Goal: Information Seeking & Learning: Find specific fact

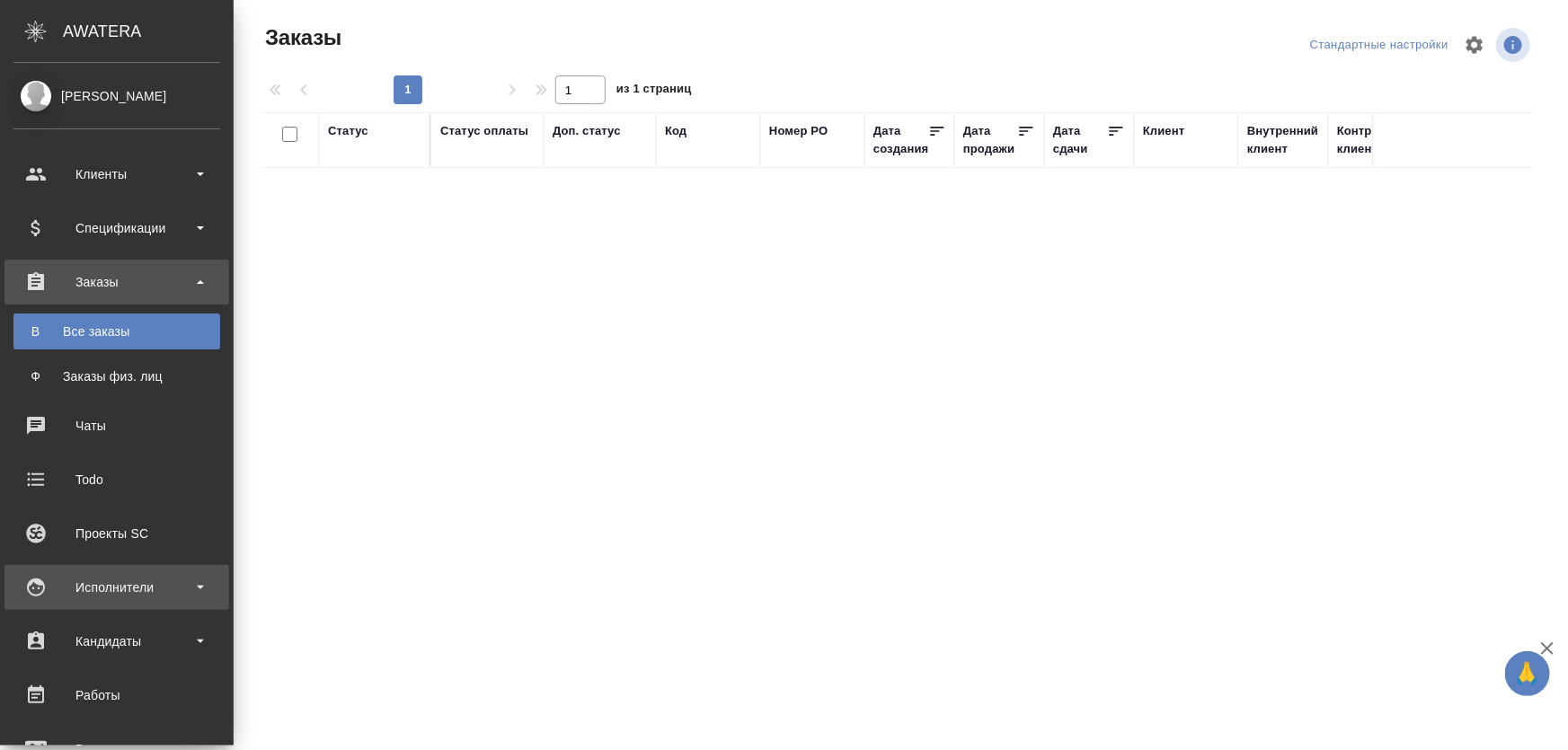
click at [112, 589] on div "Исполнители" at bounding box center [116, 588] width 207 height 27
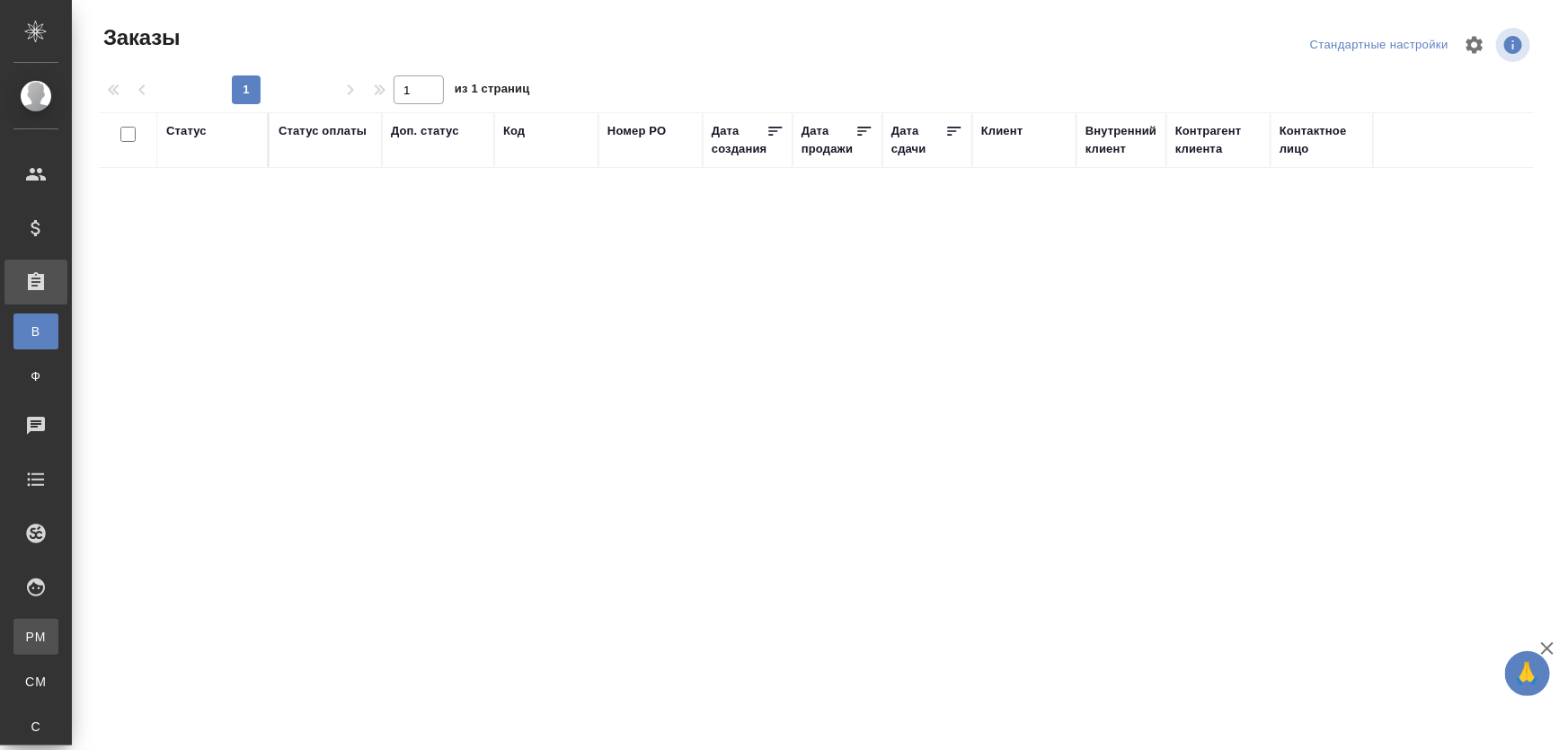
click at [27, 628] on div "Для PM/LQA" at bounding box center [13, 636] width 27 height 18
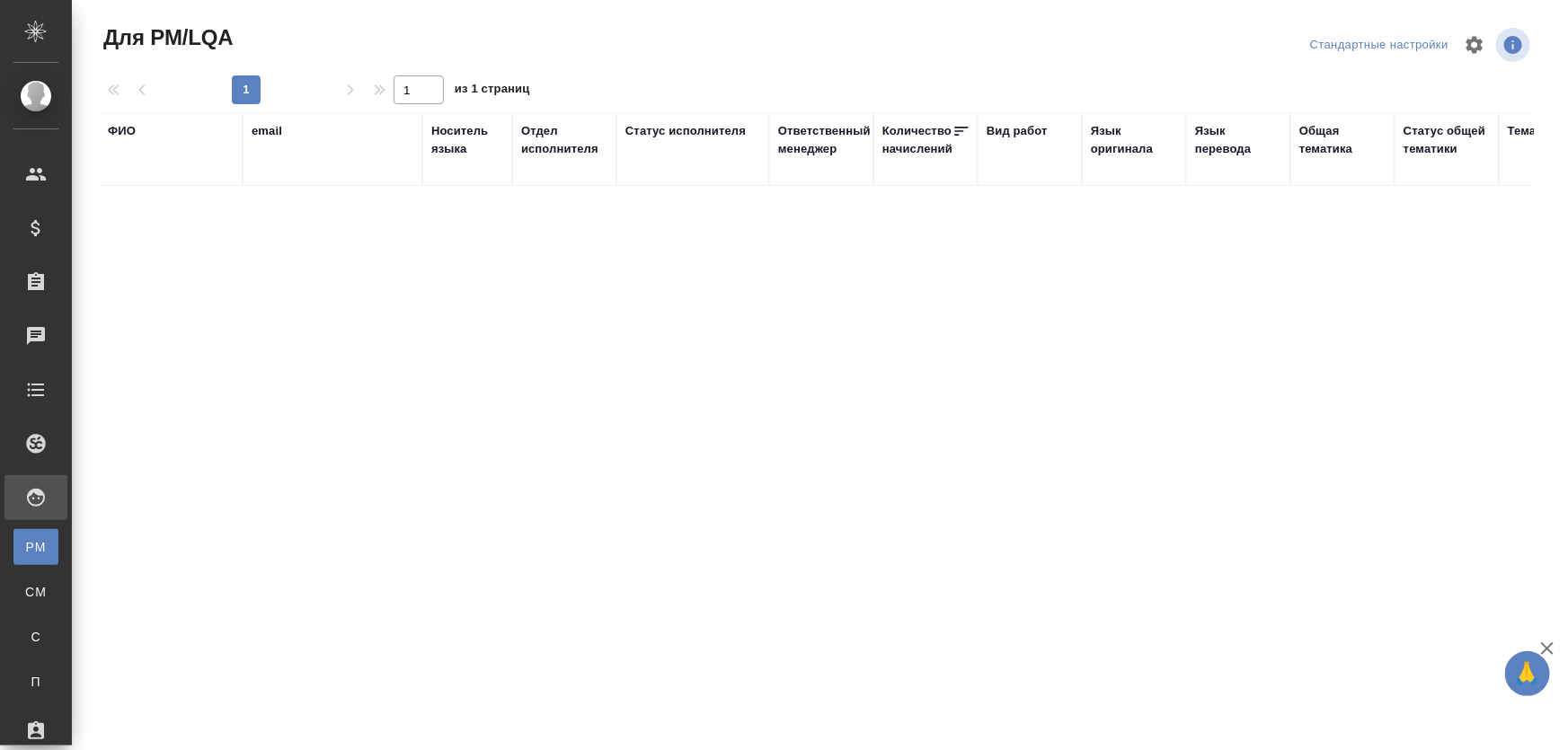
click at [116, 133] on div "ФИО" at bounding box center [122, 130] width 28 height 18
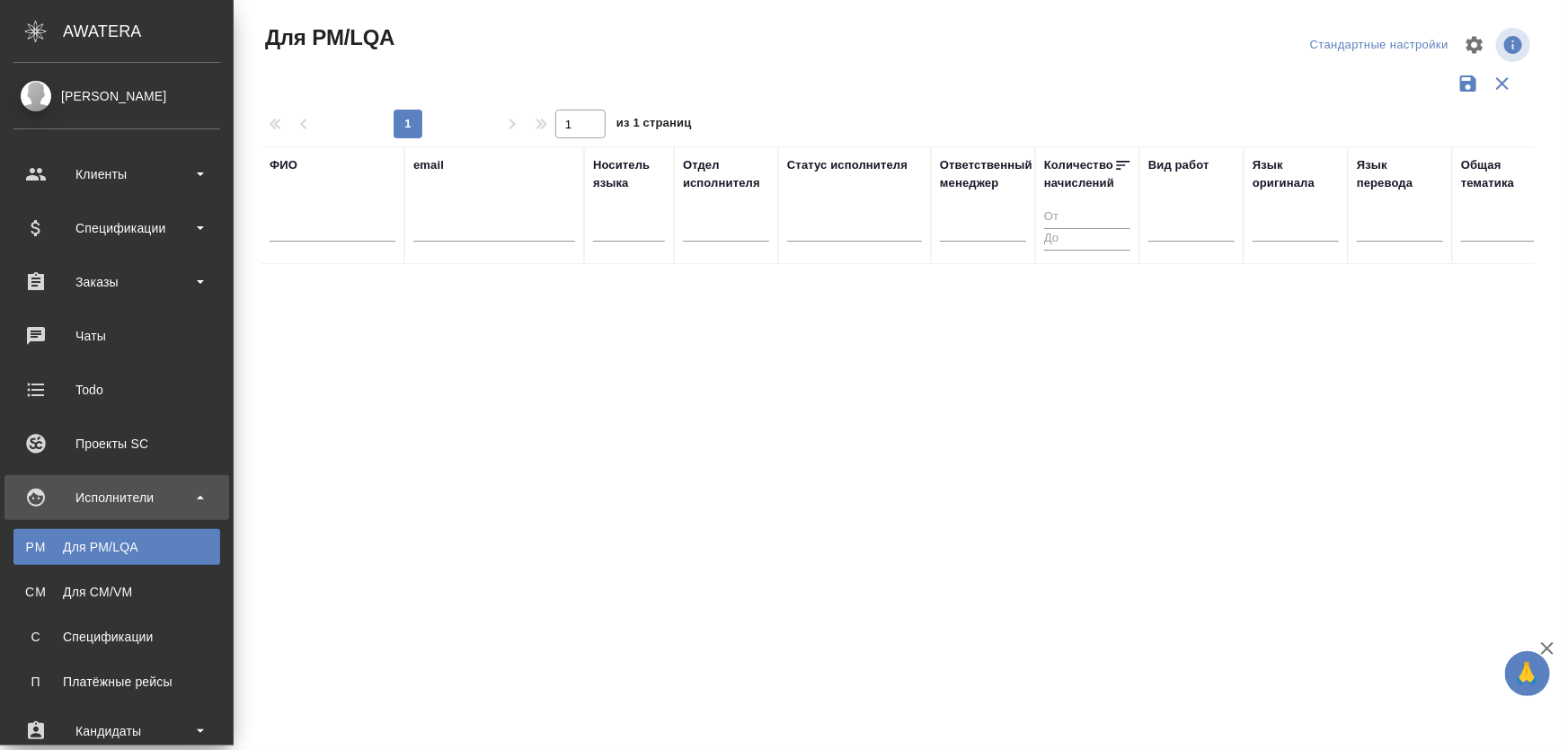
scroll to position [466, 0]
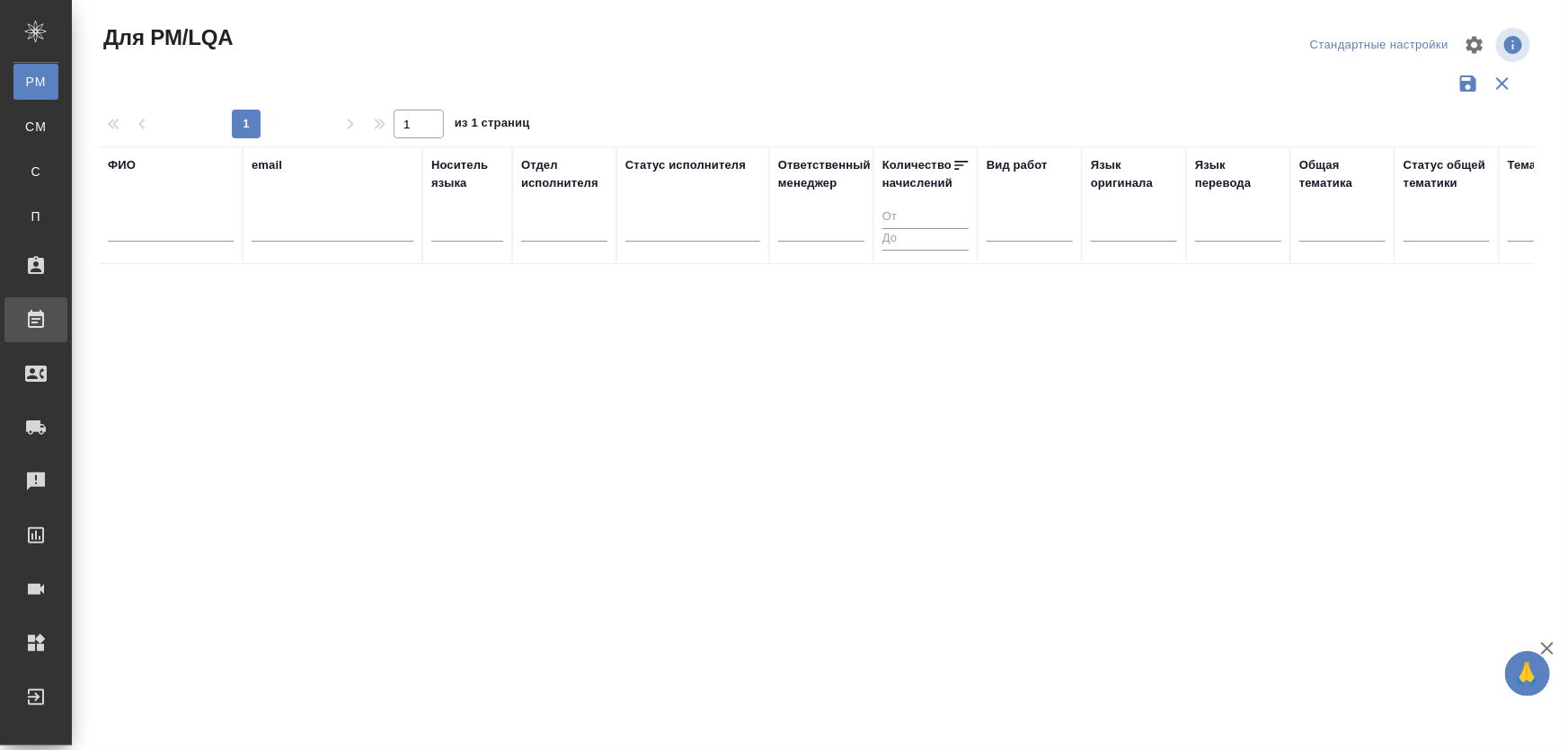
click at [36, 316] on div "Работы" at bounding box center [13, 319] width 45 height 27
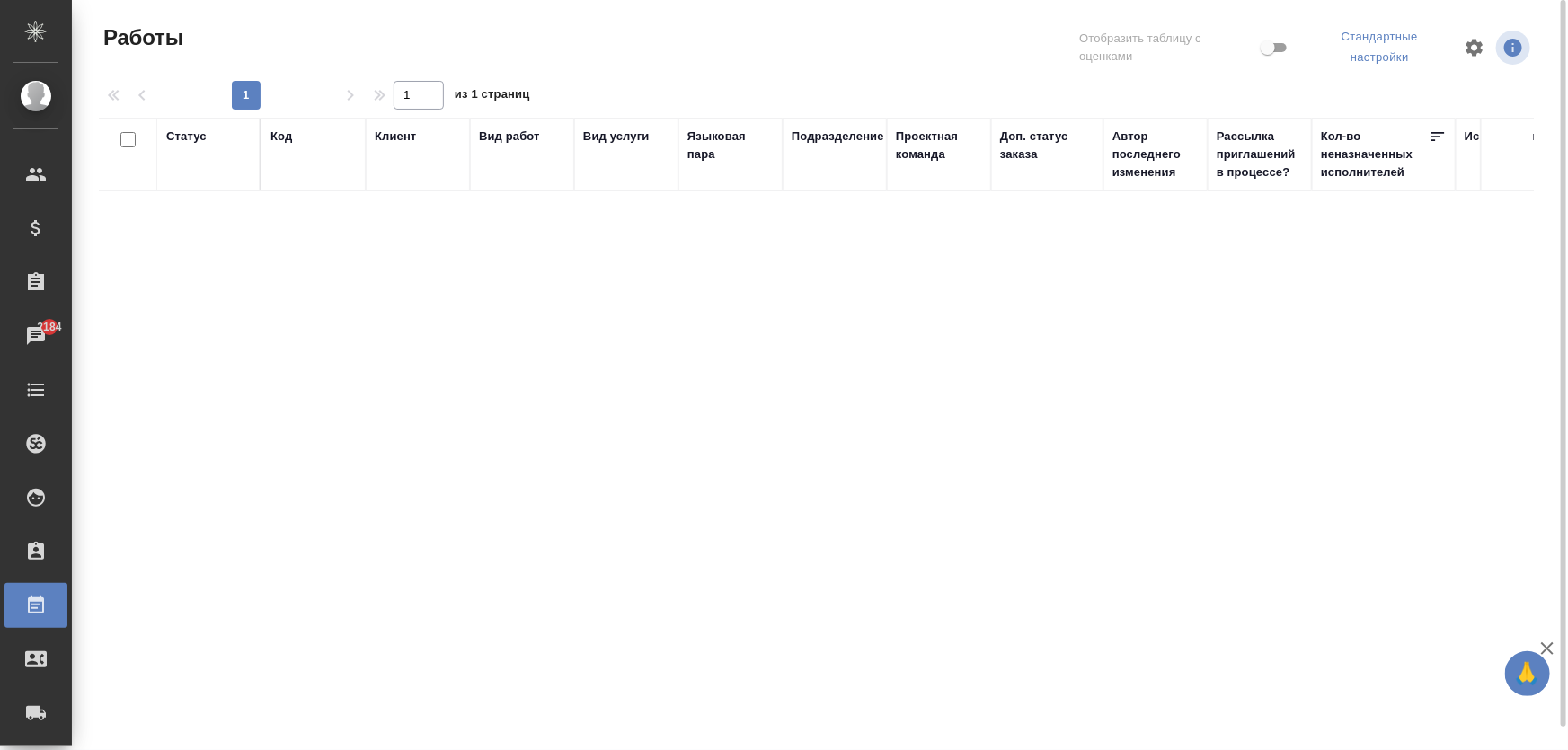
click at [1467, 140] on div "Исполнитель" at bounding box center [1504, 136] width 79 height 18
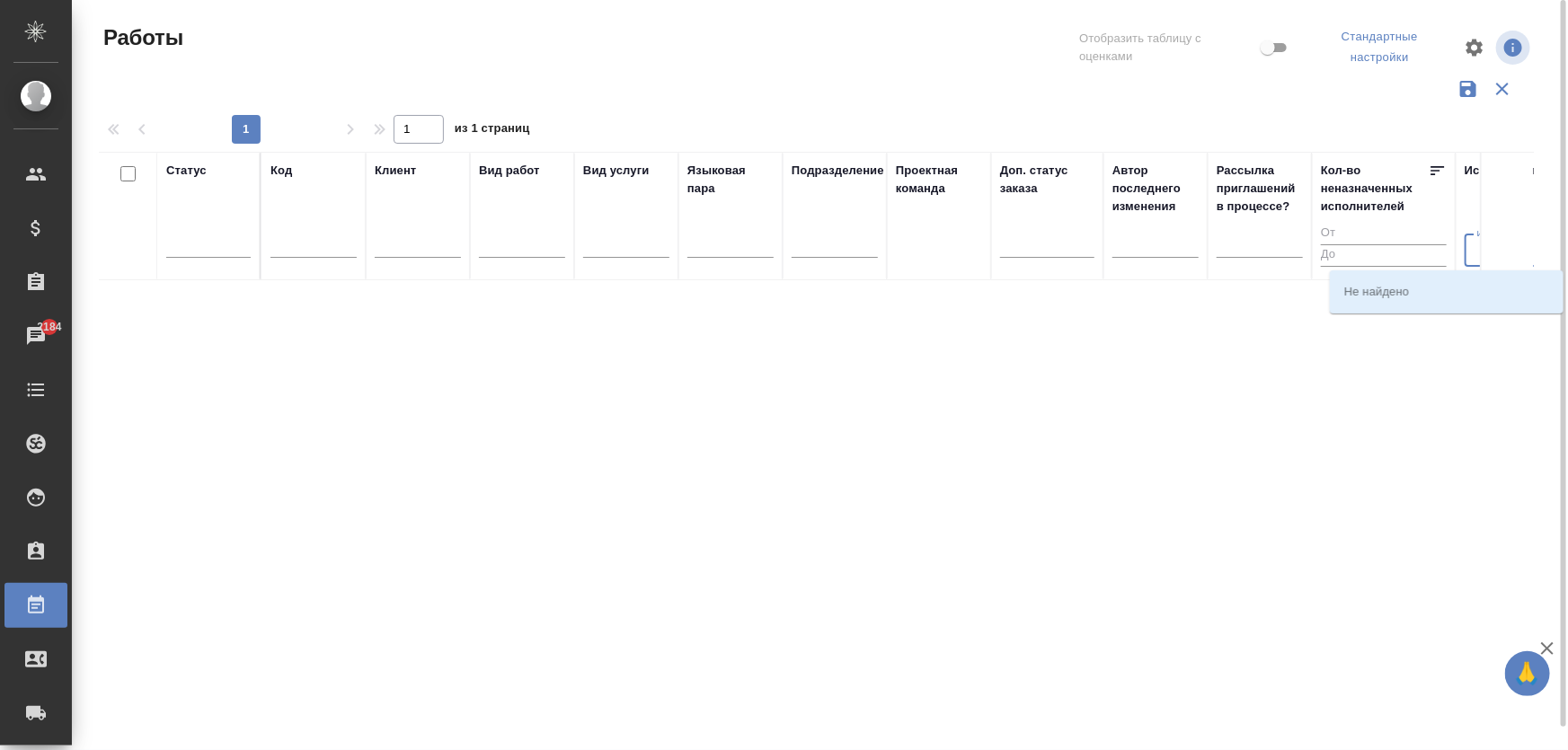
click at [1474, 251] on input "Исполнитель" at bounding box center [1538, 251] width 136 height 22
type input "д"
type input "[PERSON_NAME]"
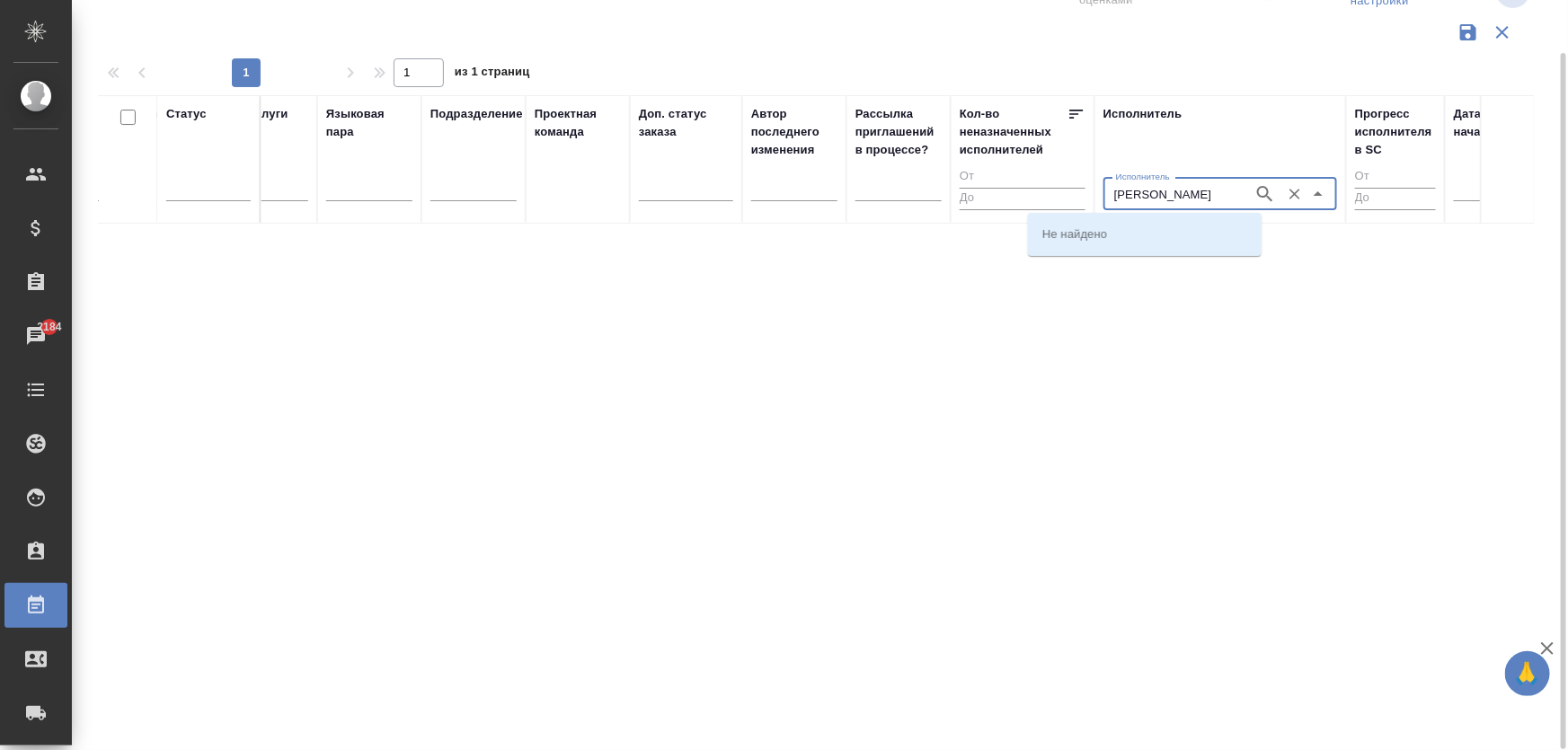
scroll to position [0, 437]
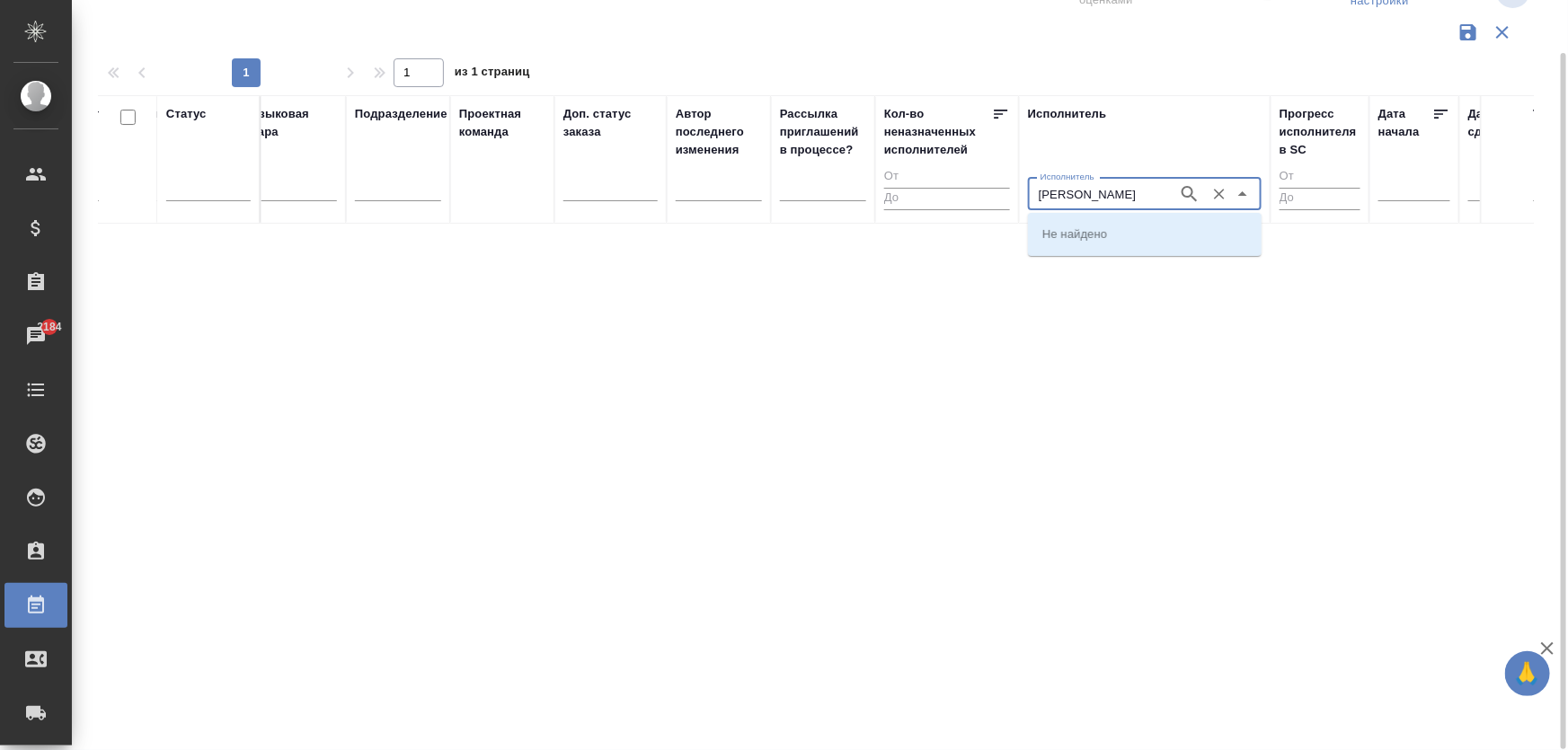
drag, startPoint x: 1076, startPoint y: 191, endPoint x: 1138, endPoint y: 190, distance: 62.0
click at [1077, 191] on input "демченко" at bounding box center [1101, 193] width 136 height 22
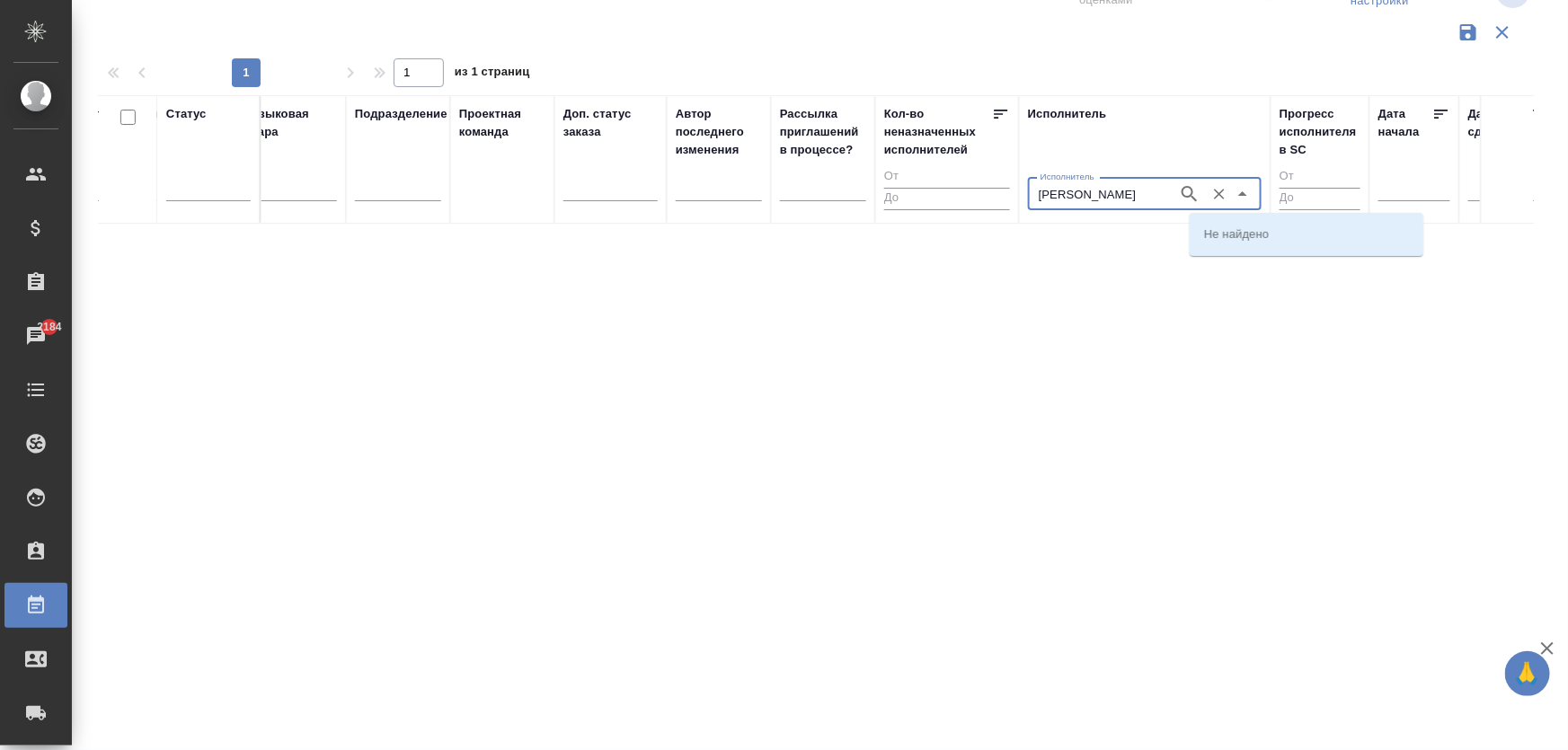
click at [1125, 185] on input "демченко" at bounding box center [1101, 193] width 136 height 22
click at [1186, 198] on icon "button" at bounding box center [1190, 193] width 22 height 22
drag, startPoint x: 1124, startPoint y: 200, endPoint x: 971, endPoint y: 194, distance: 153.1
click at [971, 194] on tr "Статус Код Клиент Вид работ Вид услуги Языковая пара Подразделение Проектная ко…" at bounding box center [1452, 160] width 3580 height 130
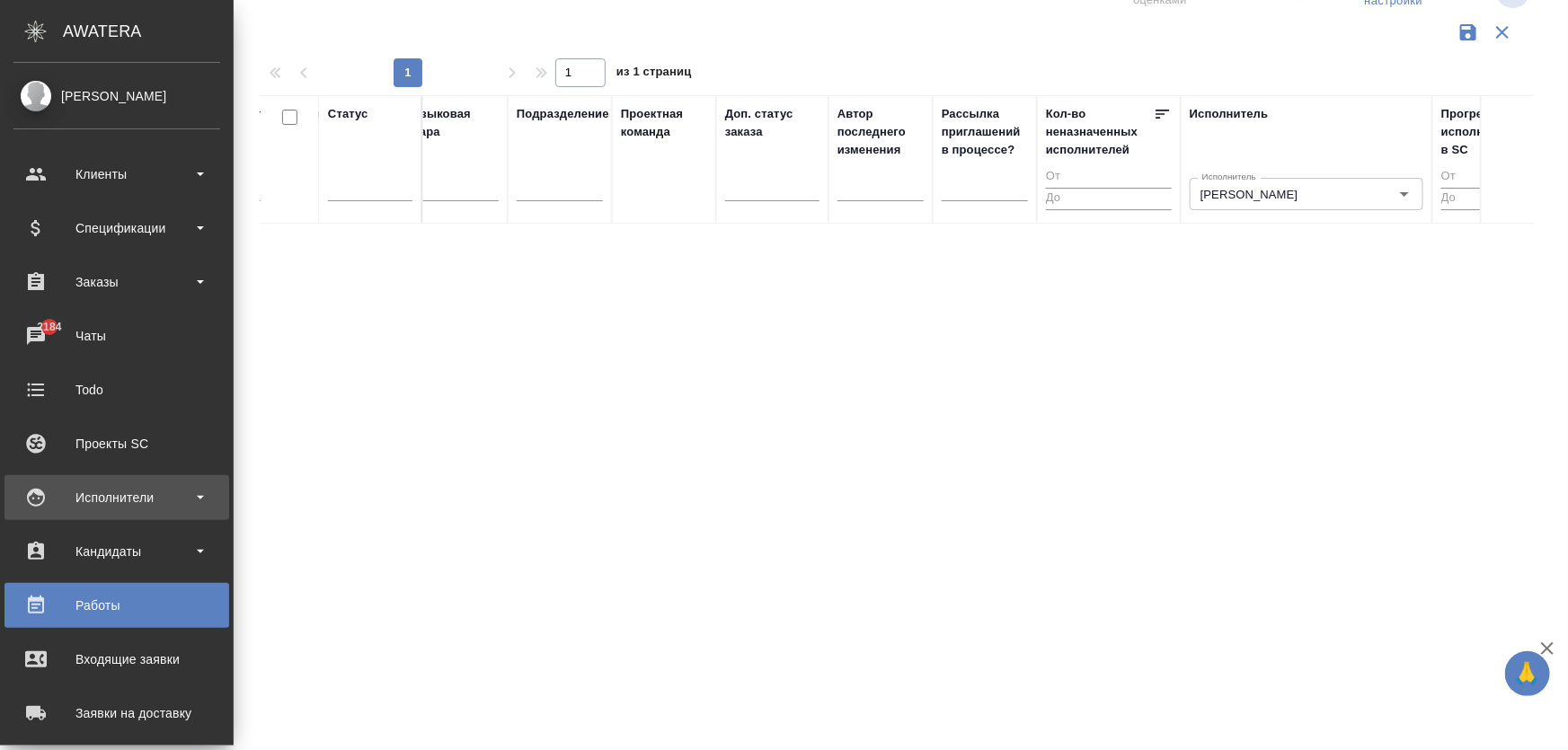
click at [76, 499] on div "Исполнители" at bounding box center [116, 497] width 207 height 27
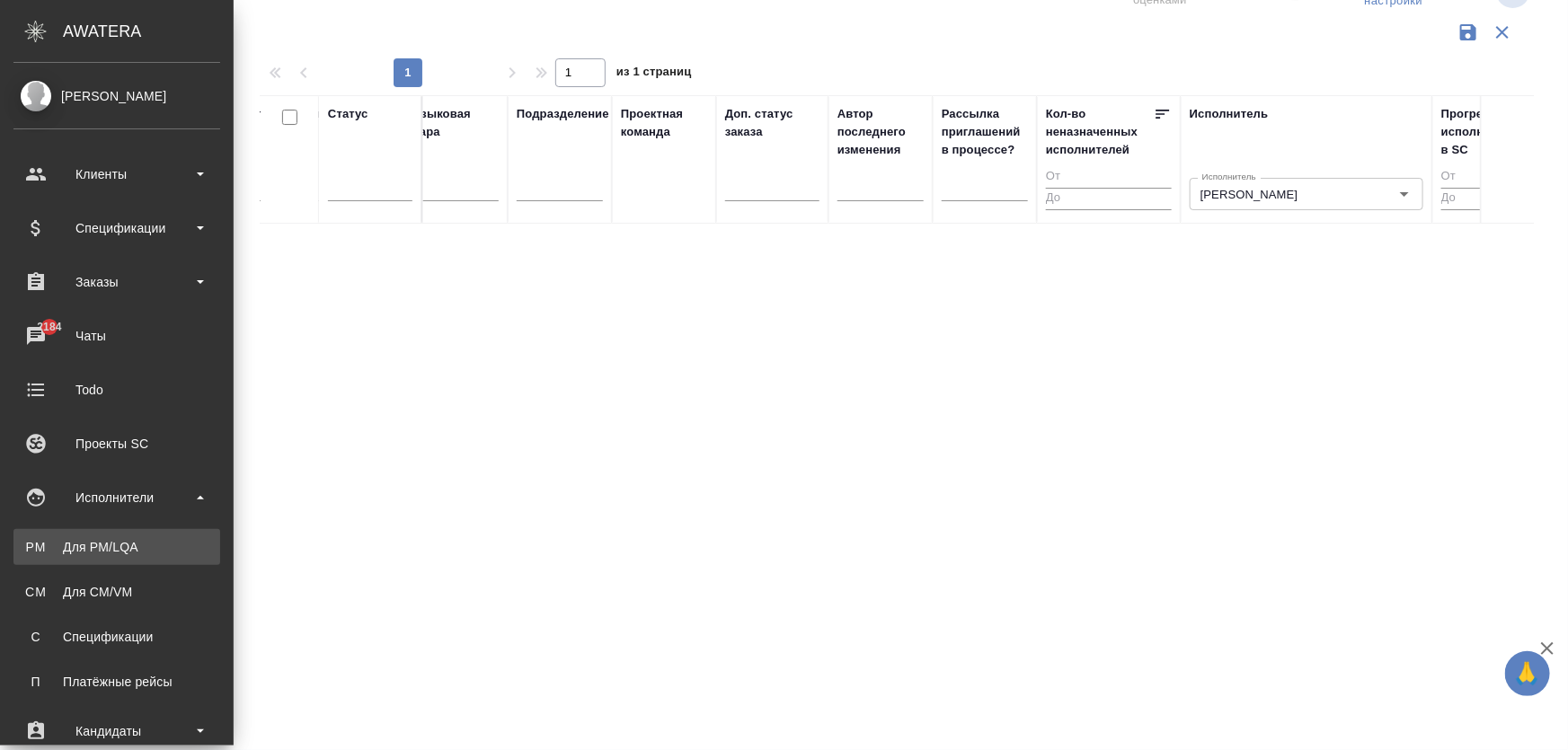
click at [90, 540] on div "Для PM/LQA" at bounding box center [116, 546] width 189 height 18
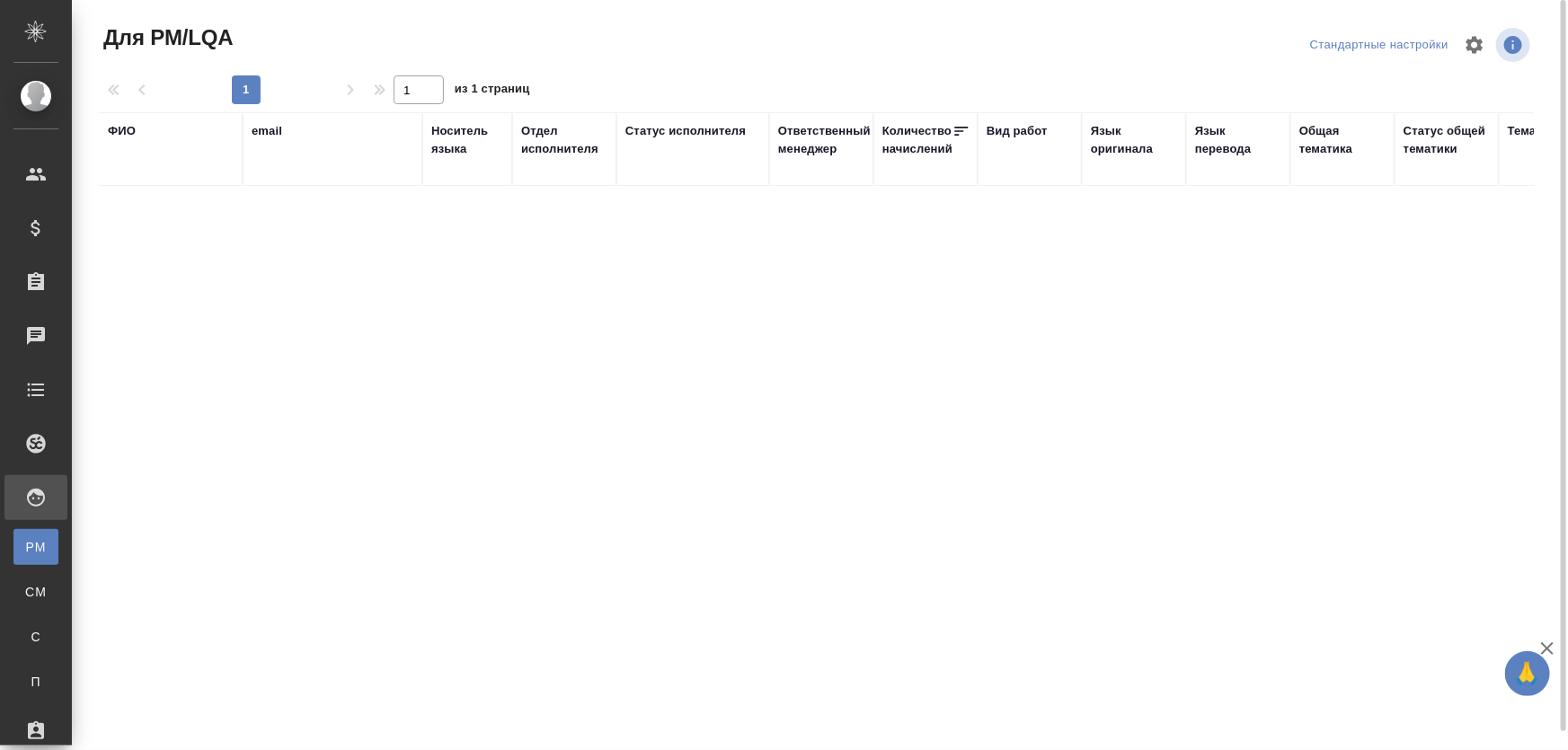
click at [115, 133] on div "ФИО" at bounding box center [122, 130] width 28 height 18
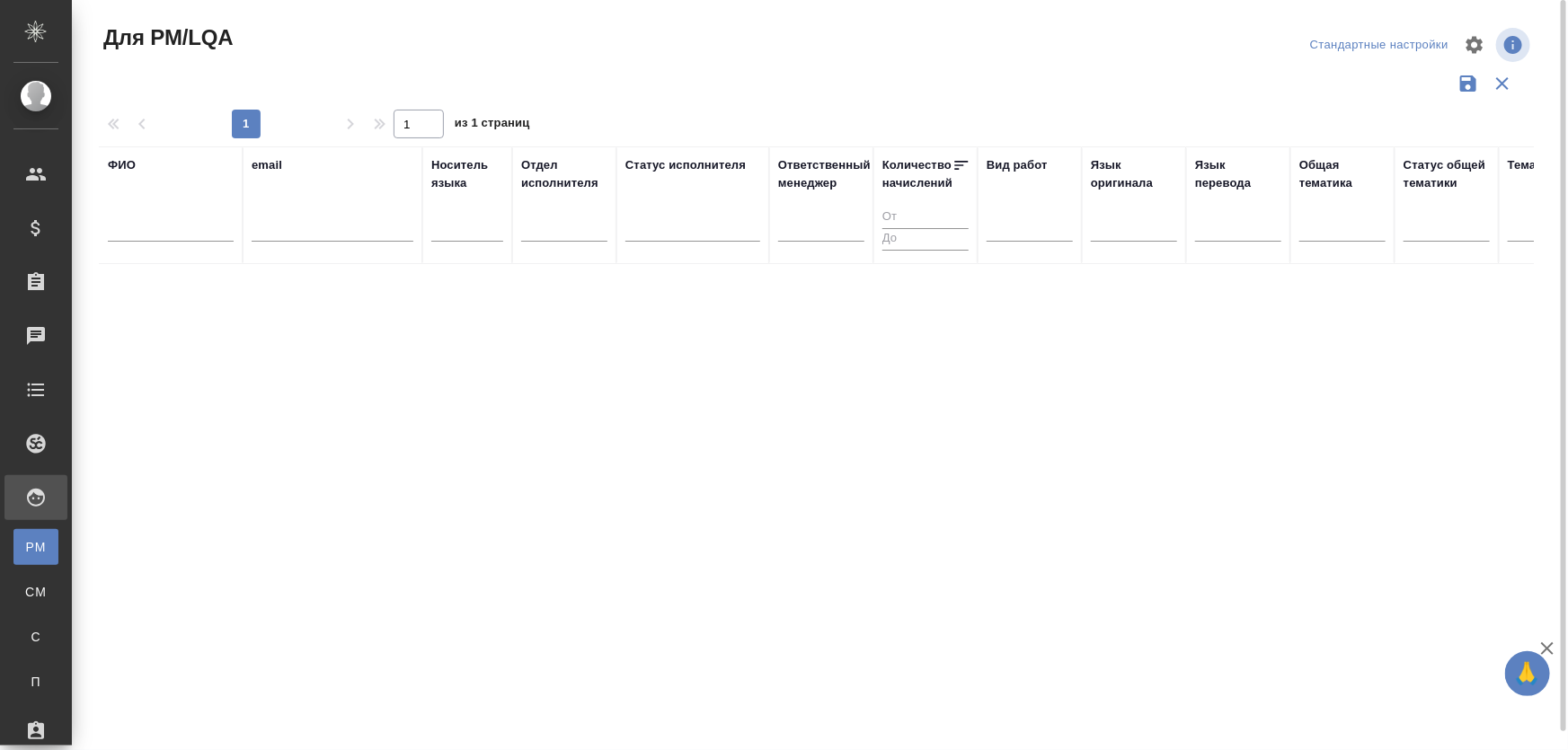
click at [185, 229] on input "text" at bounding box center [171, 231] width 126 height 23
type input "демченко"
click at [192, 230] on input "демченко" at bounding box center [171, 231] width 126 height 23
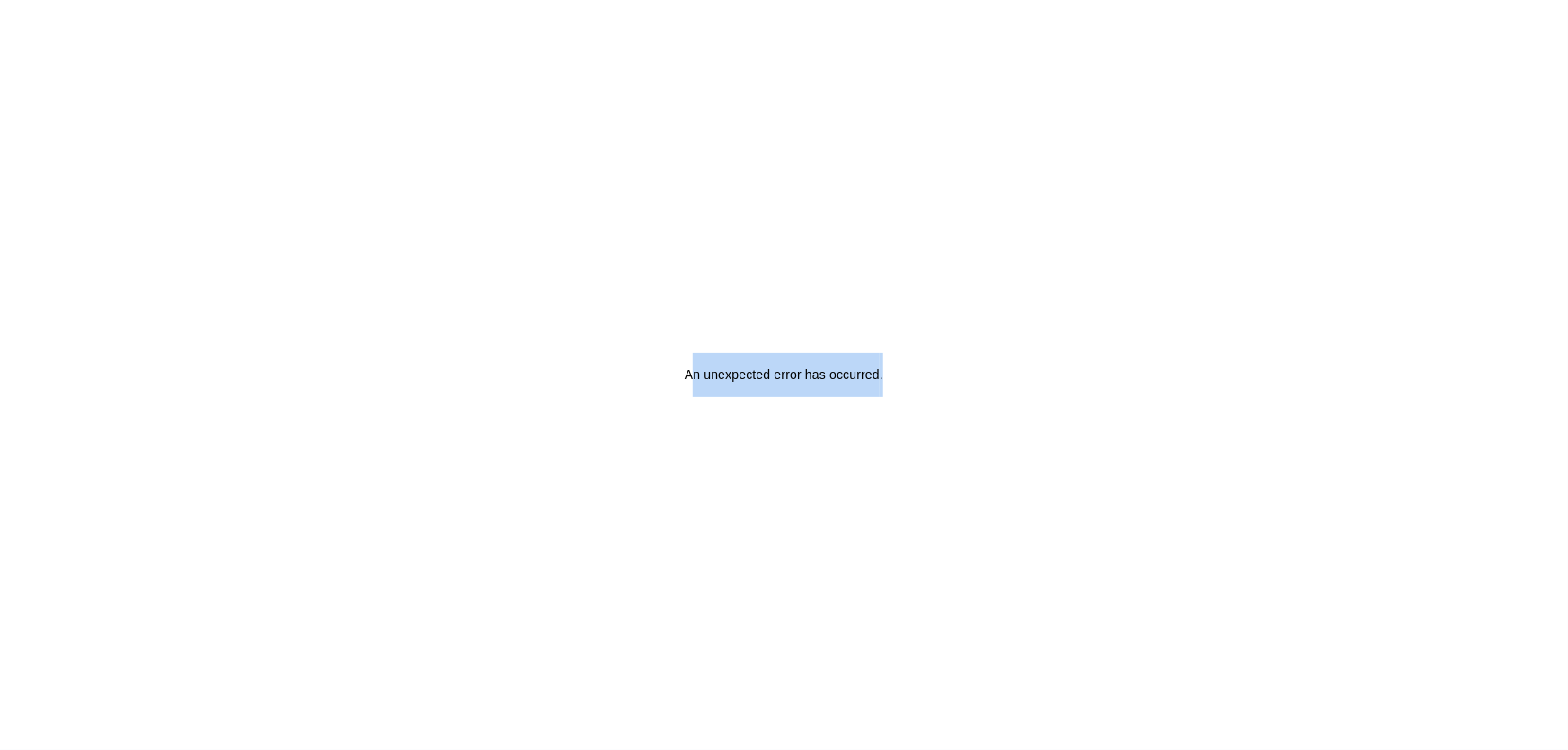
drag, startPoint x: 689, startPoint y: 379, endPoint x: 823, endPoint y: 366, distance: 134.6
click at [951, 365] on div "An unexpected error has occurred ." at bounding box center [784, 375] width 1568 height 750
click at [688, 377] on h2 "An unexpected error has occurred ." at bounding box center [784, 375] width 199 height 44
drag, startPoint x: 684, startPoint y: 377, endPoint x: 706, endPoint y: 508, distance: 132.8
click at [905, 377] on div "An unexpected error has occurred ." at bounding box center [784, 375] width 1568 height 750
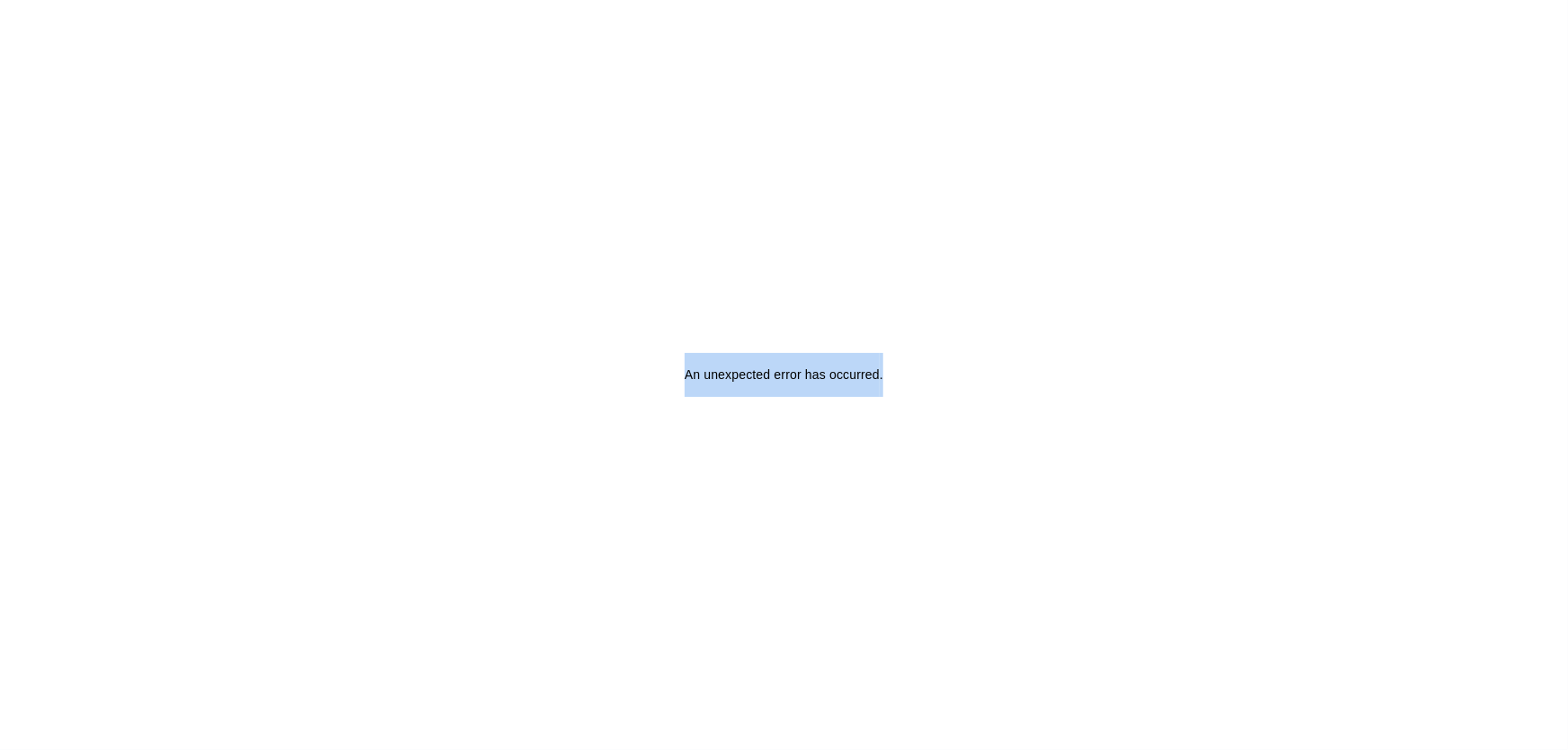
copy h2 "An unexpected error has occurred ."
drag, startPoint x: 700, startPoint y: 463, endPoint x: 690, endPoint y: 353, distance: 110.5
click at [699, 459] on div "An unexpected error has occurred ." at bounding box center [784, 375] width 1568 height 750
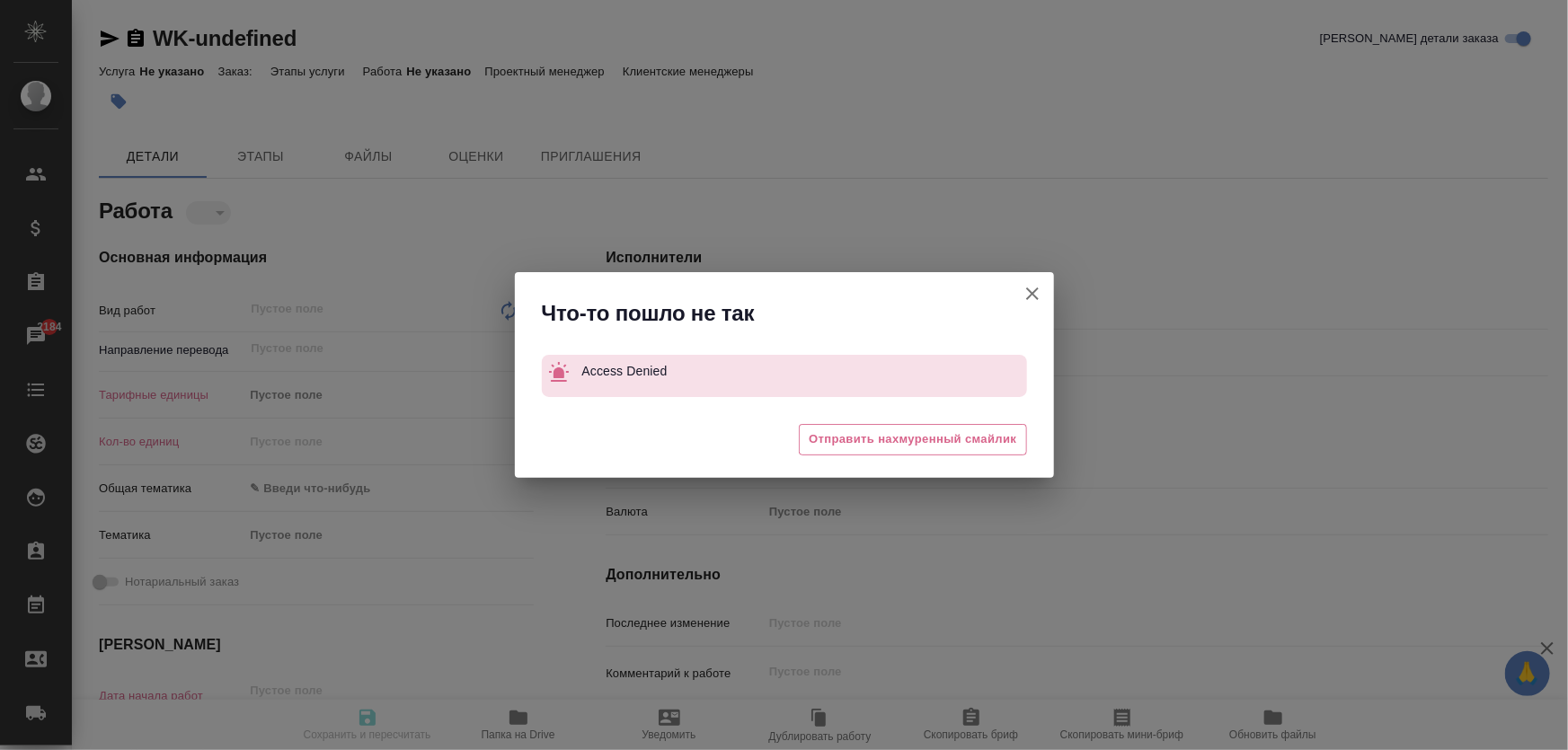
click at [1026, 297] on icon "button" at bounding box center [1032, 293] width 22 height 22
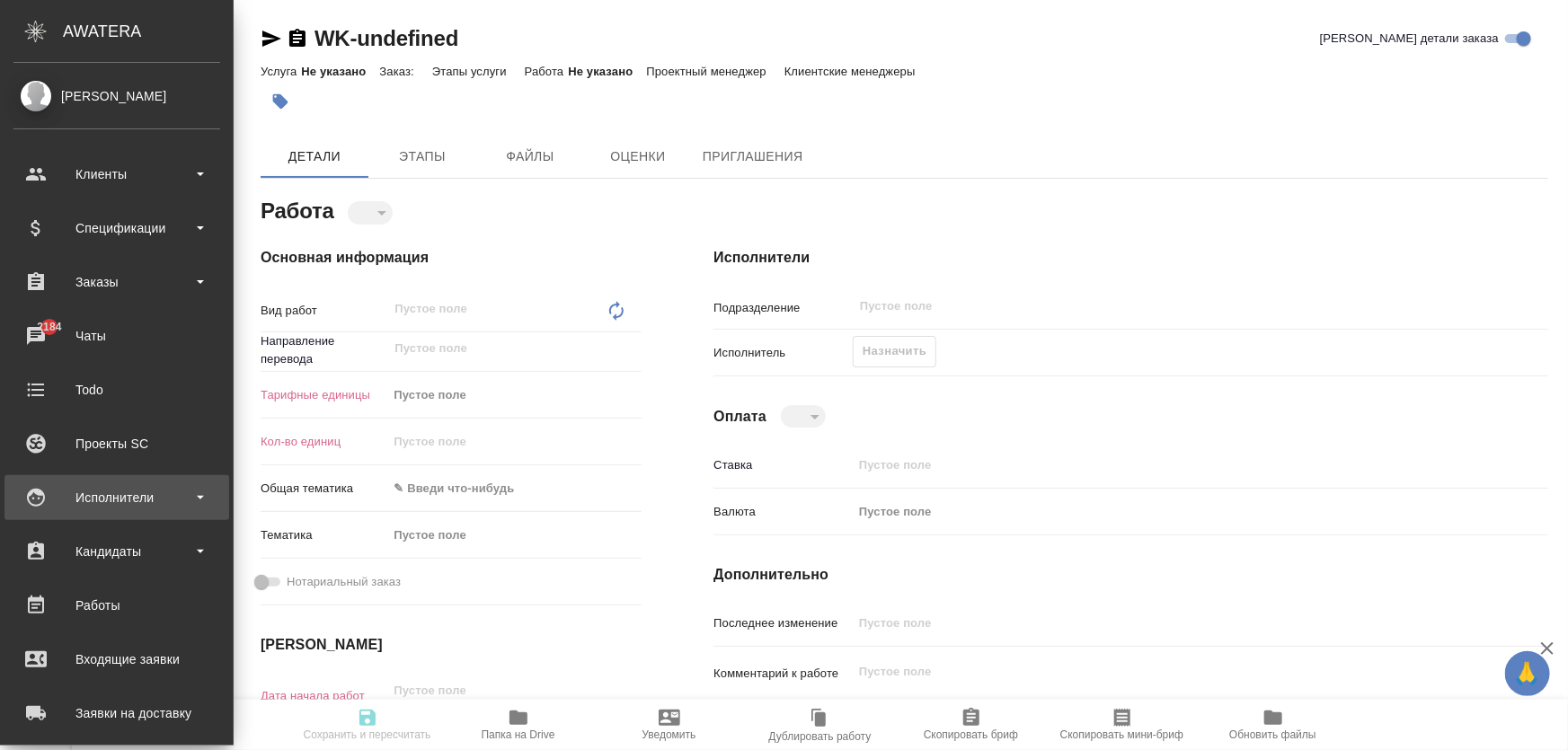
click at [104, 497] on div "Исполнители" at bounding box center [116, 497] width 207 height 27
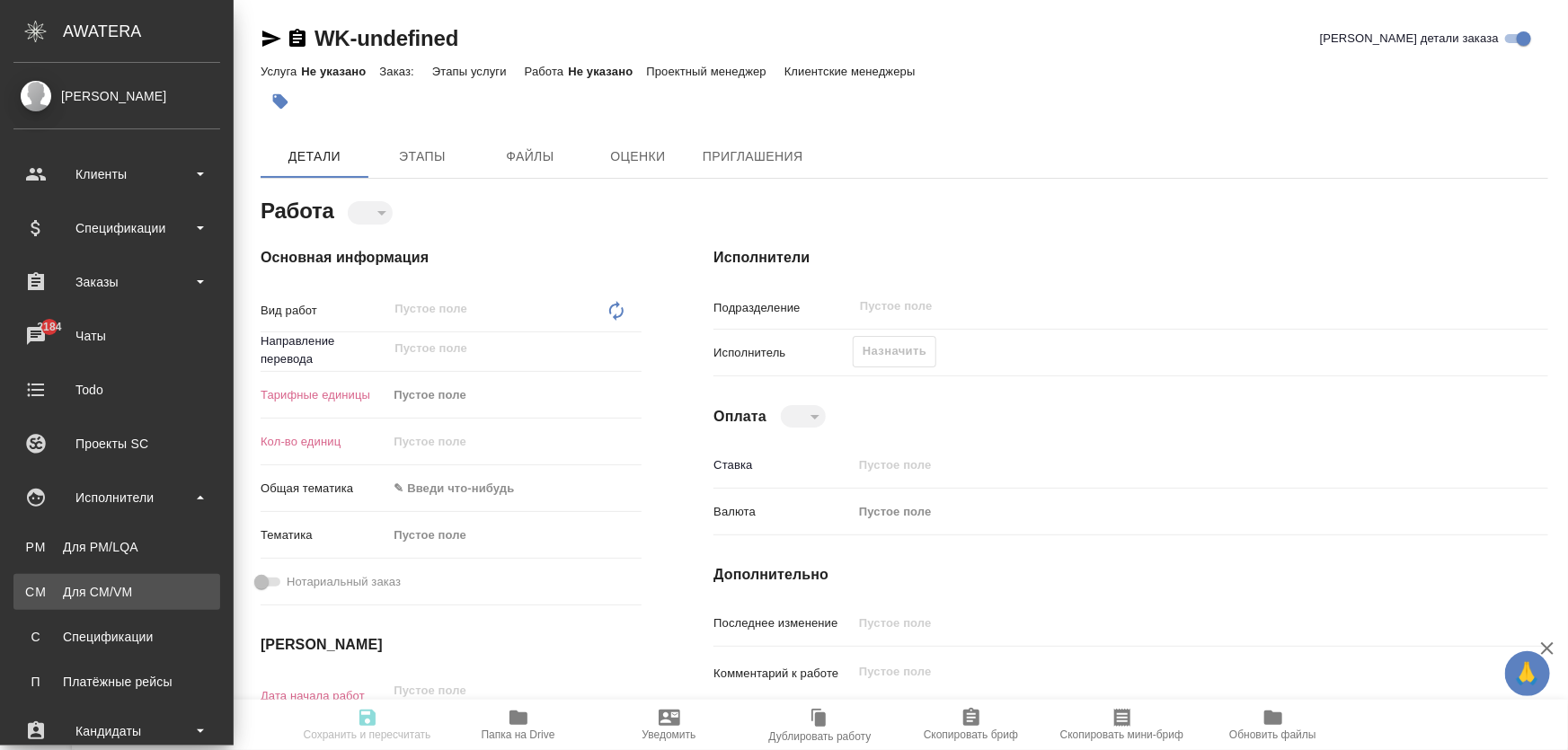
click at [115, 605] on link "CM Для CM/VM" at bounding box center [116, 592] width 207 height 36
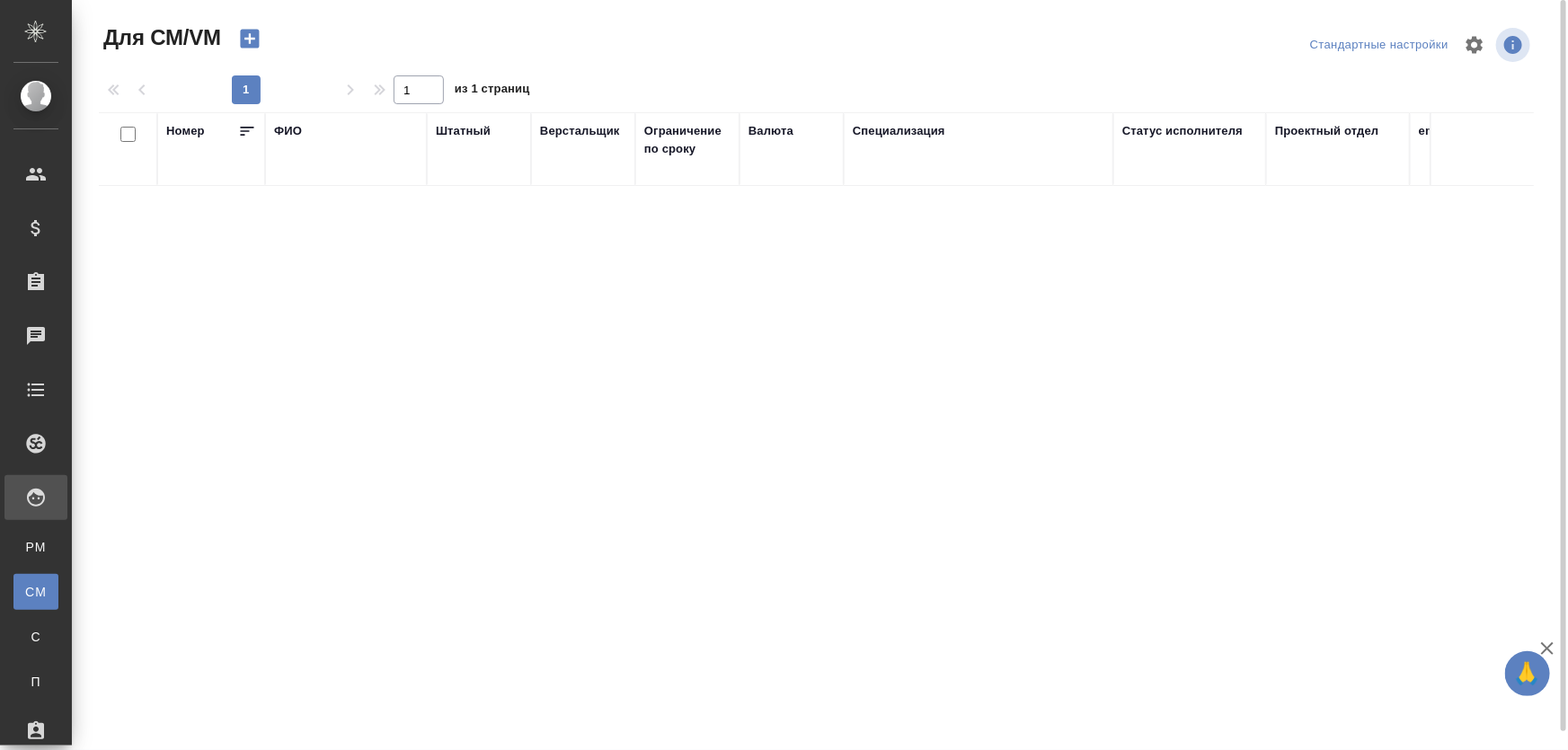
click at [284, 130] on div "ФИО" at bounding box center [288, 130] width 28 height 18
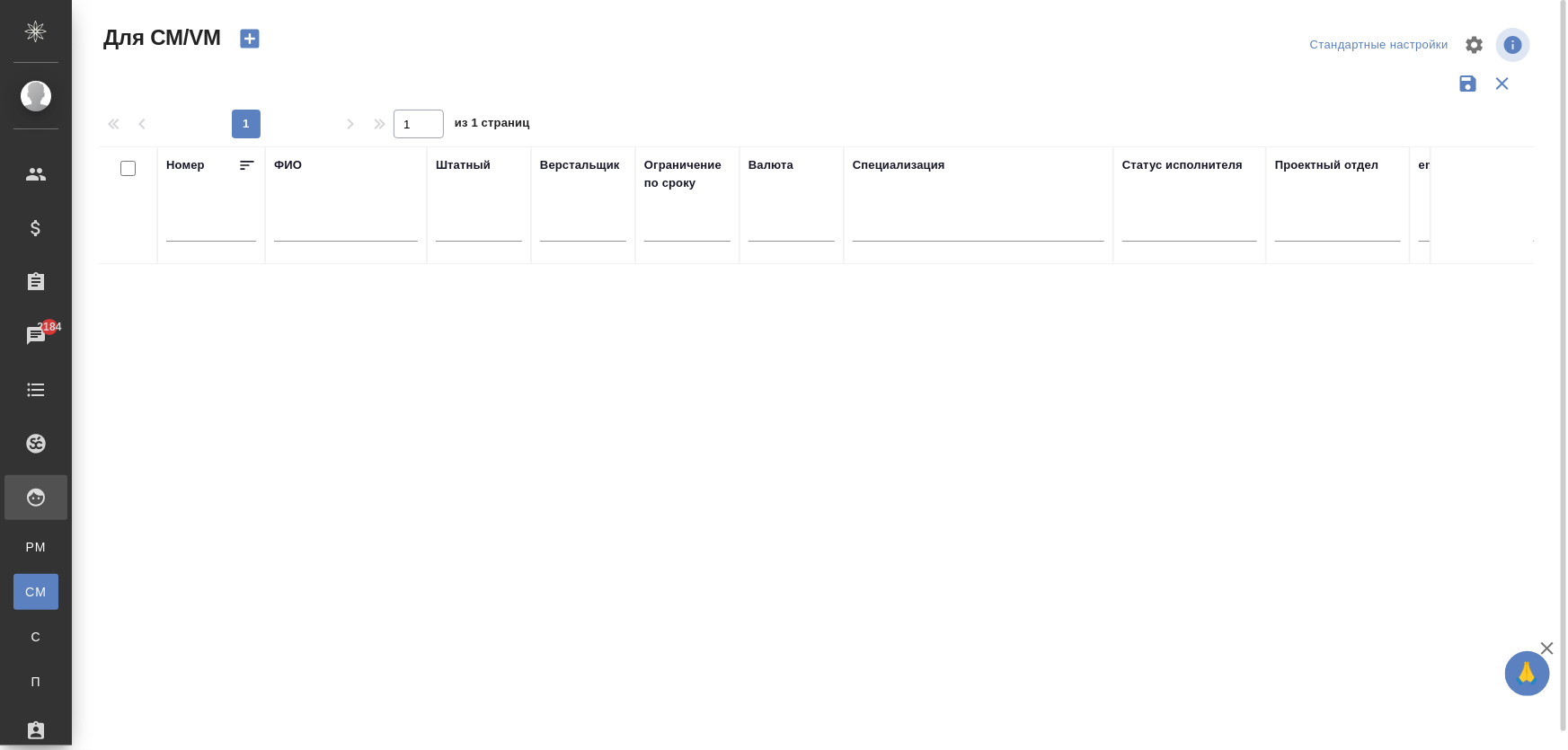
click at [346, 226] on input "text" at bounding box center [346, 231] width 144 height 23
type input "демченко"
click at [364, 235] on input "демченко" at bounding box center [346, 231] width 144 height 23
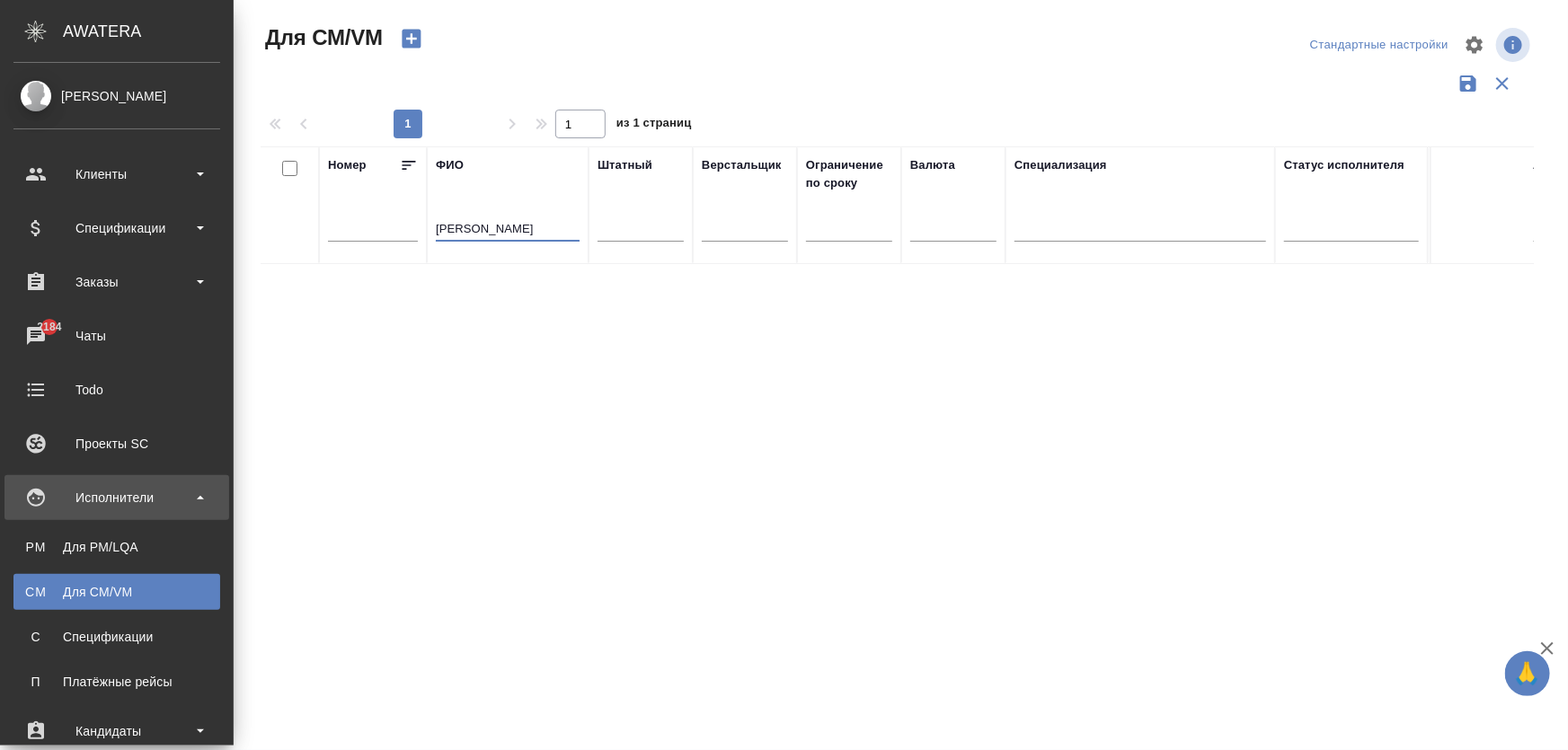
click at [56, 93] on div "[PERSON_NAME]" at bounding box center [116, 96] width 207 height 20
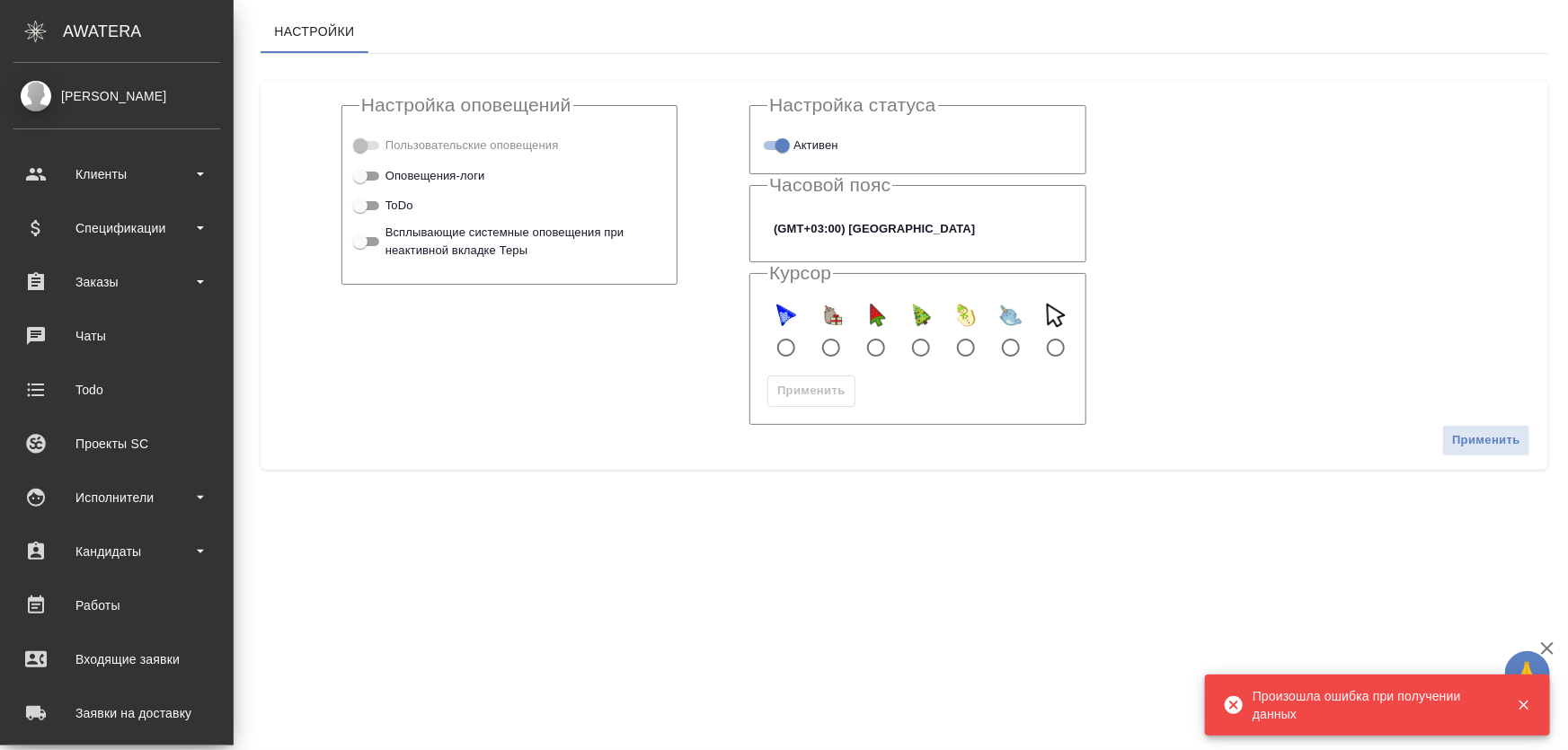
scroll to position [285, 0]
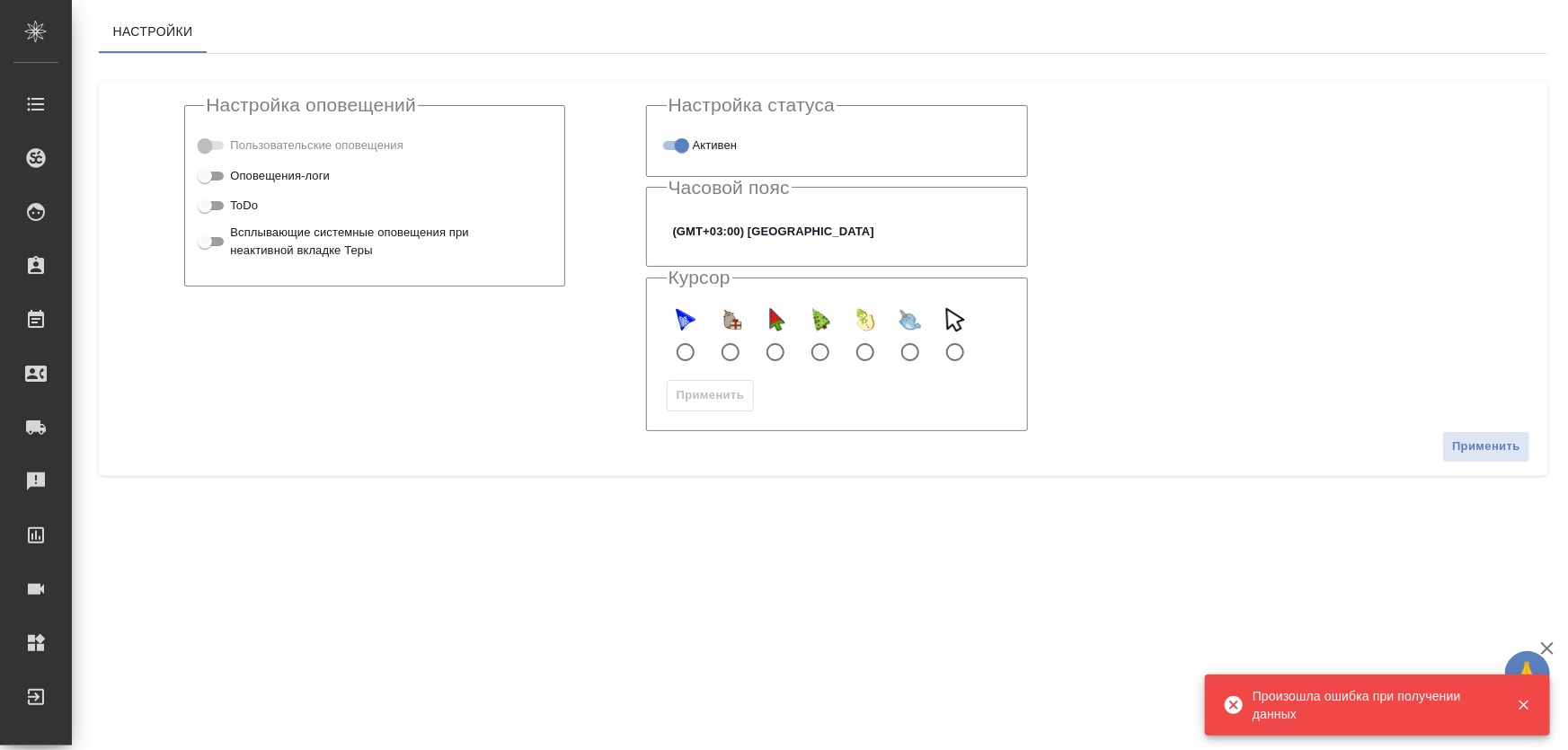
click at [1521, 702] on icon "button" at bounding box center [1524, 706] width 10 height 10
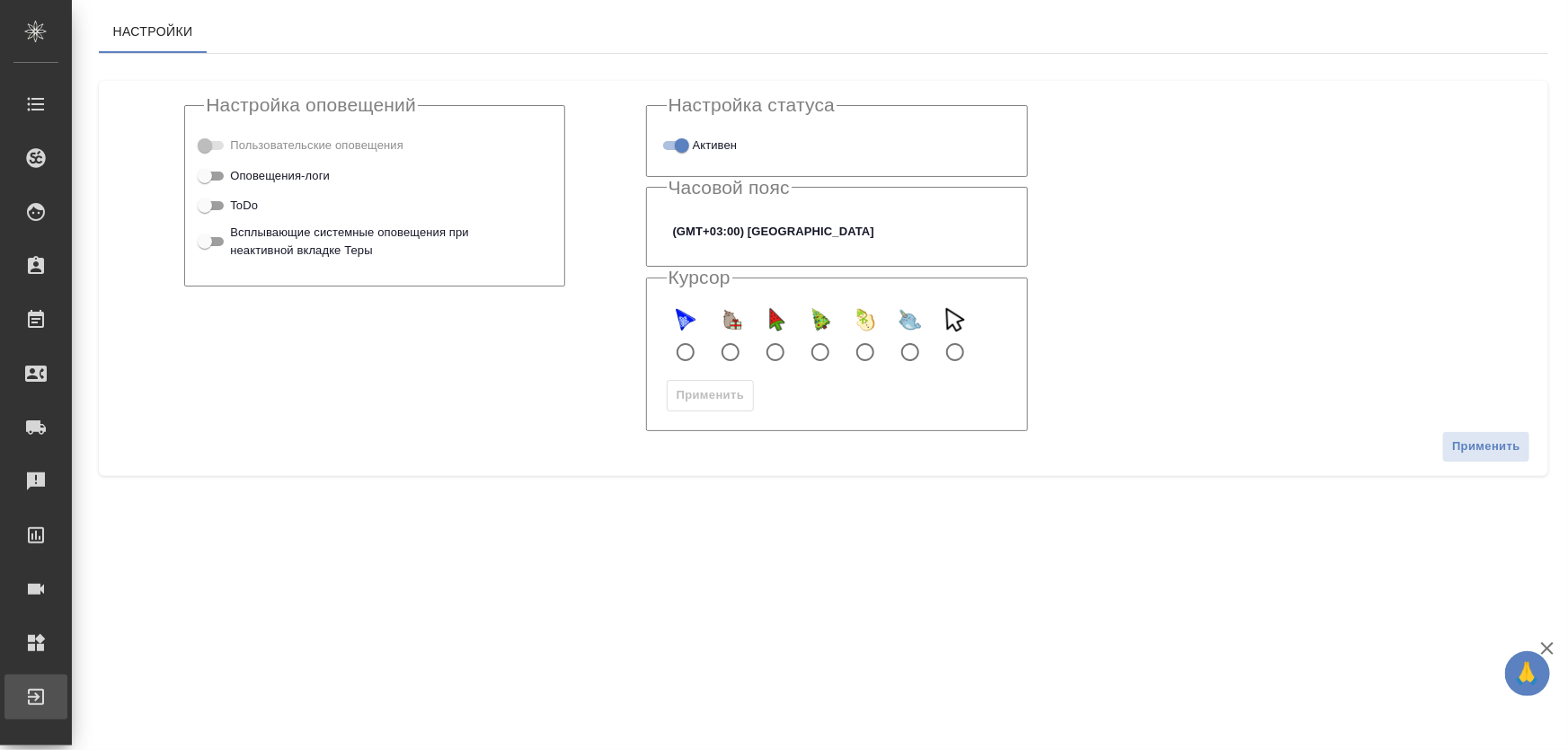
click at [36, 693] on div "Выйти" at bounding box center [13, 696] width 45 height 27
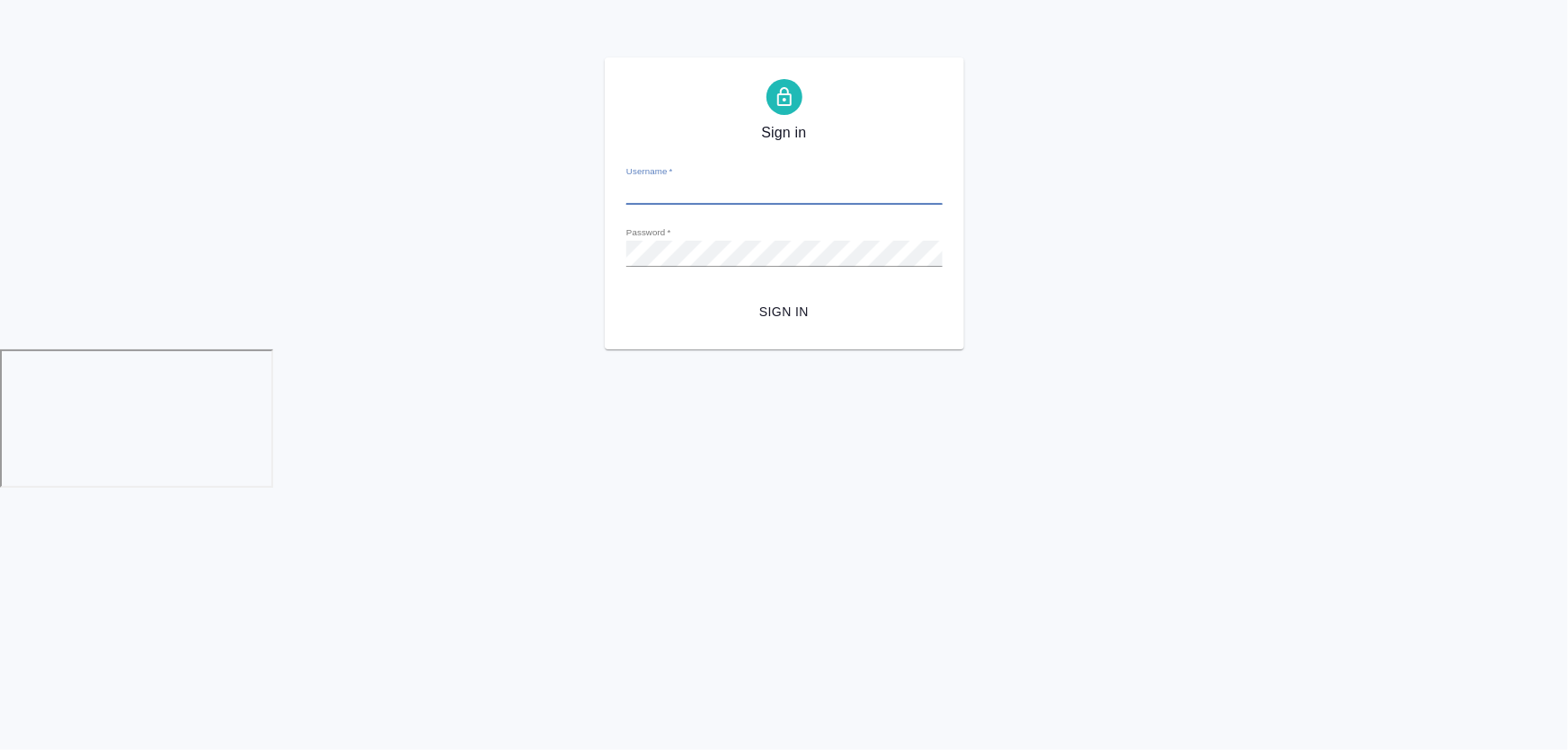
type input "d.zhukova@awatera.com"
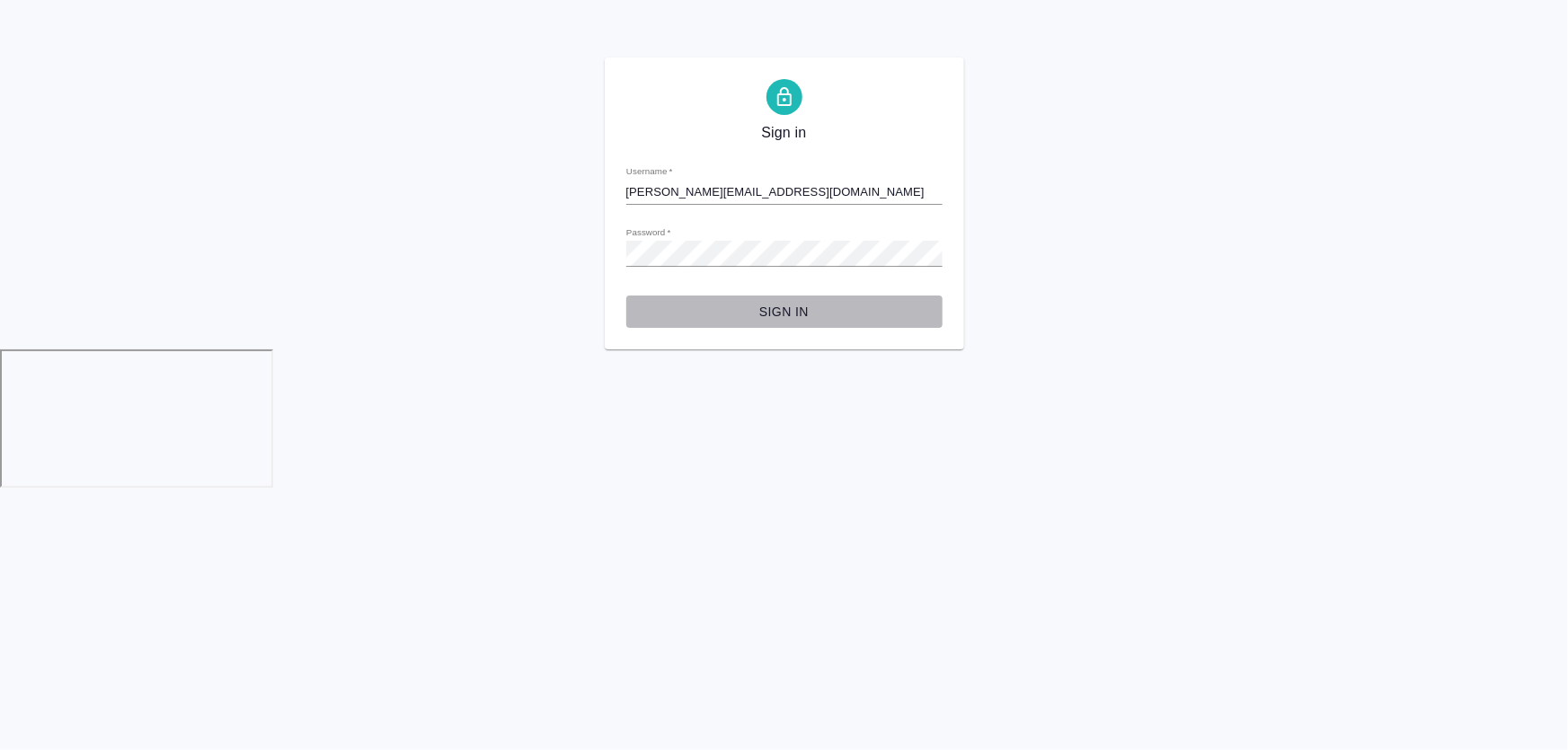
click at [788, 315] on span "Sign in" at bounding box center [784, 313] width 287 height 23
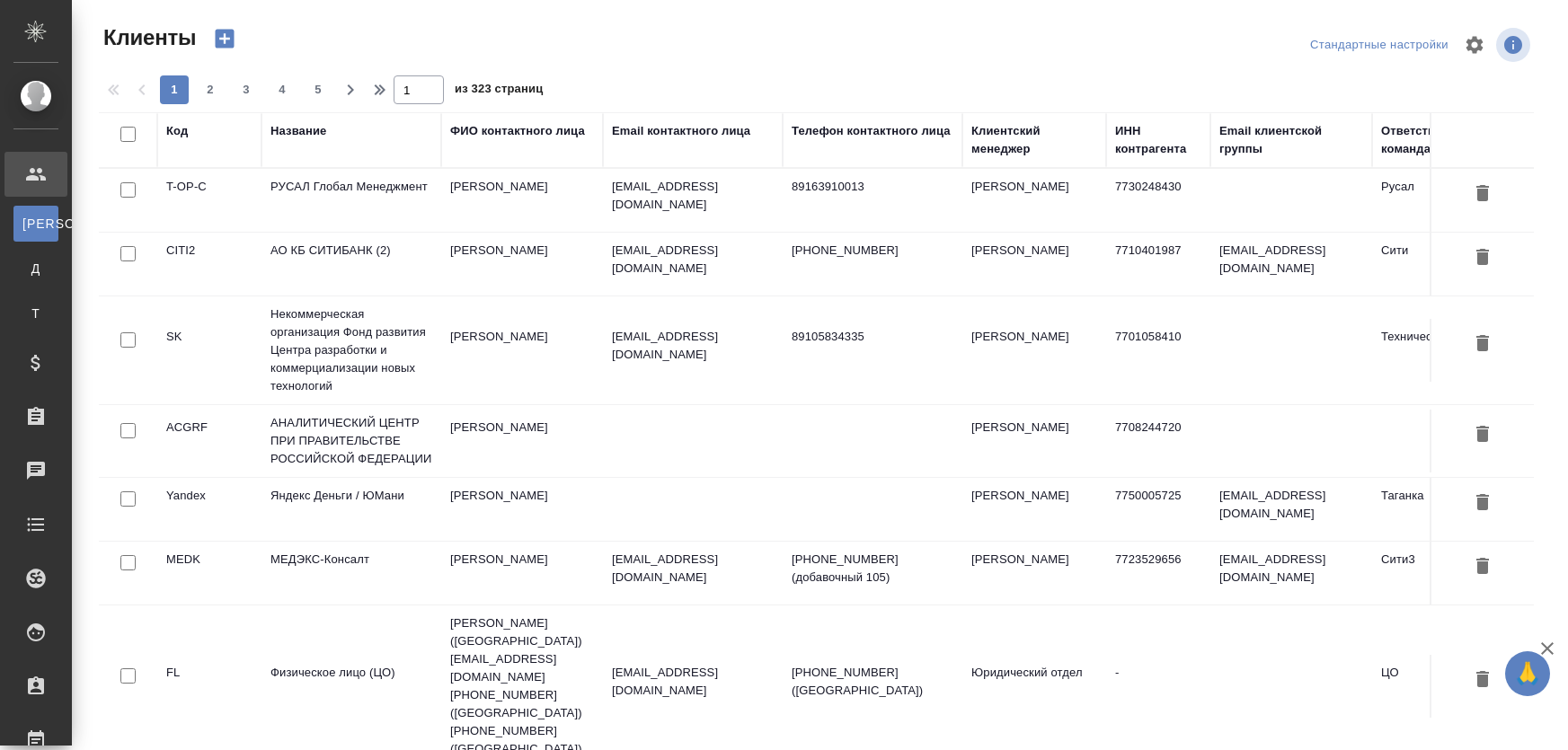
select select "RU"
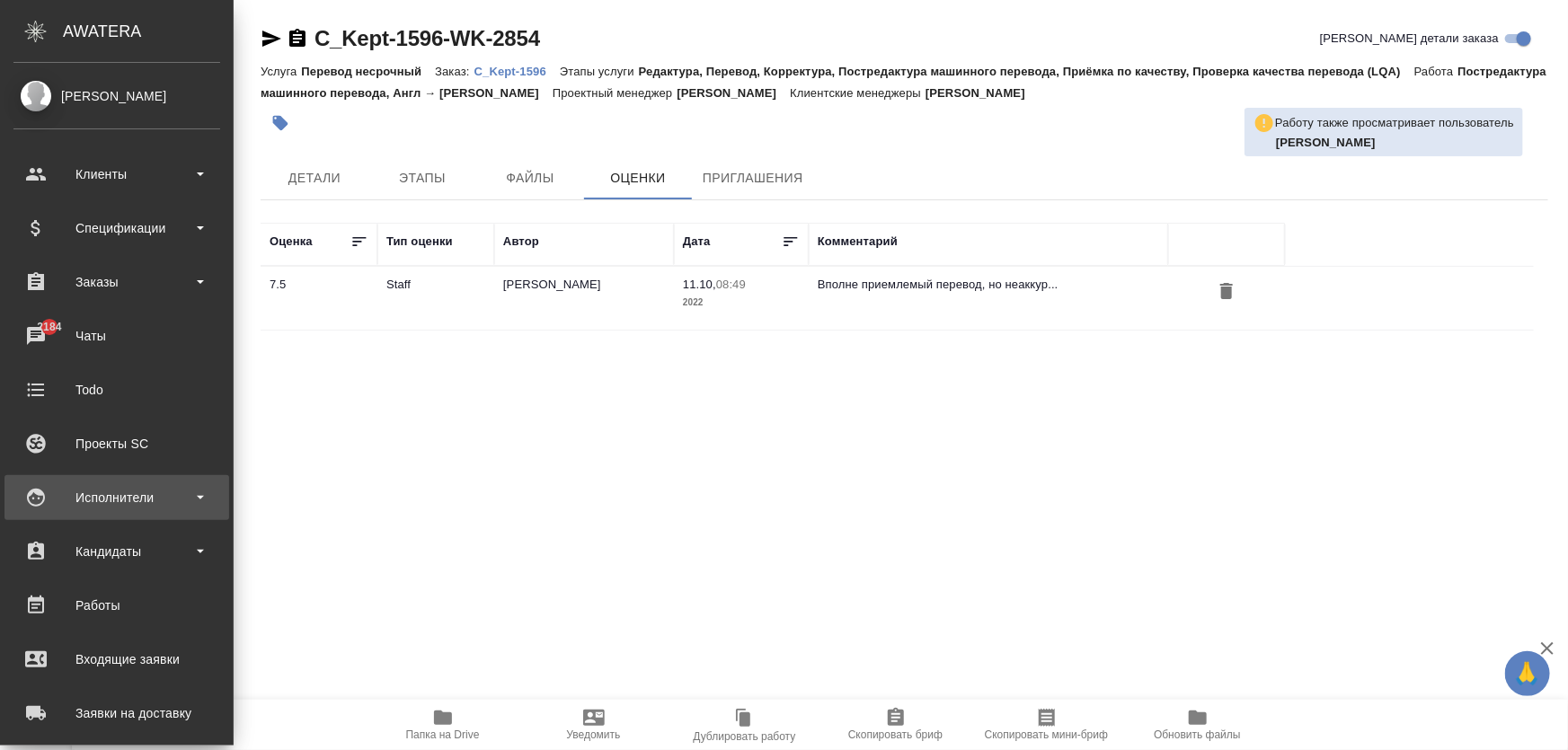
click at [126, 494] on div "Исполнители" at bounding box center [116, 497] width 207 height 27
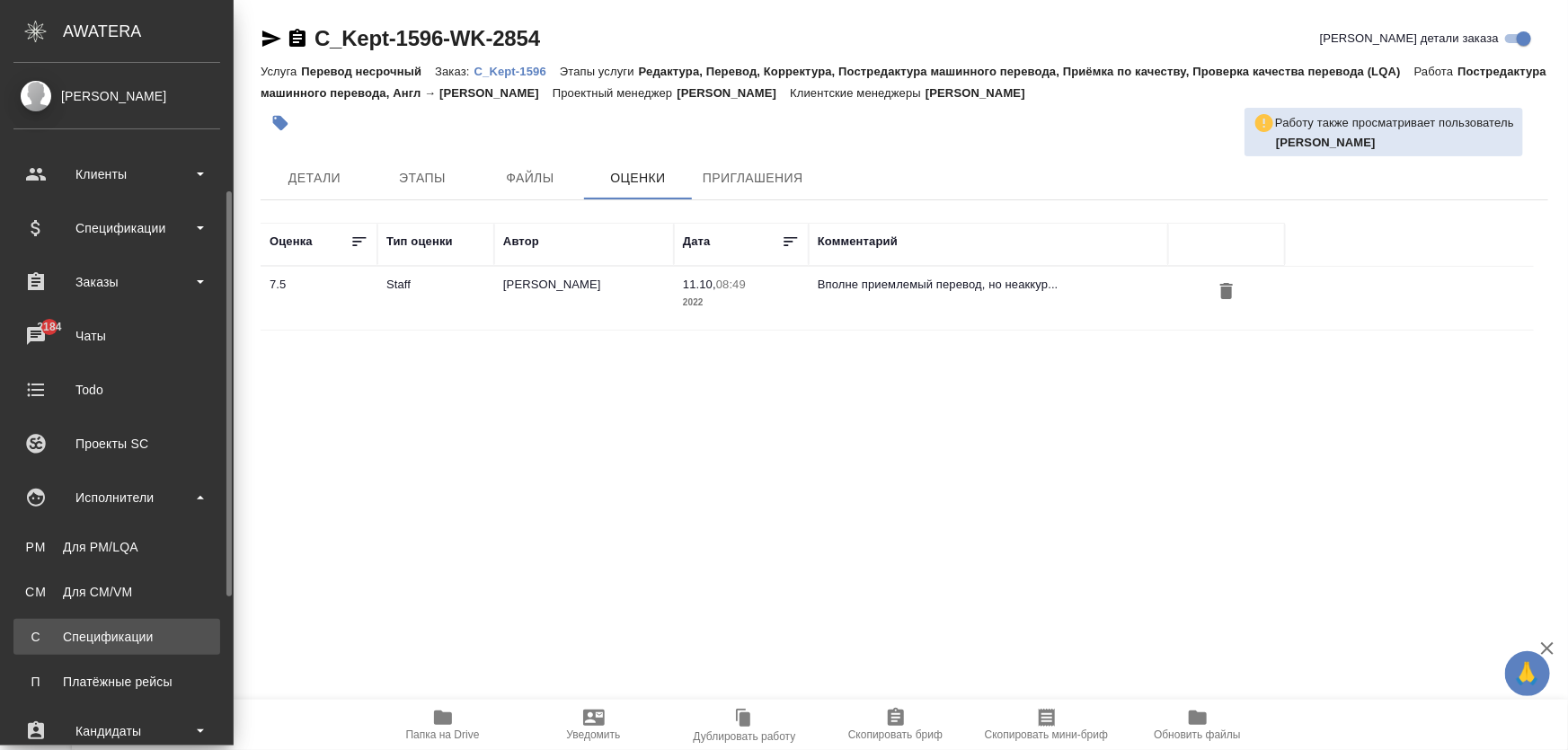
scroll to position [244, 0]
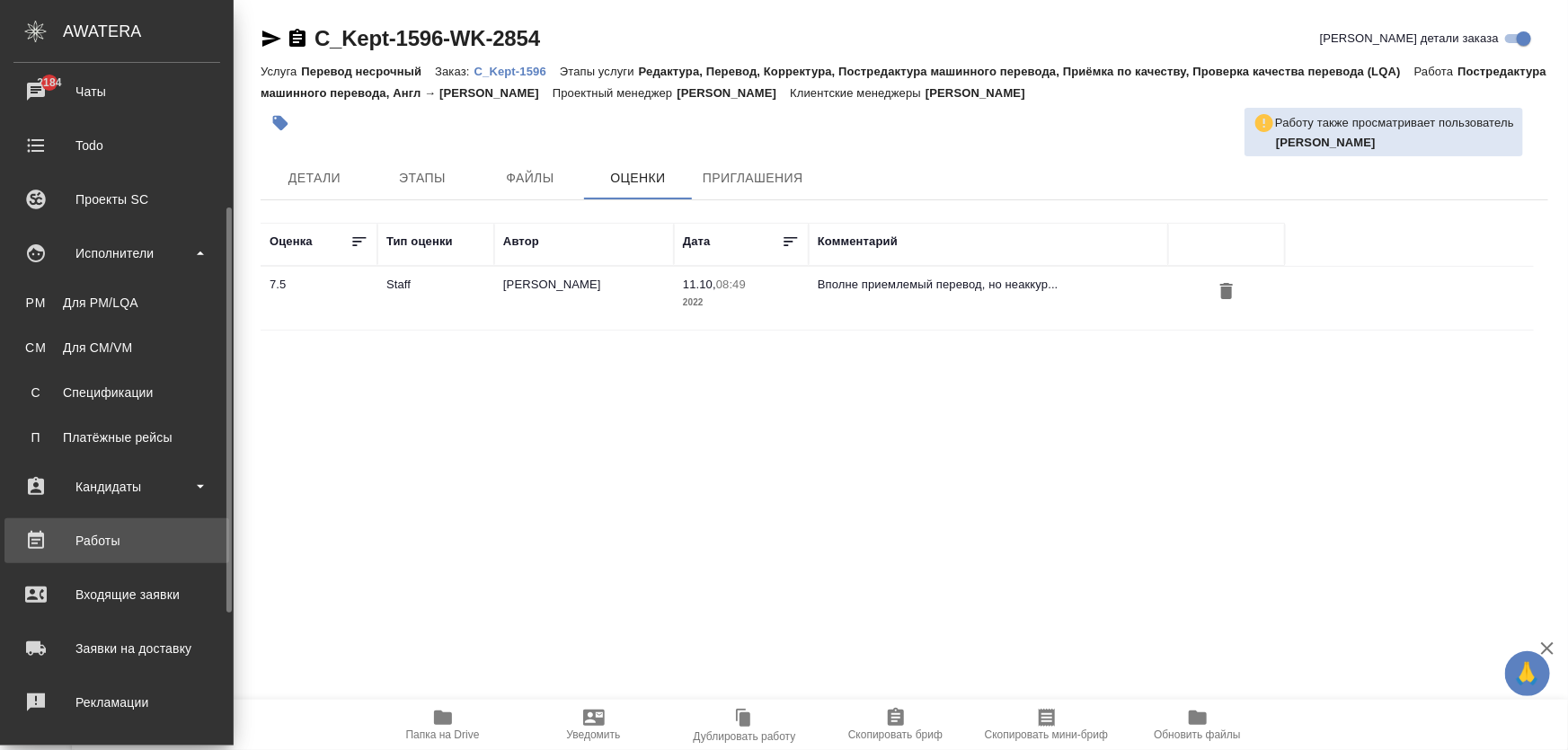
click at [108, 555] on link "Работы" at bounding box center [116, 541] width 224 height 45
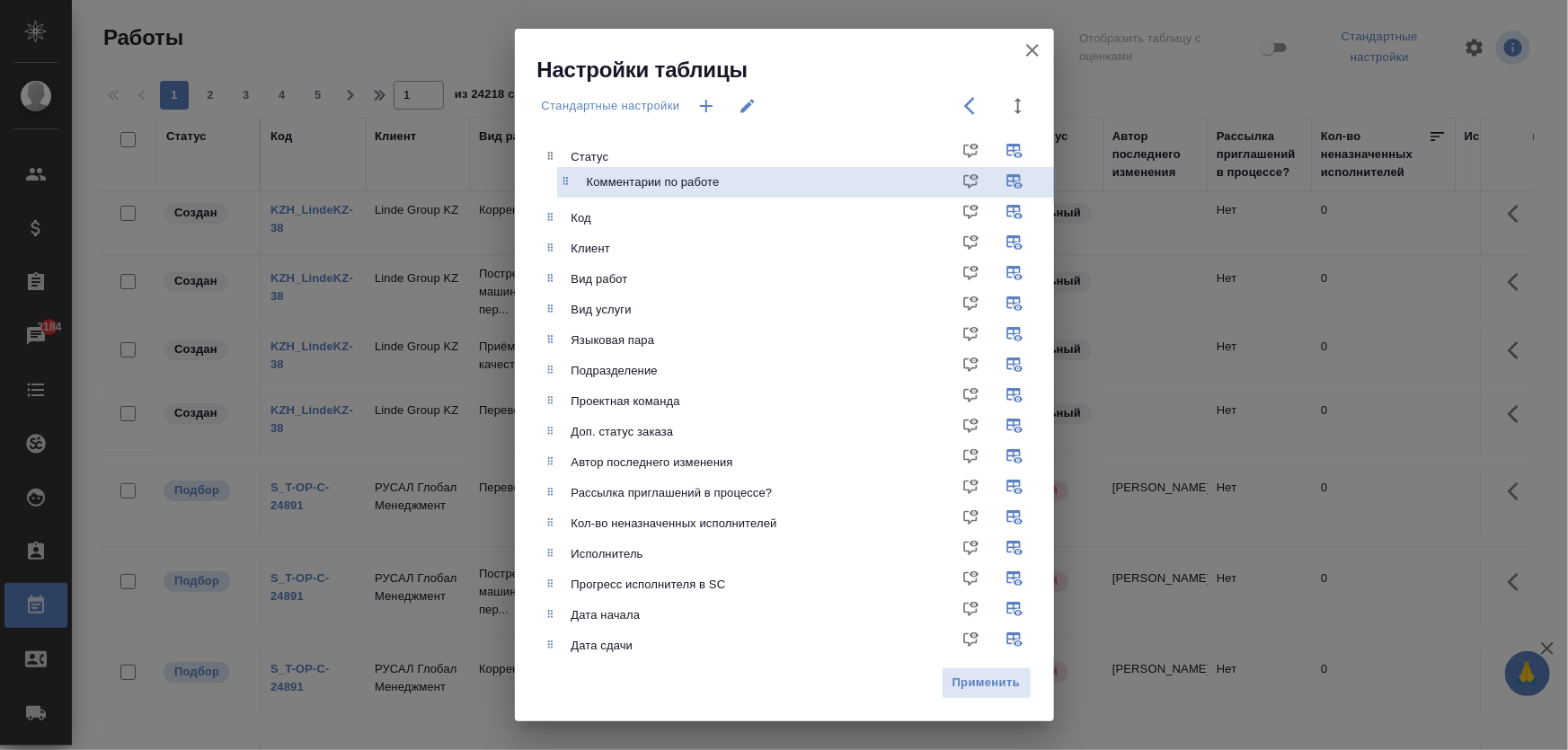
drag, startPoint x: 716, startPoint y: 634, endPoint x: 702, endPoint y: 207, distance: 427.2
click at [726, 177] on ul "Статус Код Клиент Вид работ Вид услуги Языковая пара Подразделение Проектная ко…" at bounding box center [798, 631] width 513 height 992
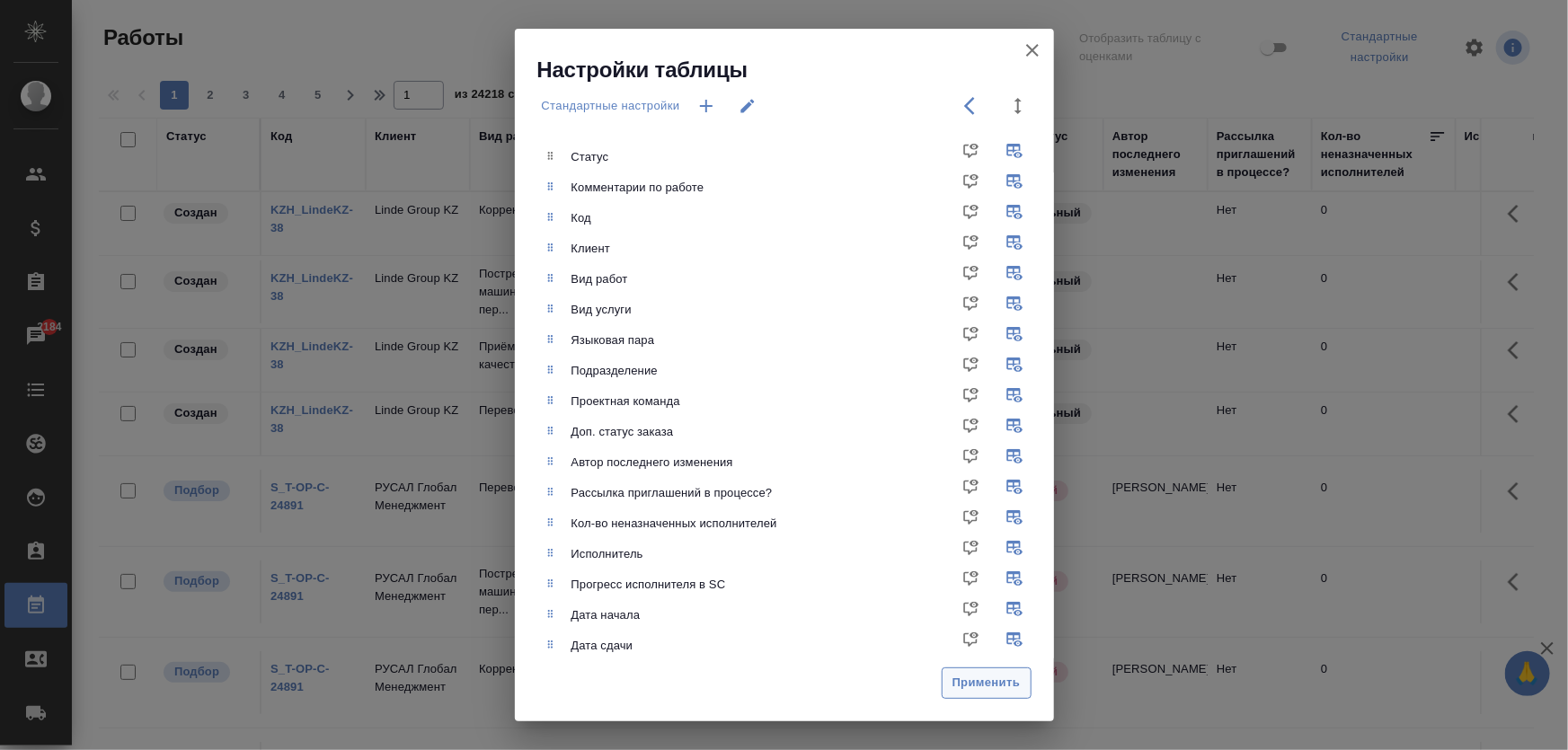
click at [973, 682] on span "Применить" at bounding box center [987, 683] width 70 height 21
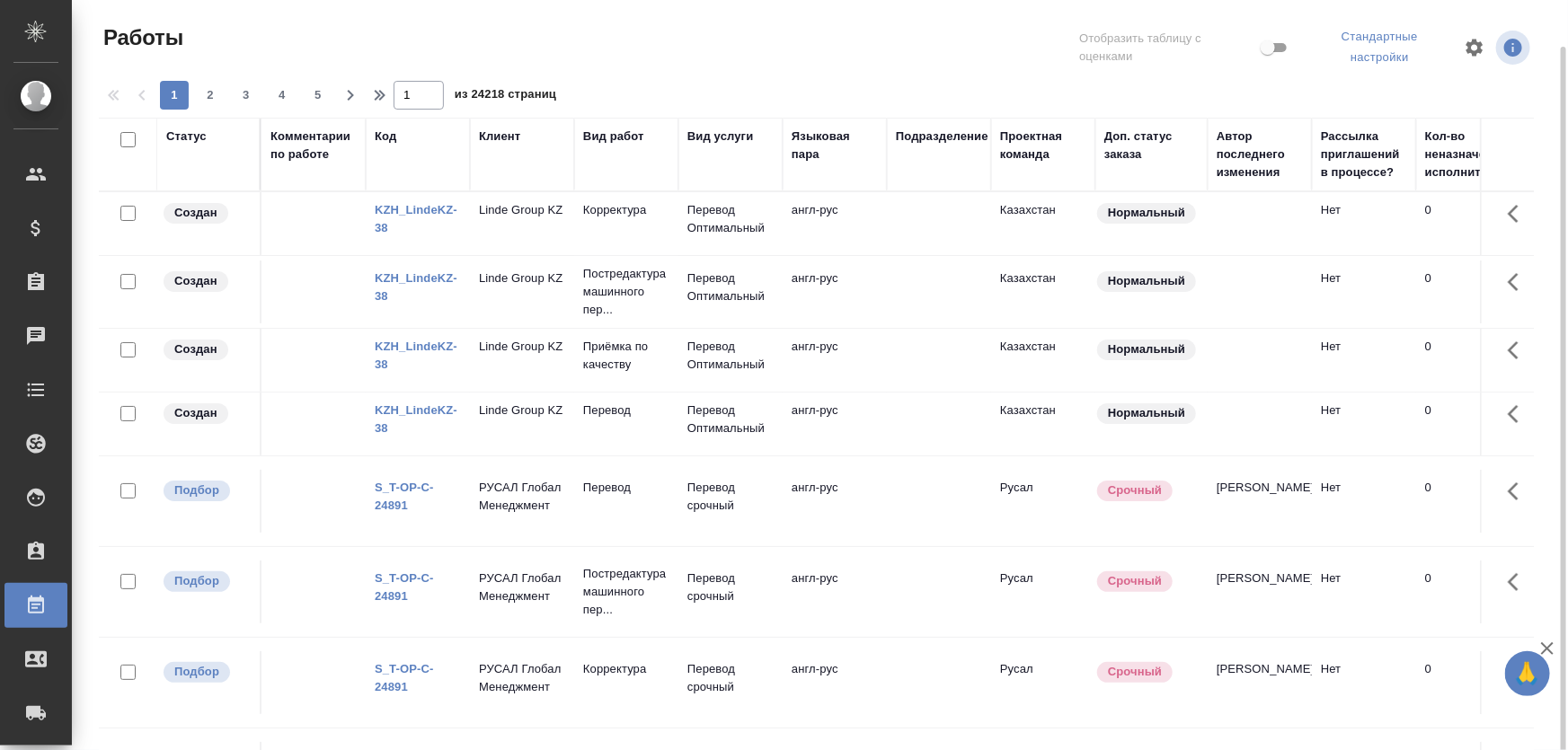
scroll to position [1463, 0]
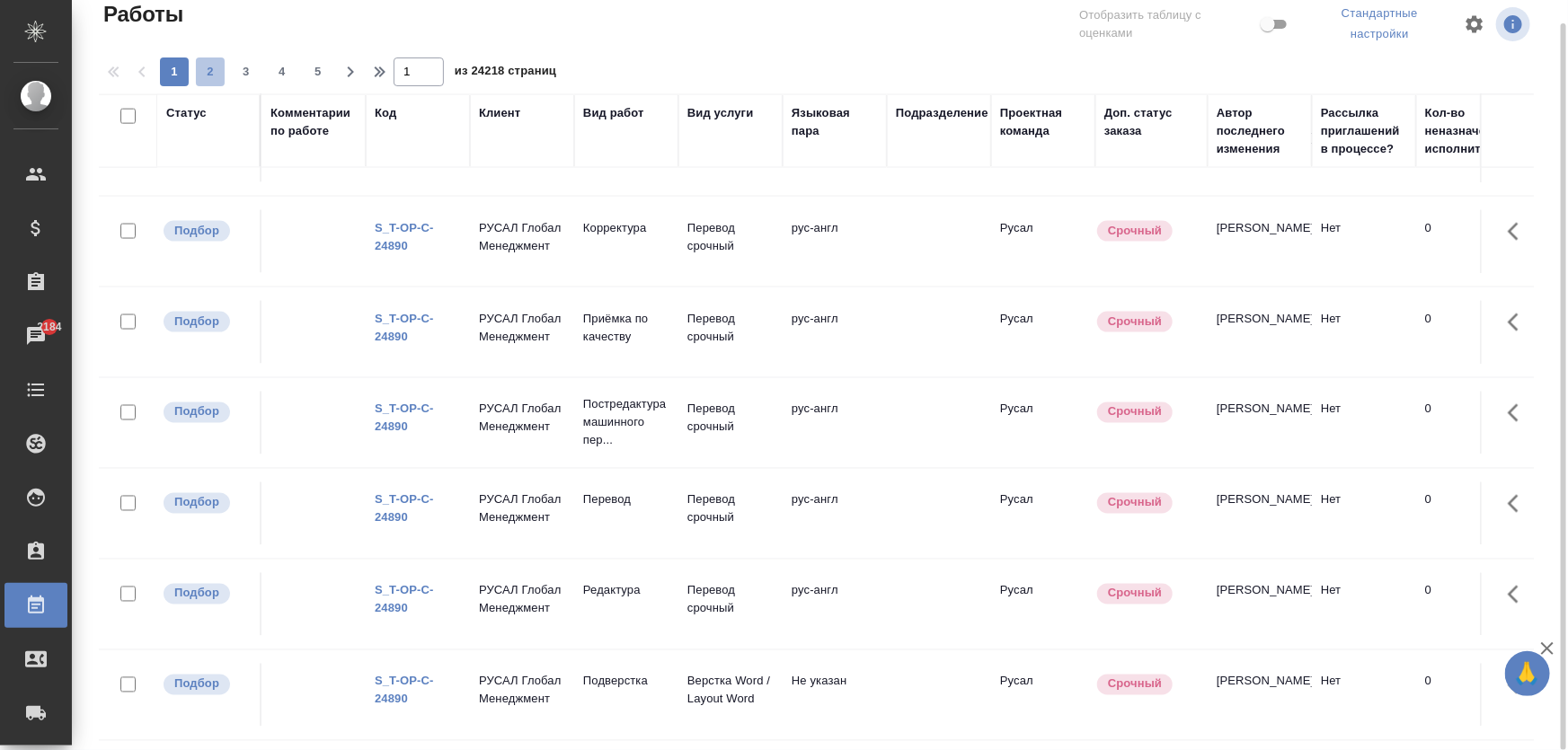
click at [209, 74] on span "2" at bounding box center [210, 71] width 29 height 18
type input "2"
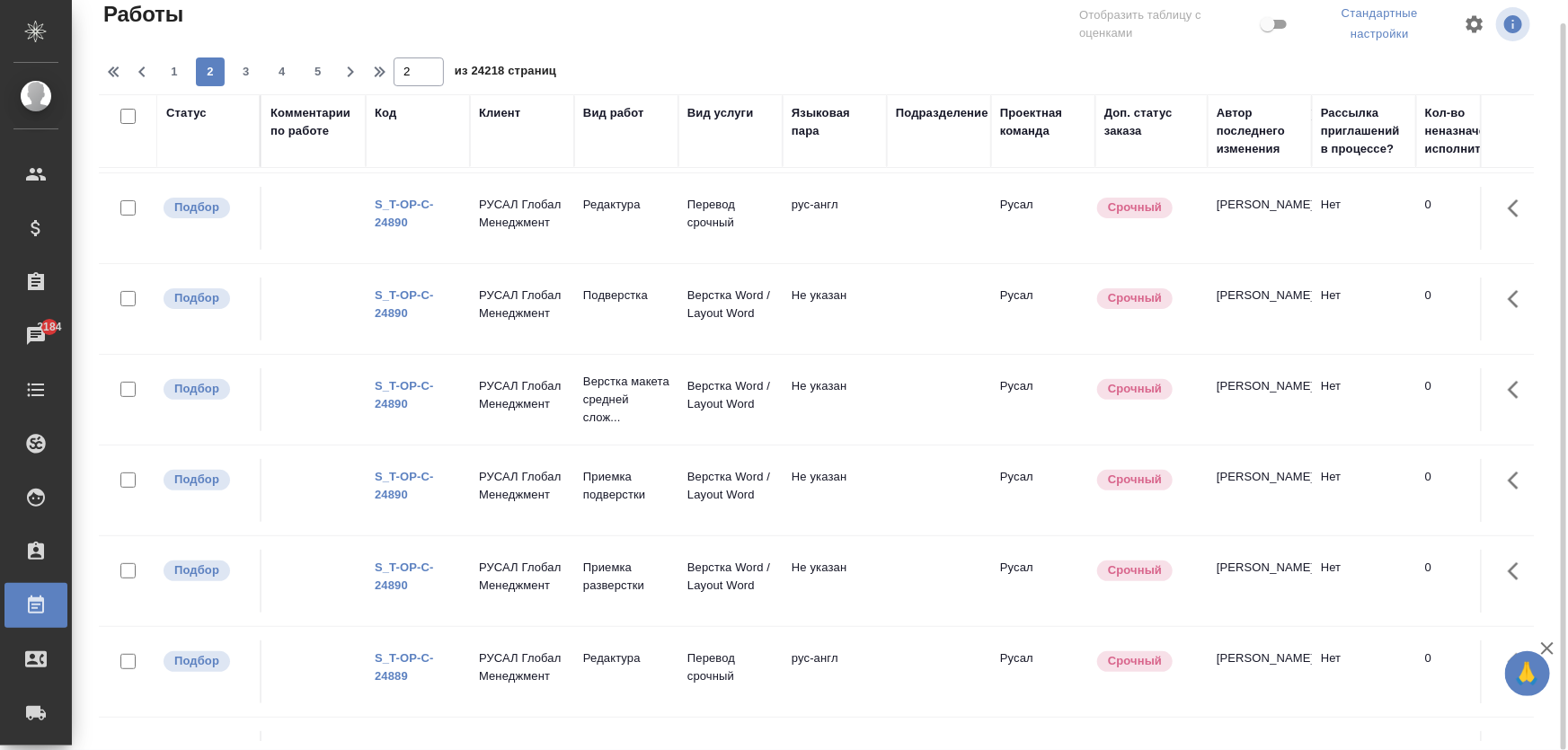
scroll to position [0, 0]
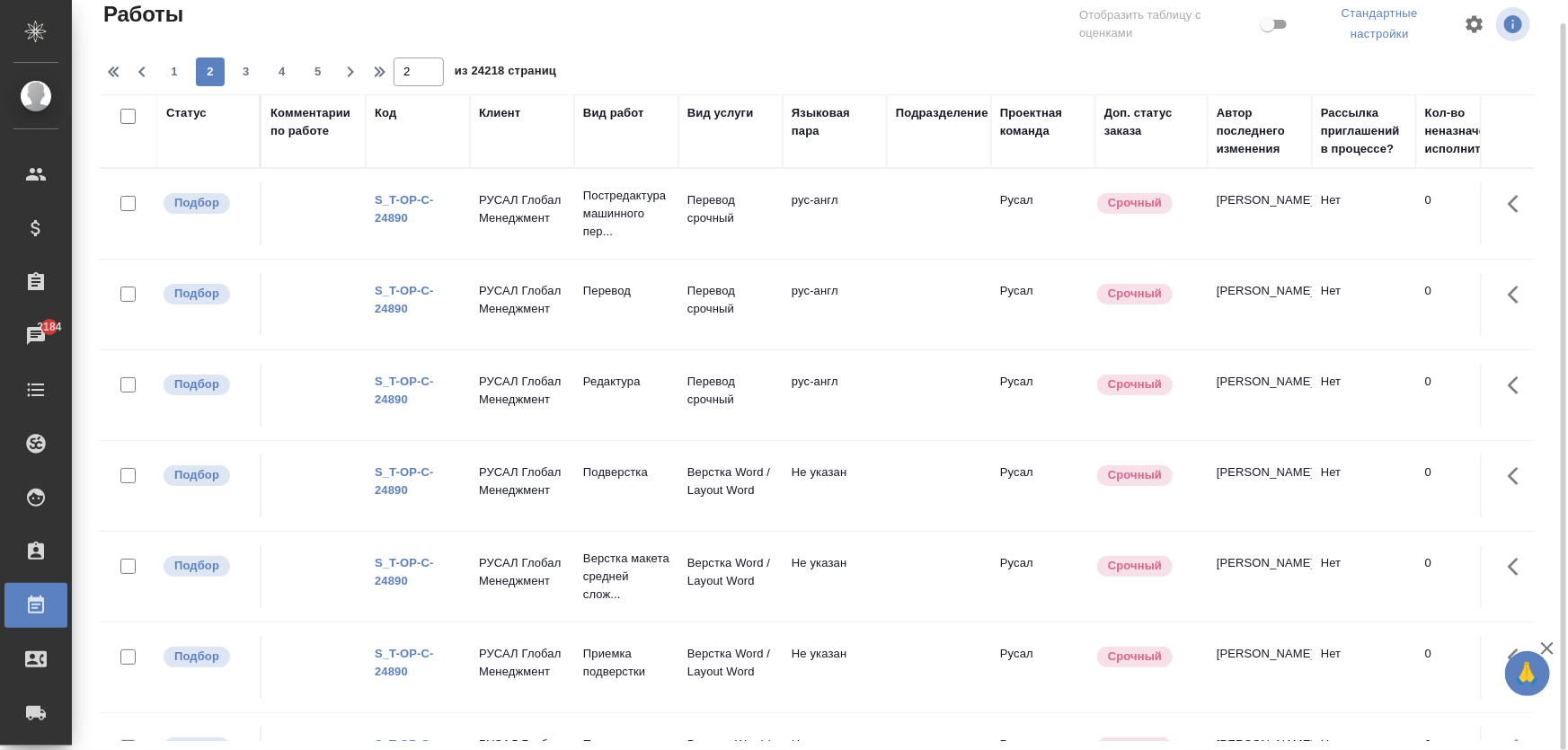
click at [291, 117] on div "Комментарии по работе" at bounding box center [314, 122] width 86 height 36
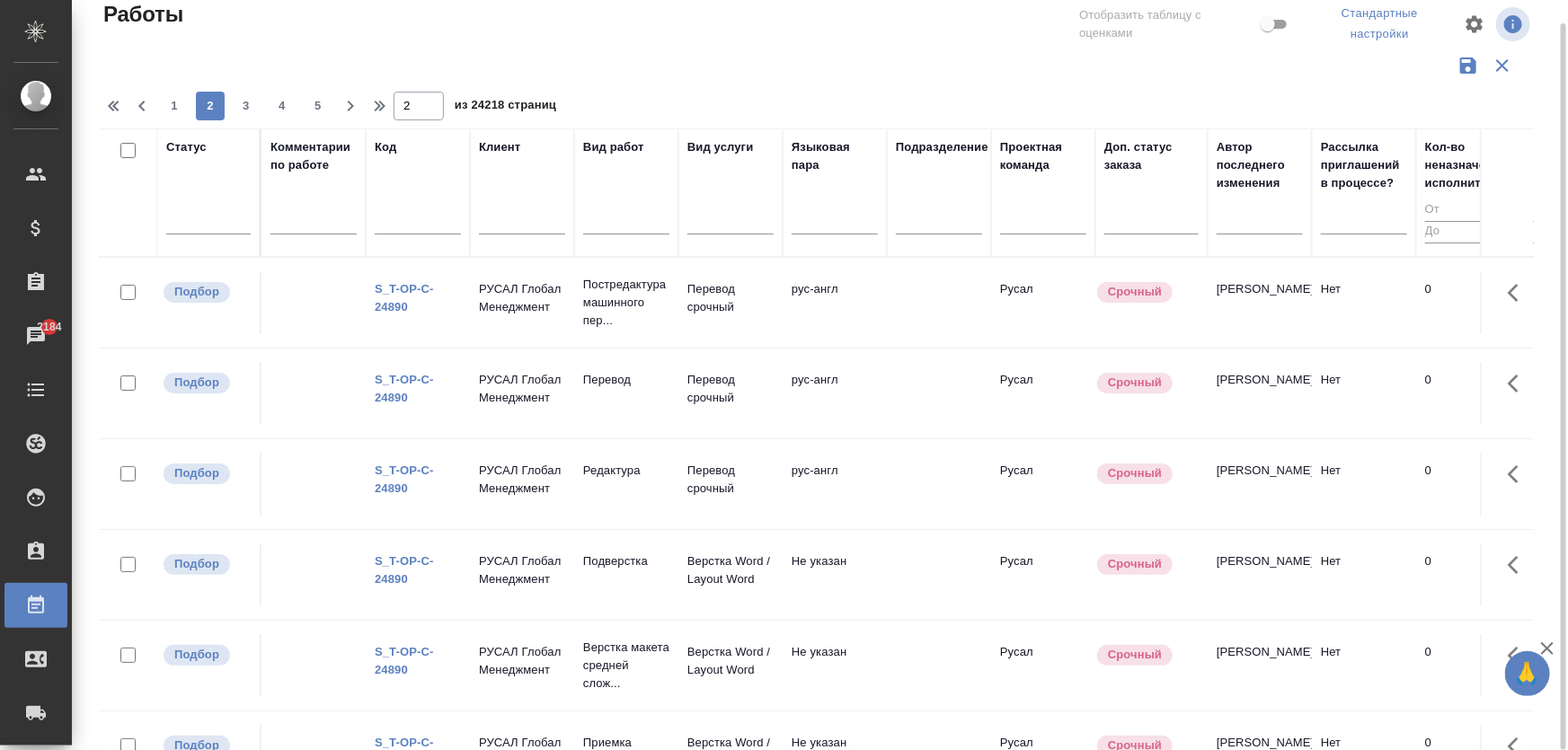
click at [311, 230] on input "text" at bounding box center [314, 223] width 86 height 23
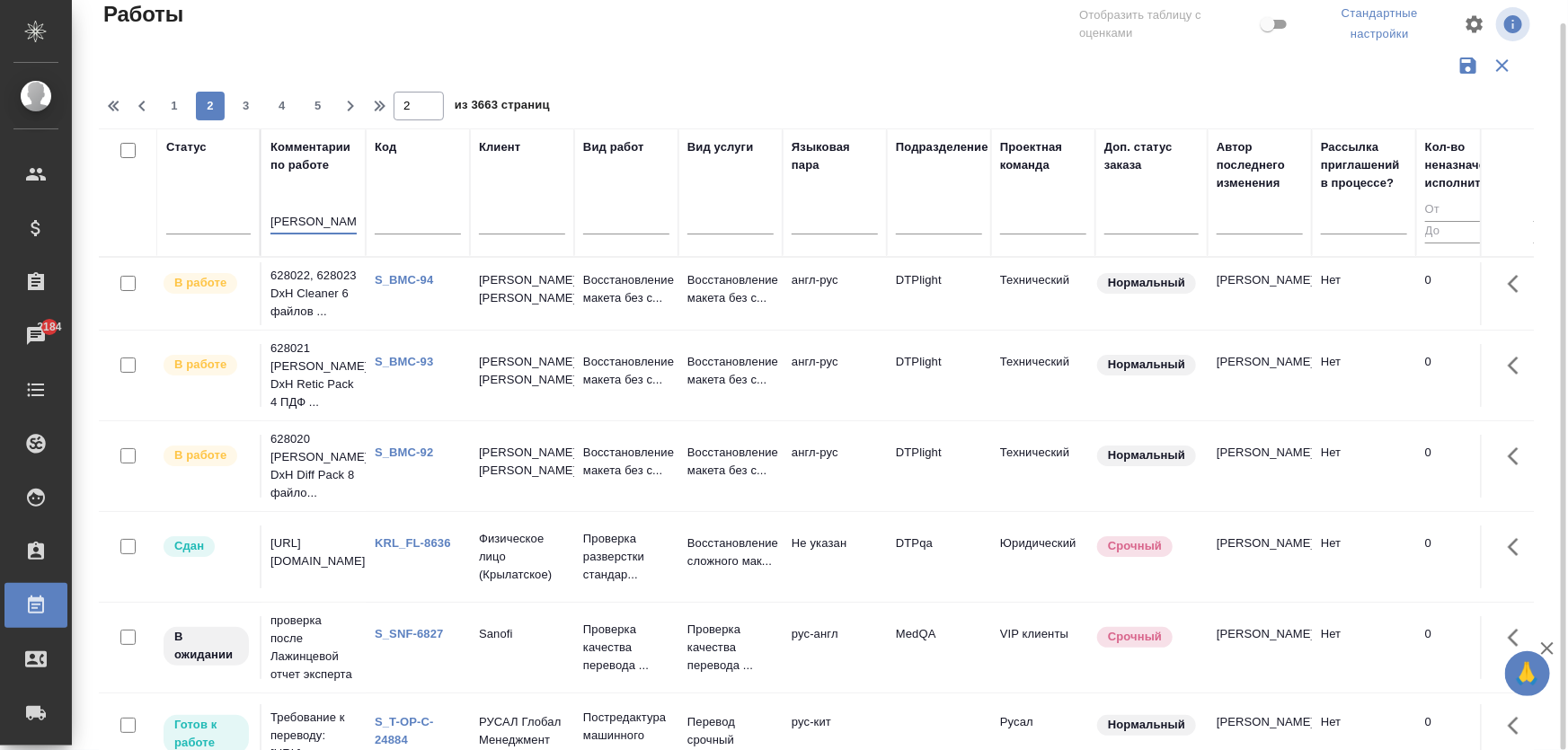
scroll to position [56, 0]
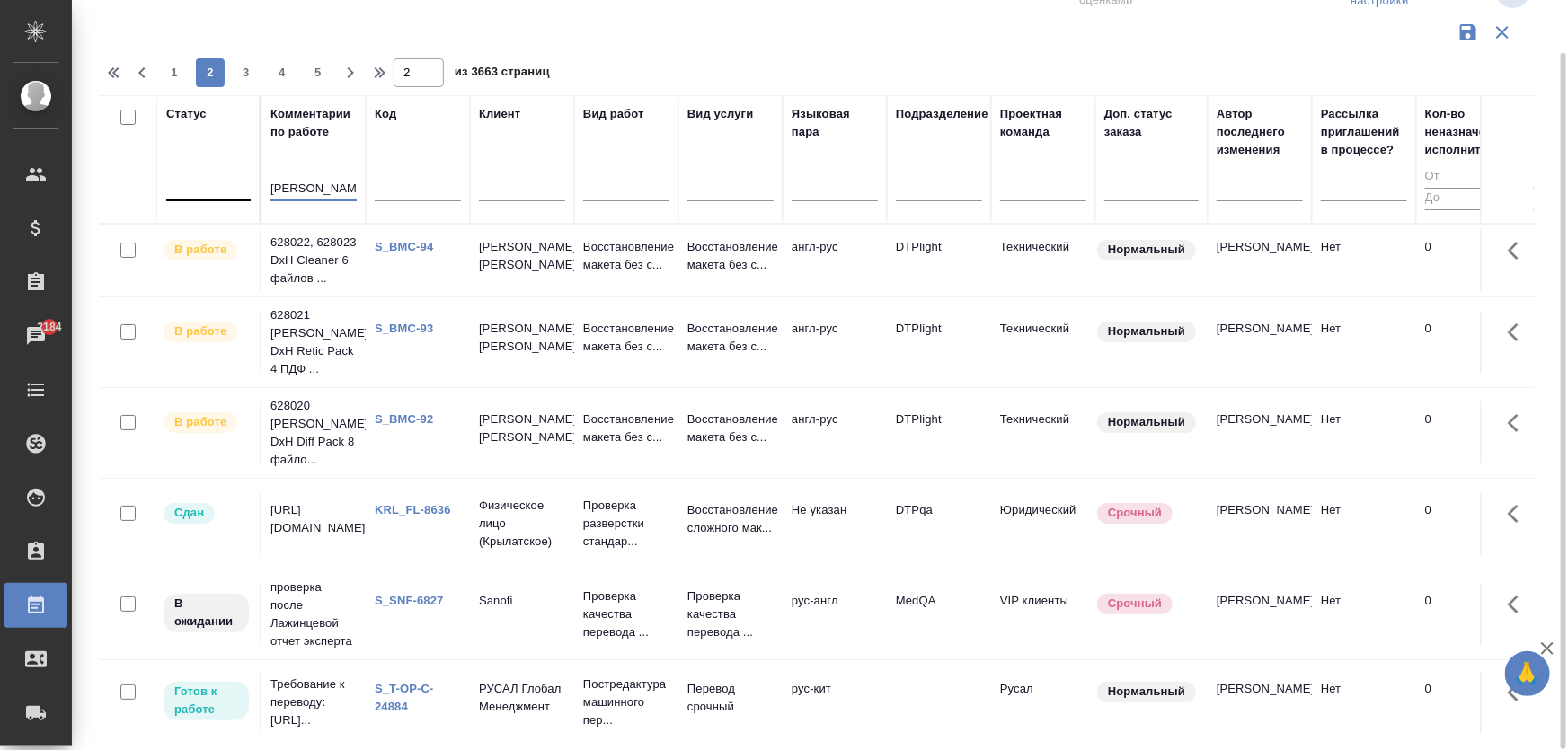
drag, startPoint x: 276, startPoint y: 182, endPoint x: 246, endPoint y: 183, distance: 30.0
type input "п"
click at [293, 185] on input "п" at bounding box center [314, 190] width 86 height 23
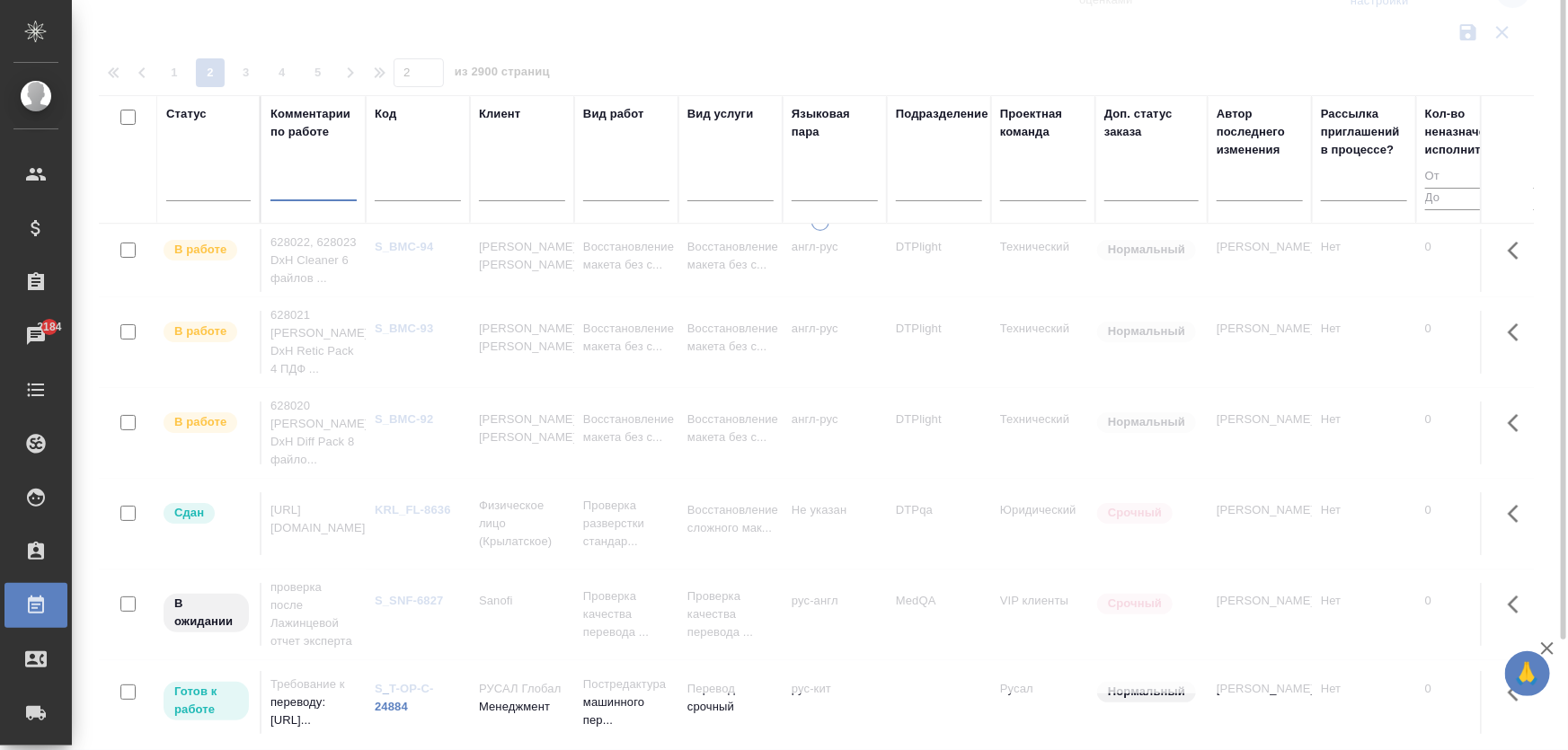
scroll to position [0, 0]
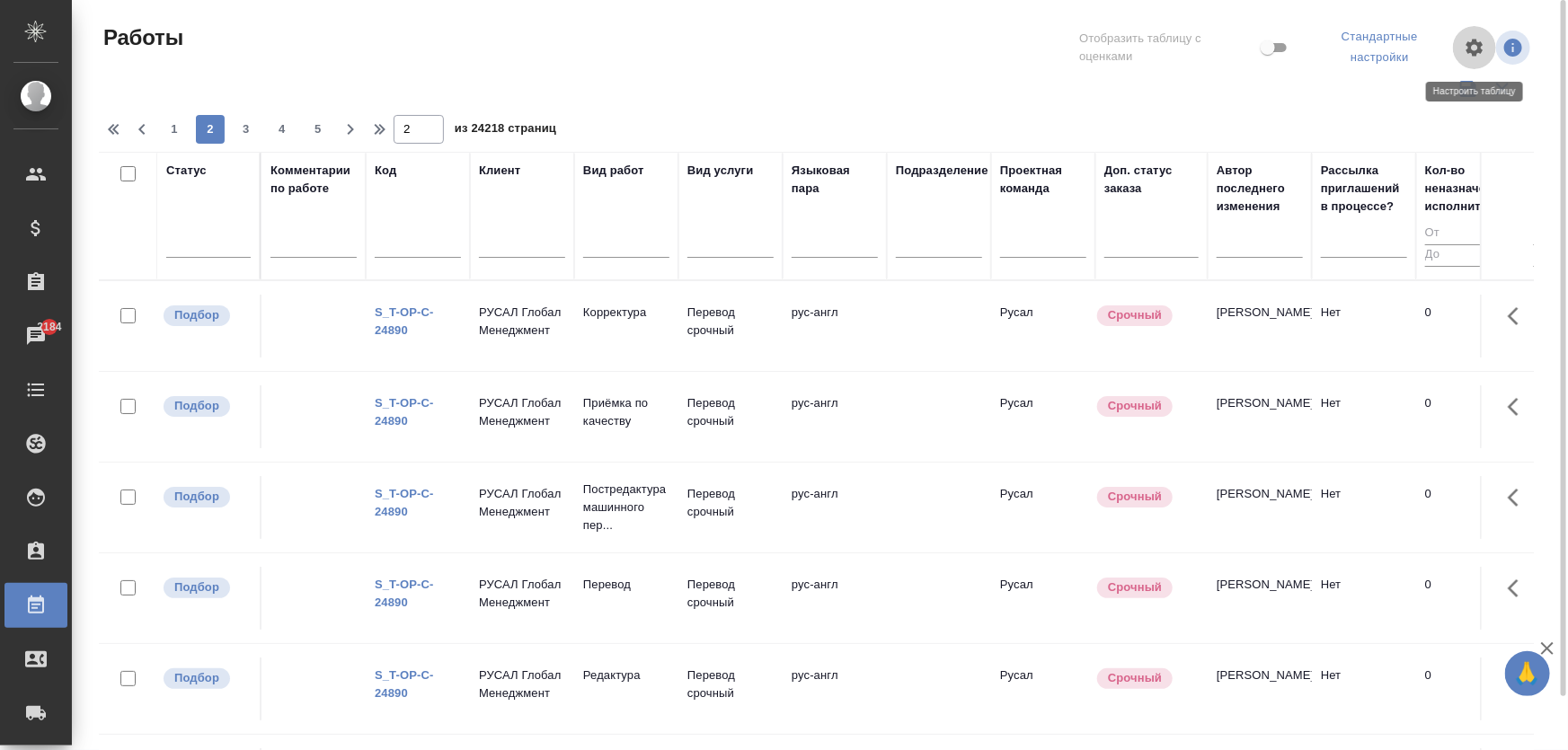
click at [1469, 53] on icon "button" at bounding box center [1475, 47] width 17 height 17
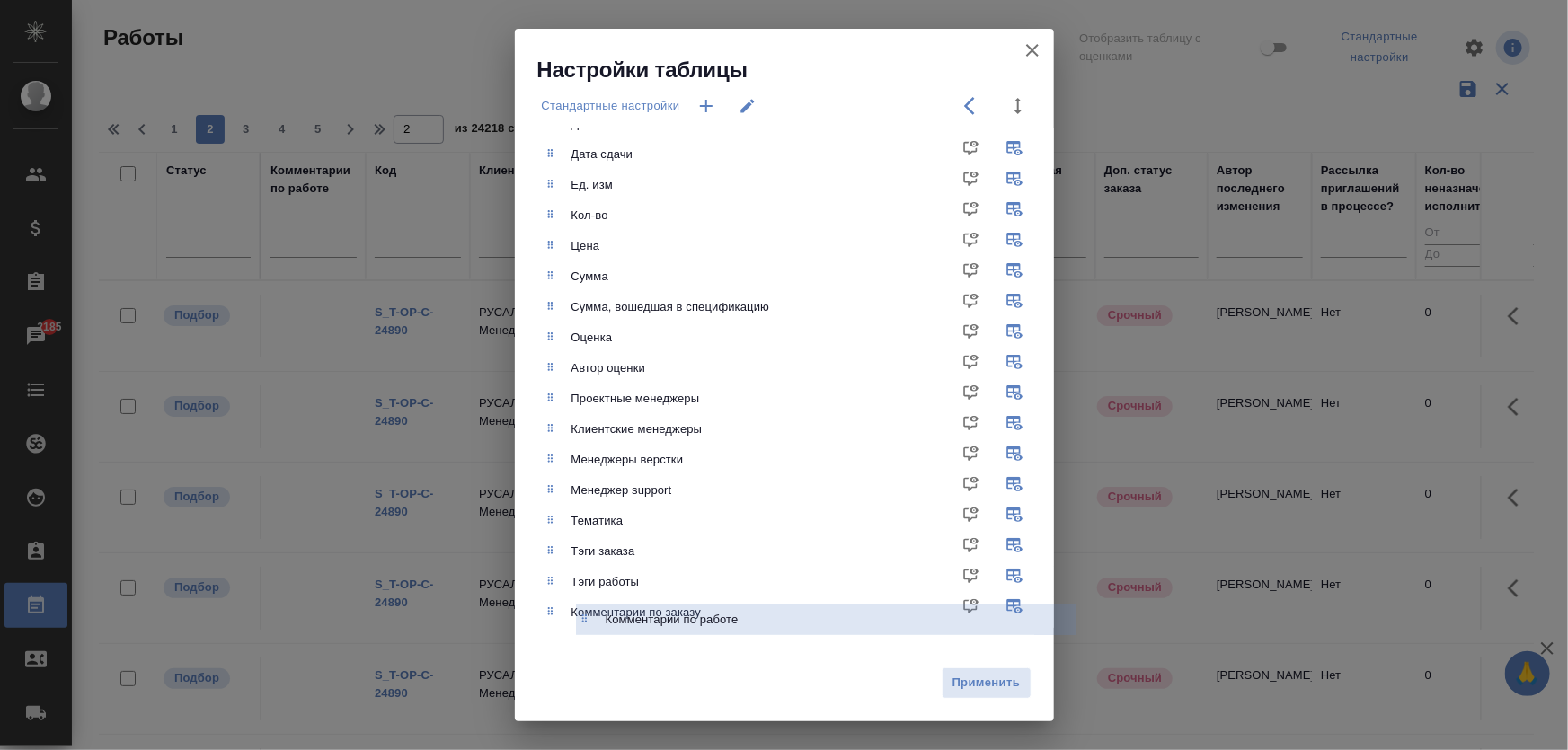
scroll to position [473, 0]
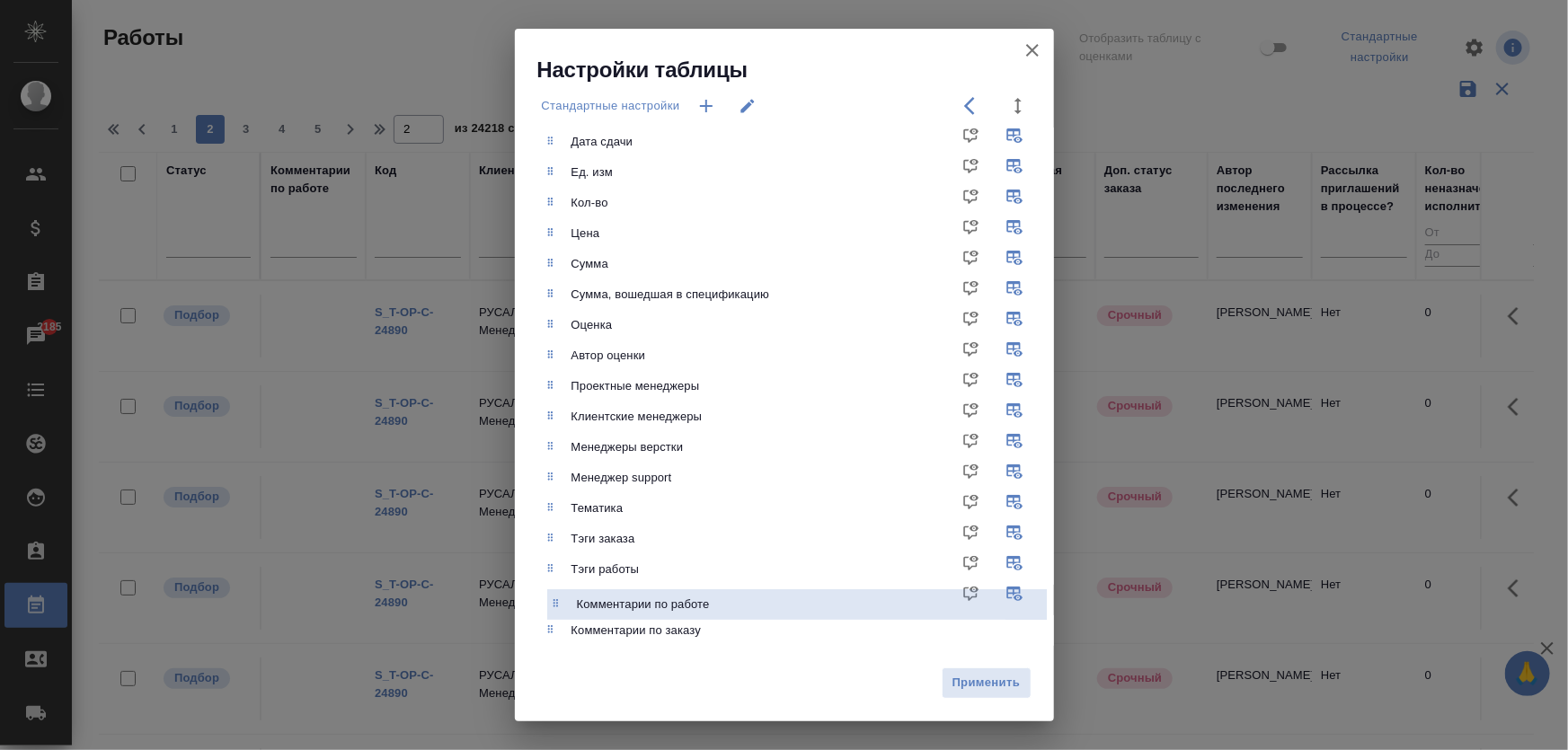
drag, startPoint x: 617, startPoint y: 192, endPoint x: 624, endPoint y: 615, distance: 423.1
click at [624, 615] on ul "Статус Комментарии по работе Код Клиент Вид работ Вид услуги Языковая пара Подр…" at bounding box center [798, 157] width 513 height 992
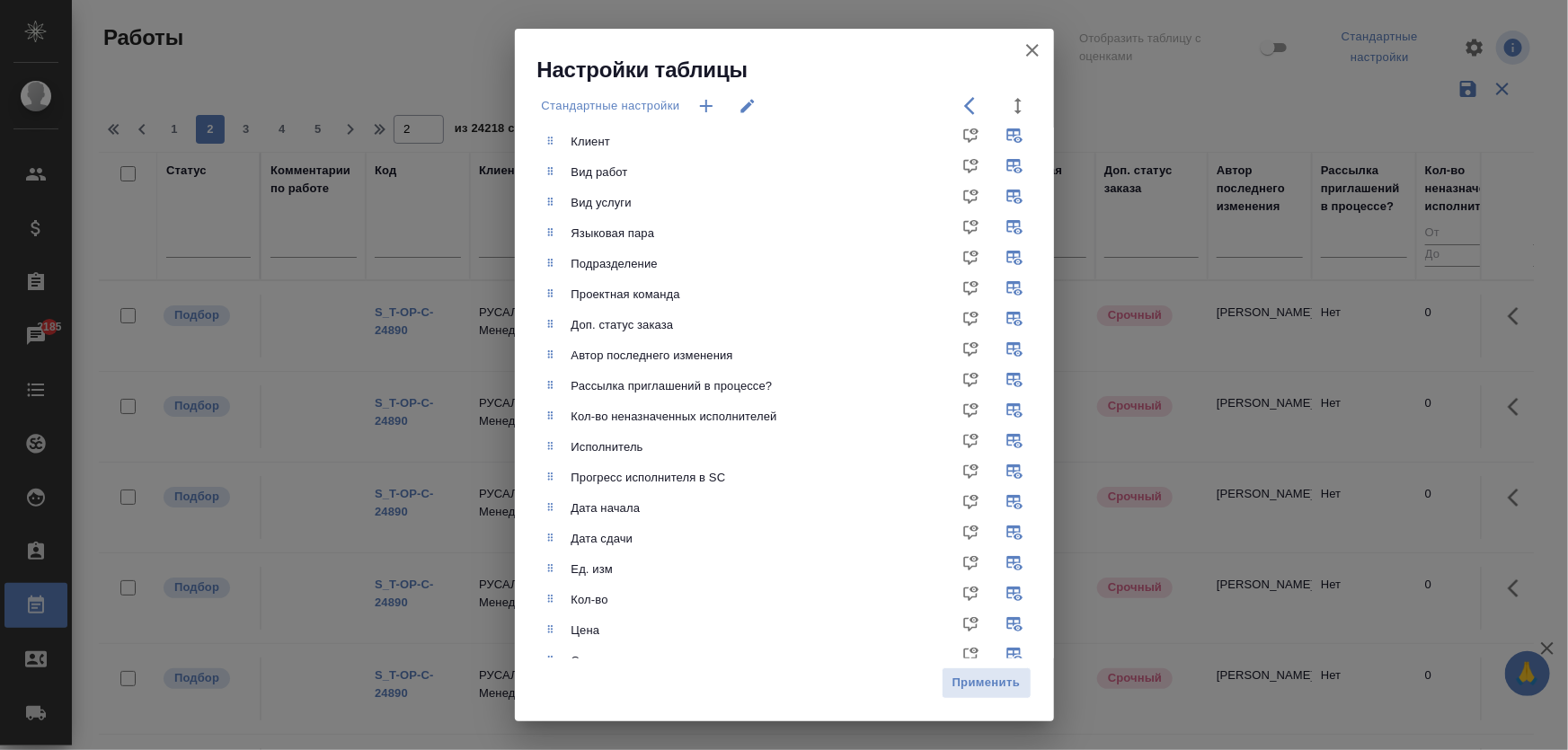
scroll to position [65, 0]
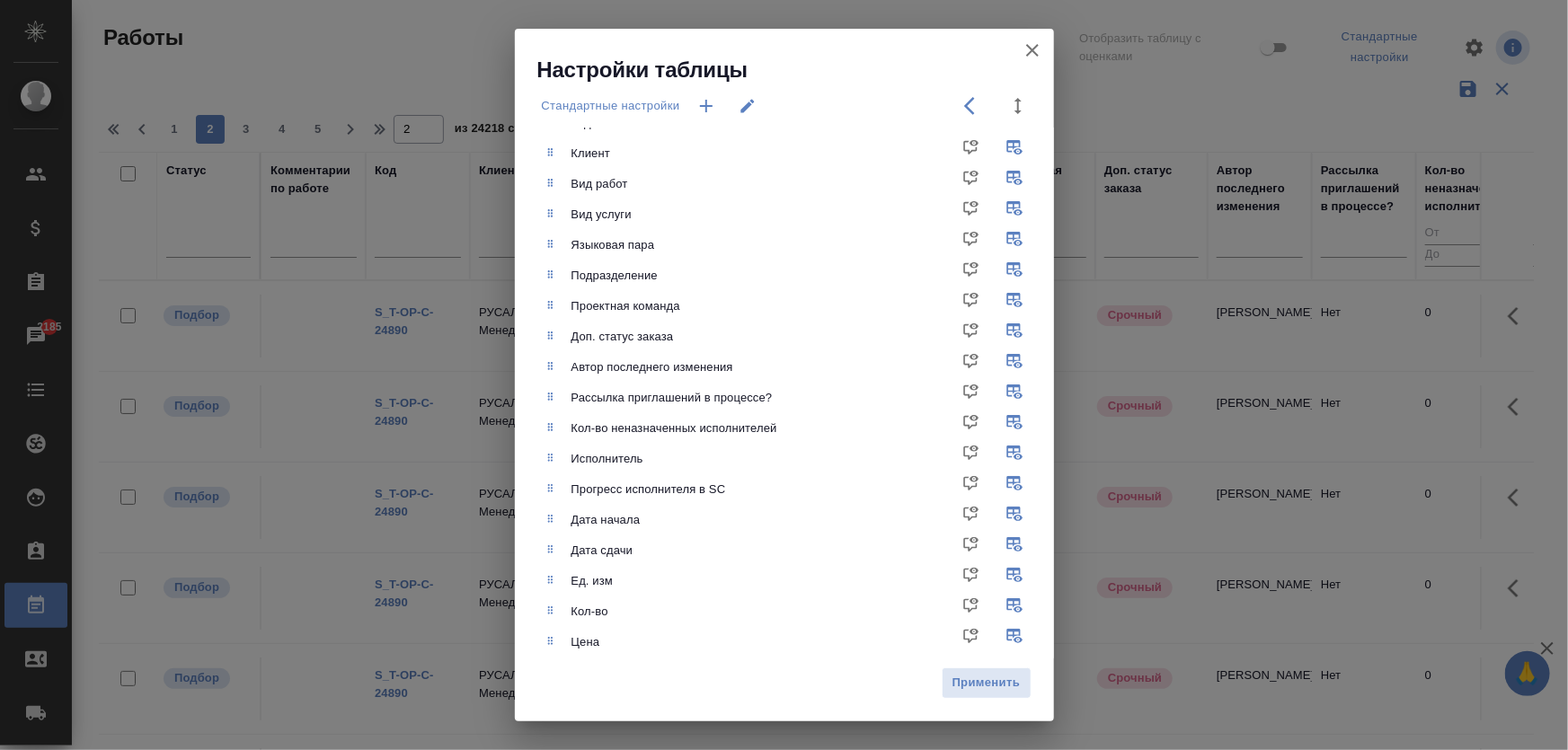
click at [1038, 51] on icon "button" at bounding box center [1032, 50] width 22 height 22
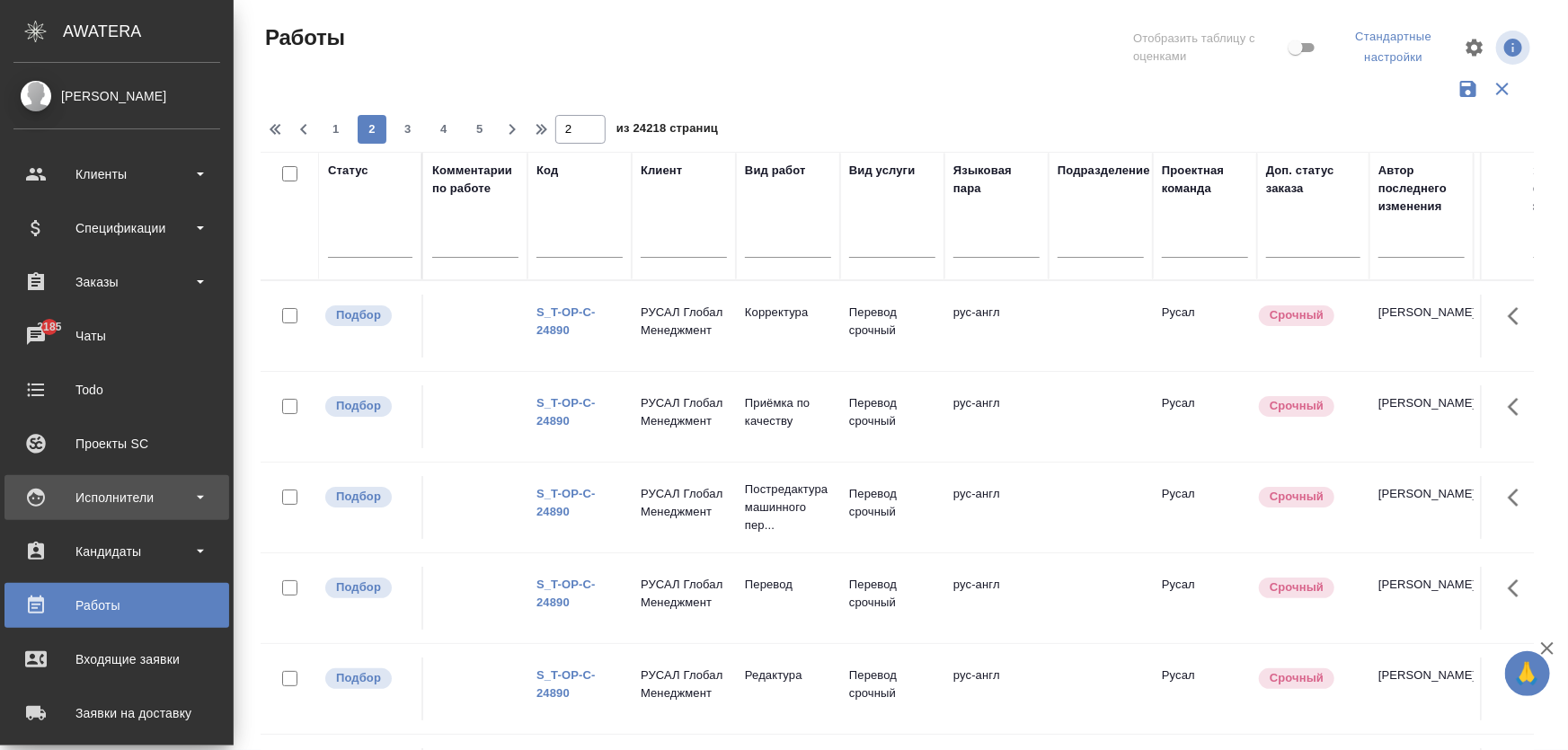
click at [112, 510] on div "Исполнители" at bounding box center [116, 497] width 207 height 27
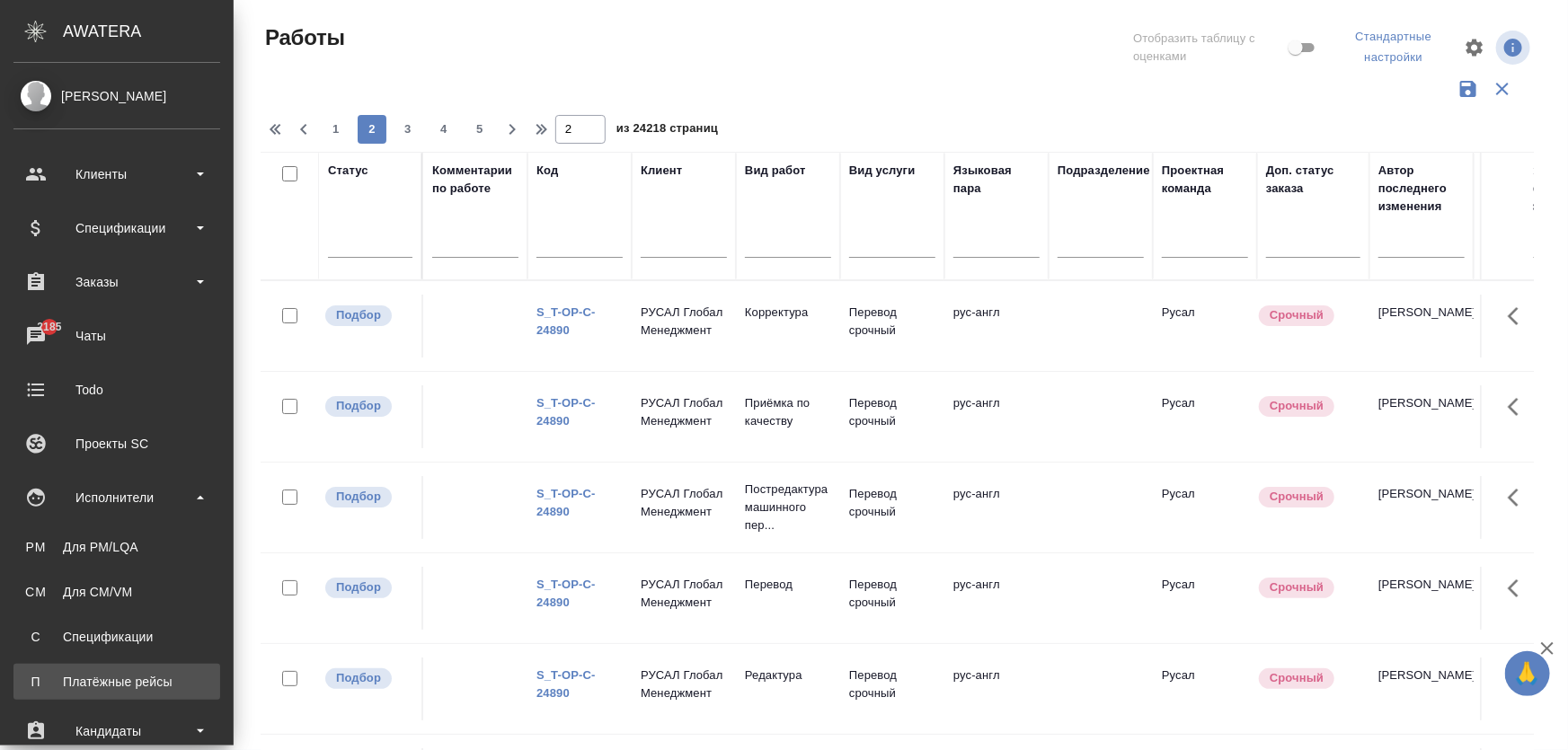
scroll to position [81, 0]
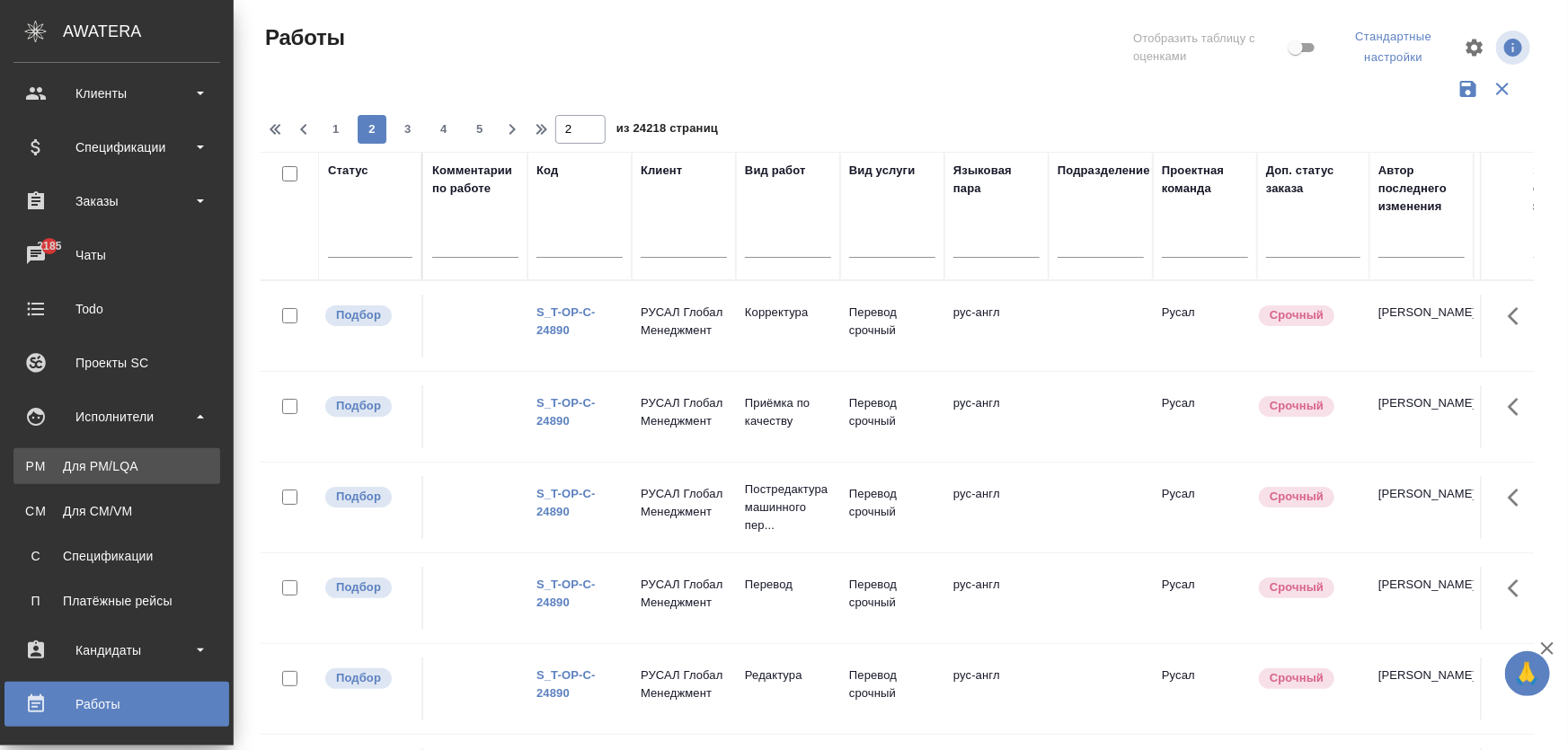
click at [101, 467] on div "Для PM/LQA" at bounding box center [116, 466] width 189 height 18
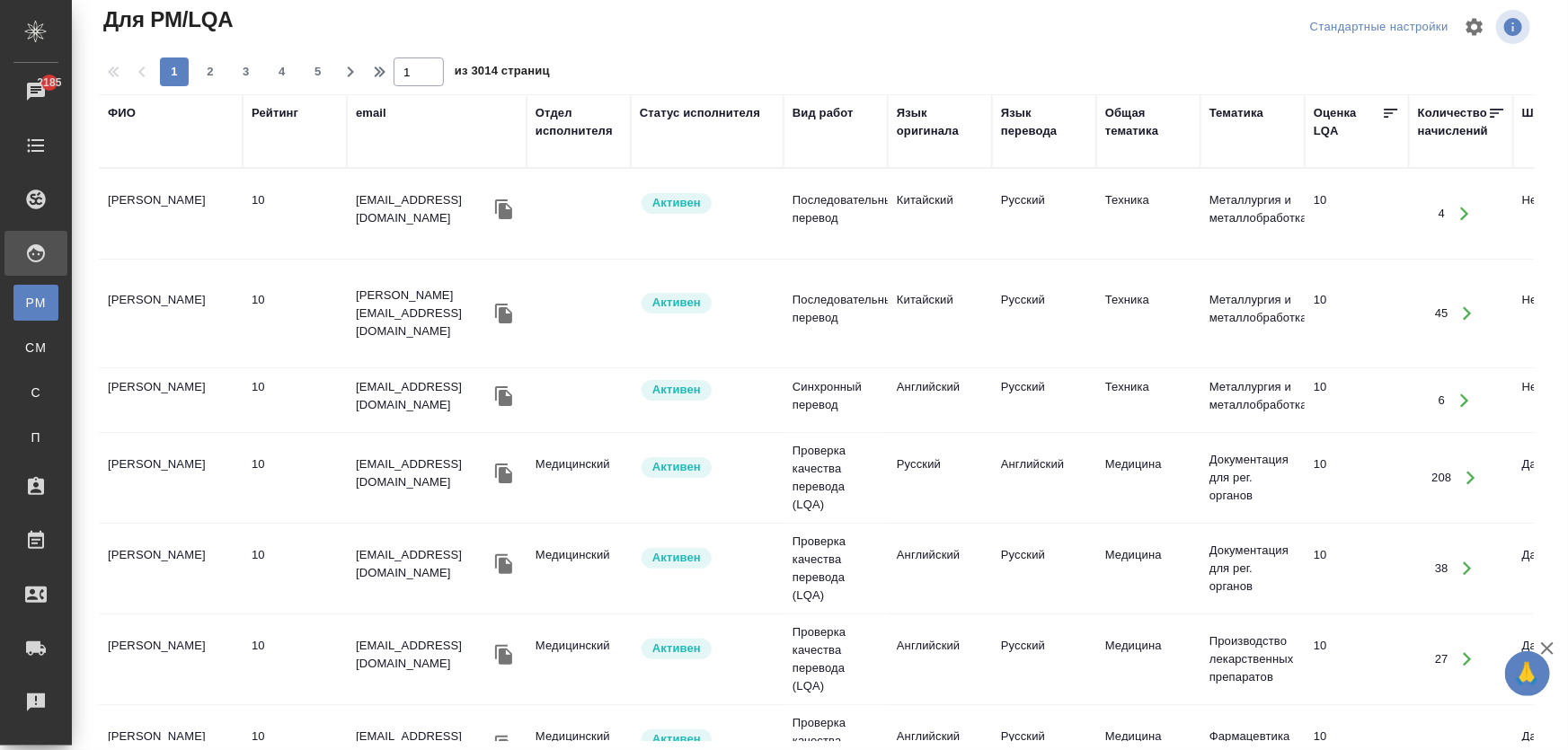
click at [118, 116] on div "ФИО" at bounding box center [122, 113] width 28 height 18
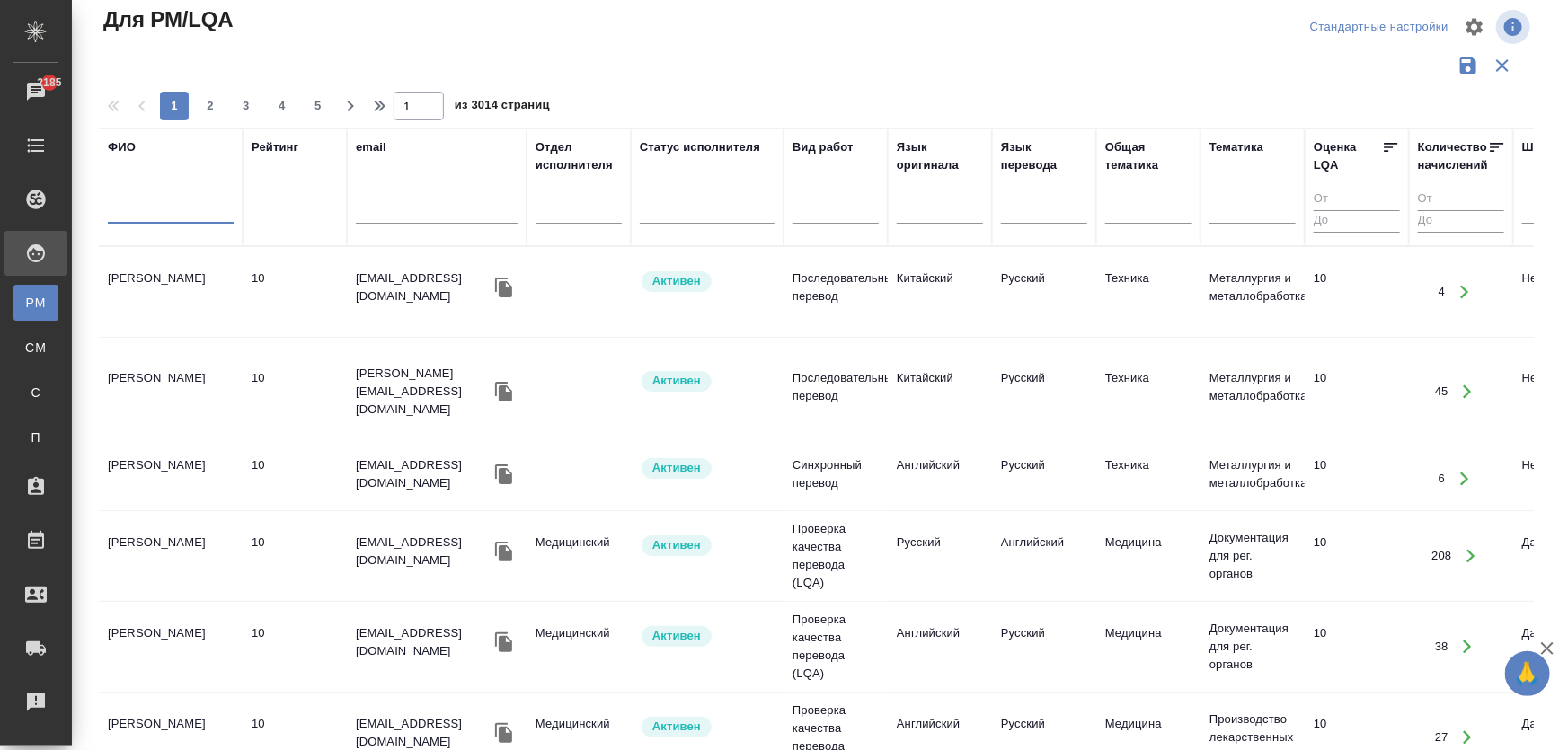
click at [172, 218] on input "text" at bounding box center [171, 212] width 126 height 23
type input "демченко"
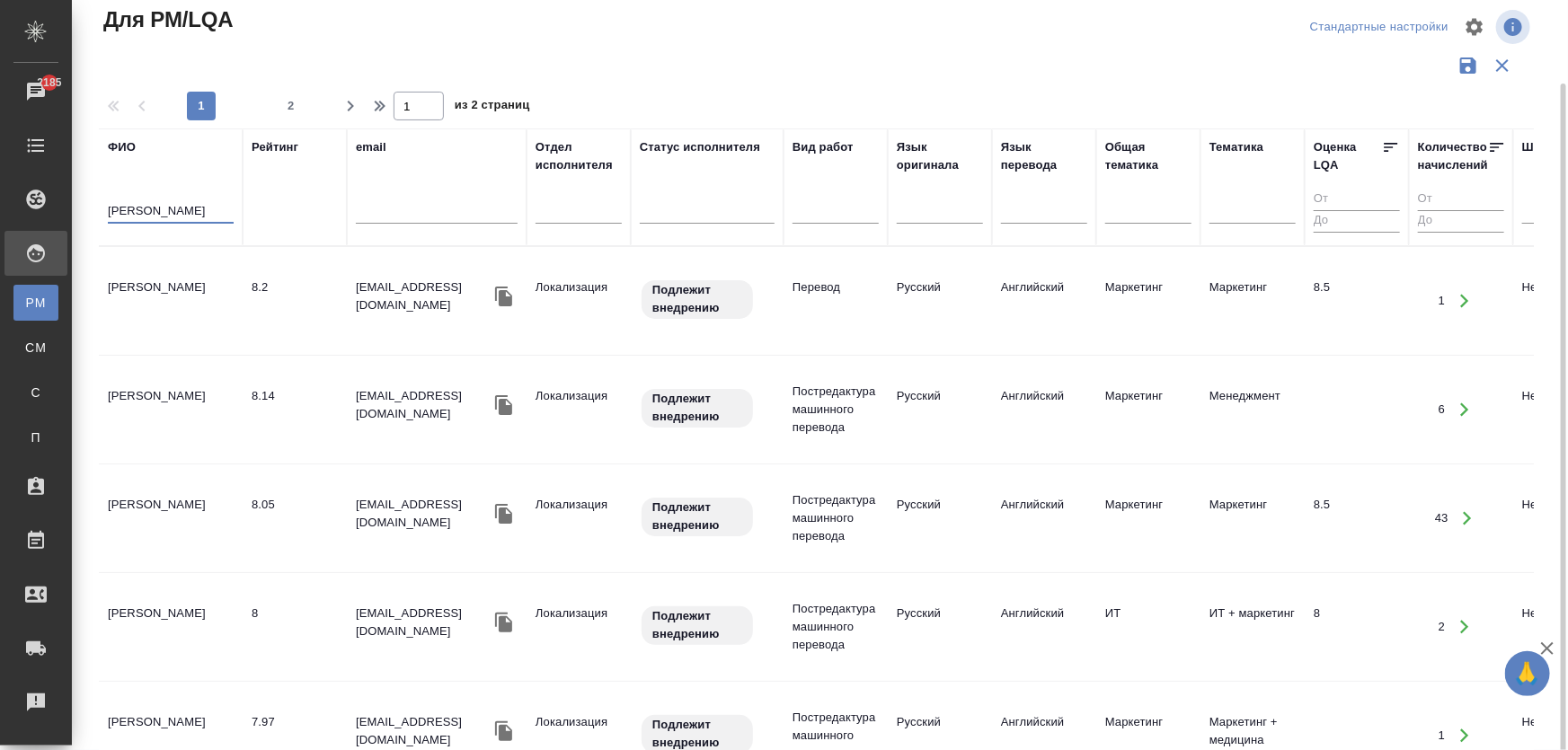
scroll to position [53, 0]
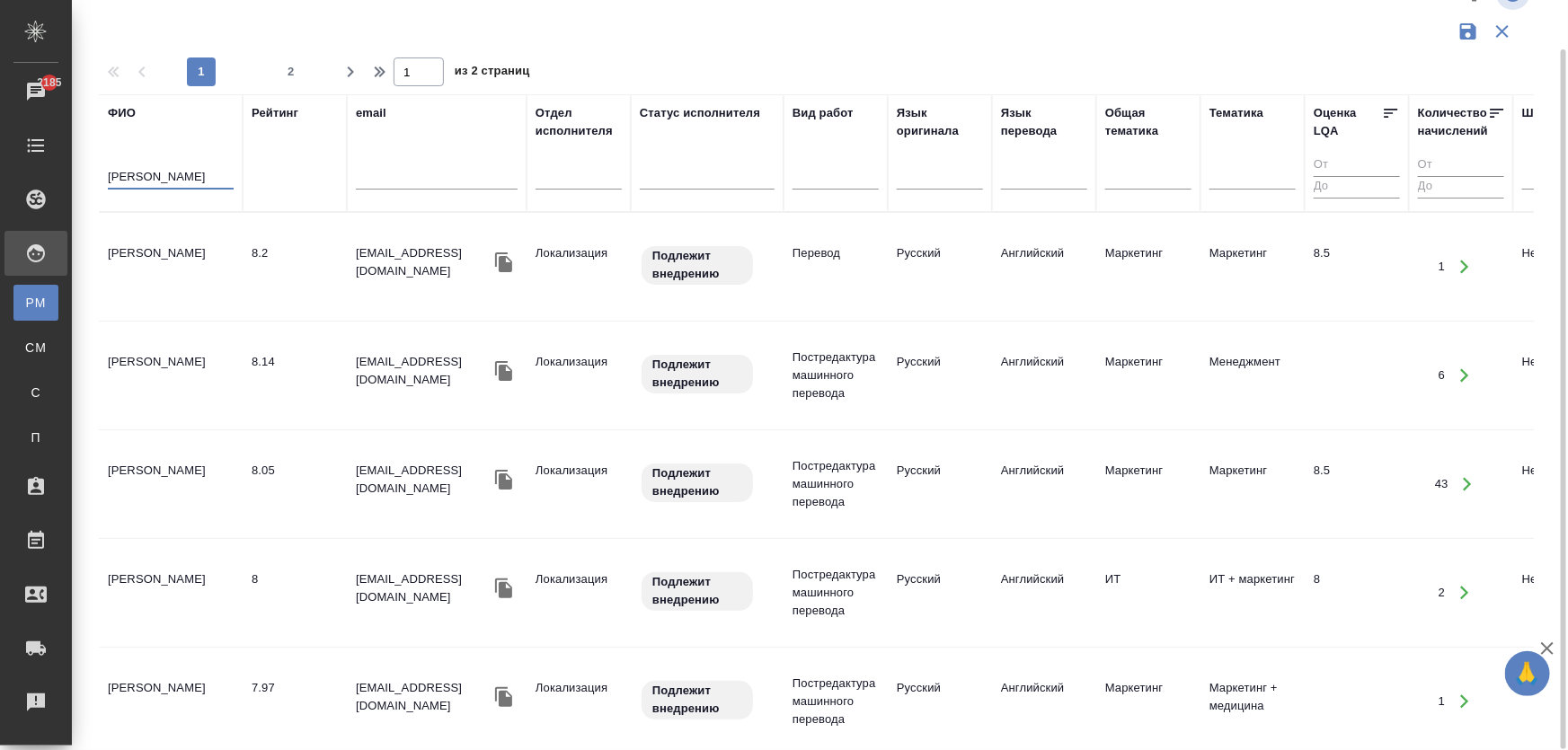
click at [190, 276] on td "Демченко Екатерина Федоровна" at bounding box center [170, 267] width 144 height 63
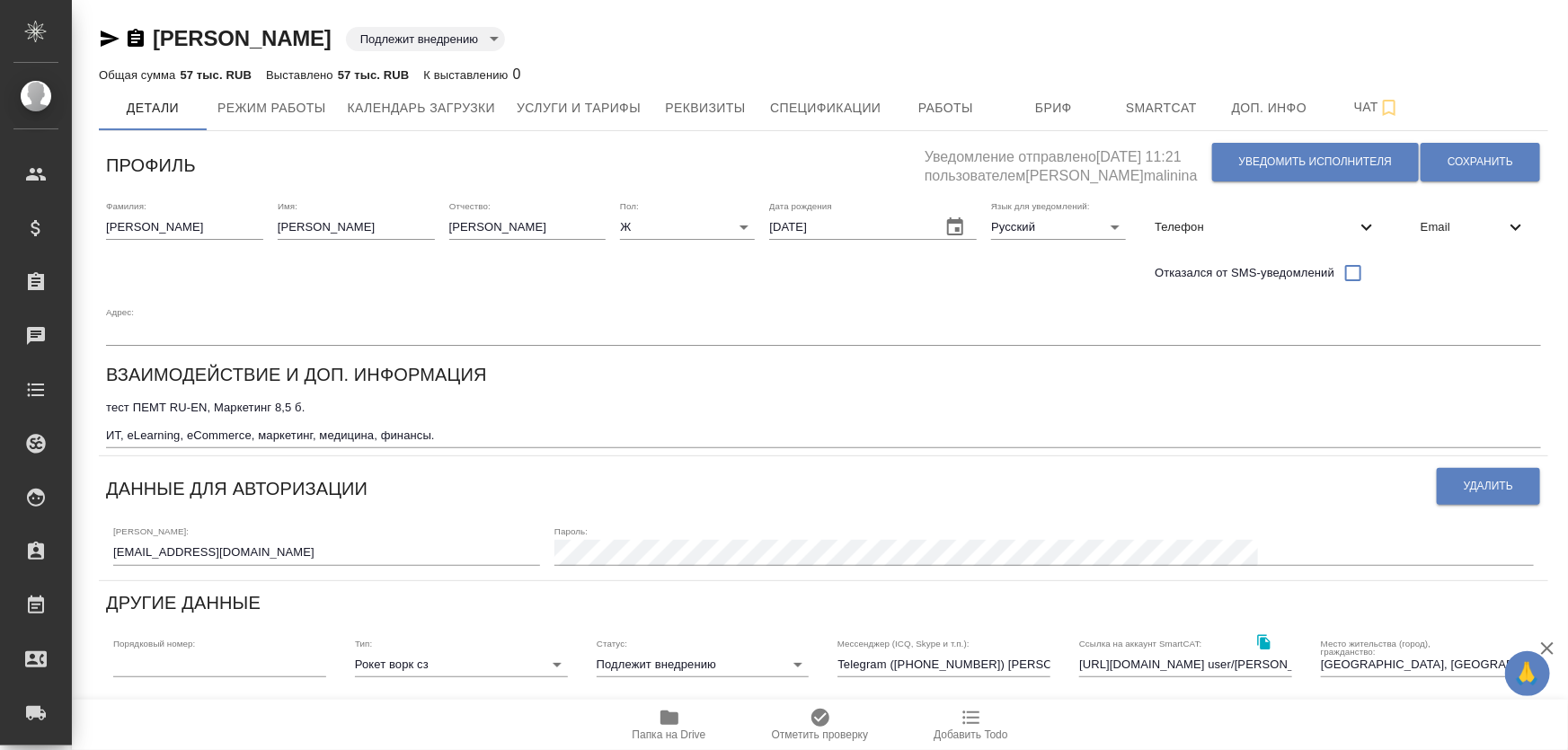
click at [930, 108] on span "Работы" at bounding box center [946, 108] width 86 height 23
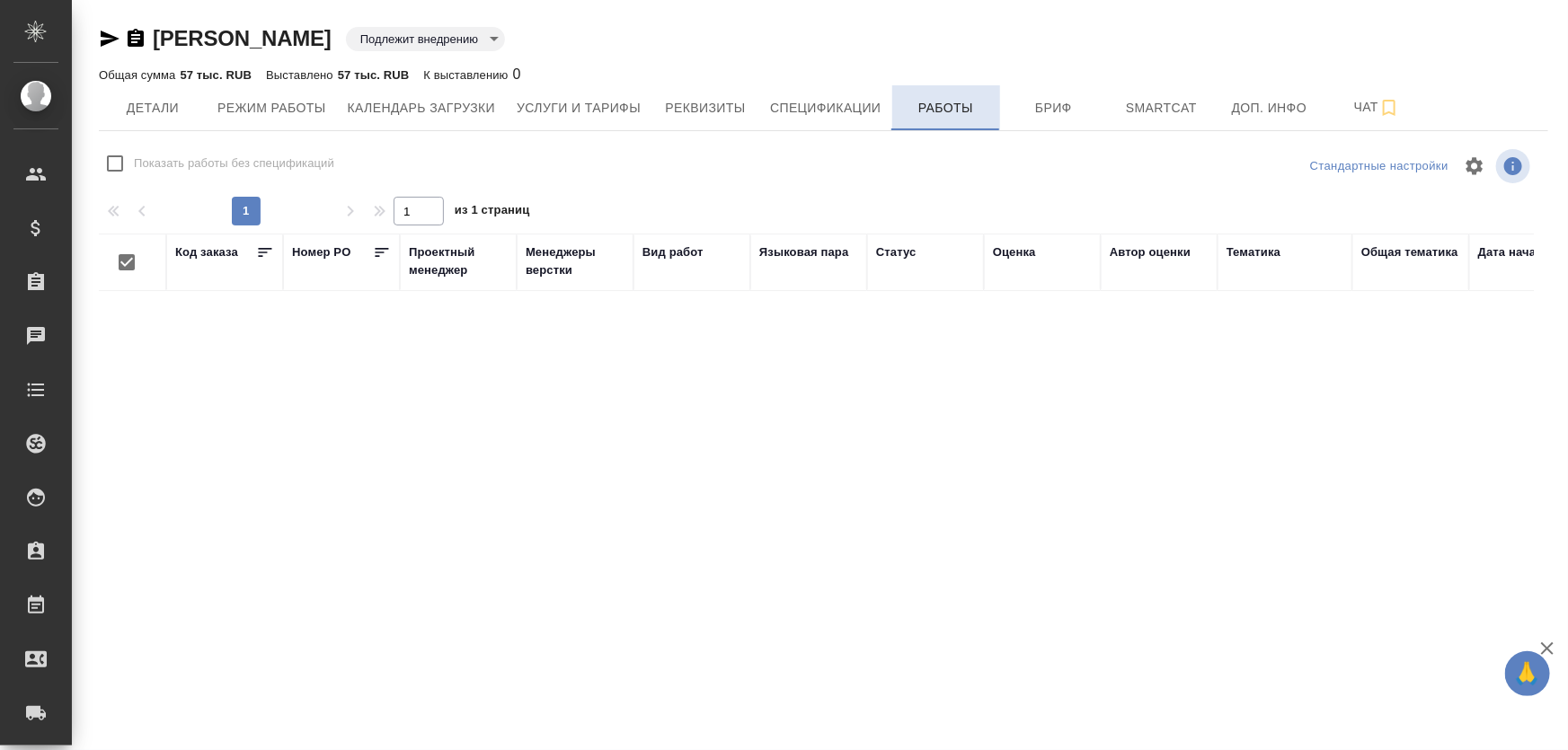
checkbox input "false"
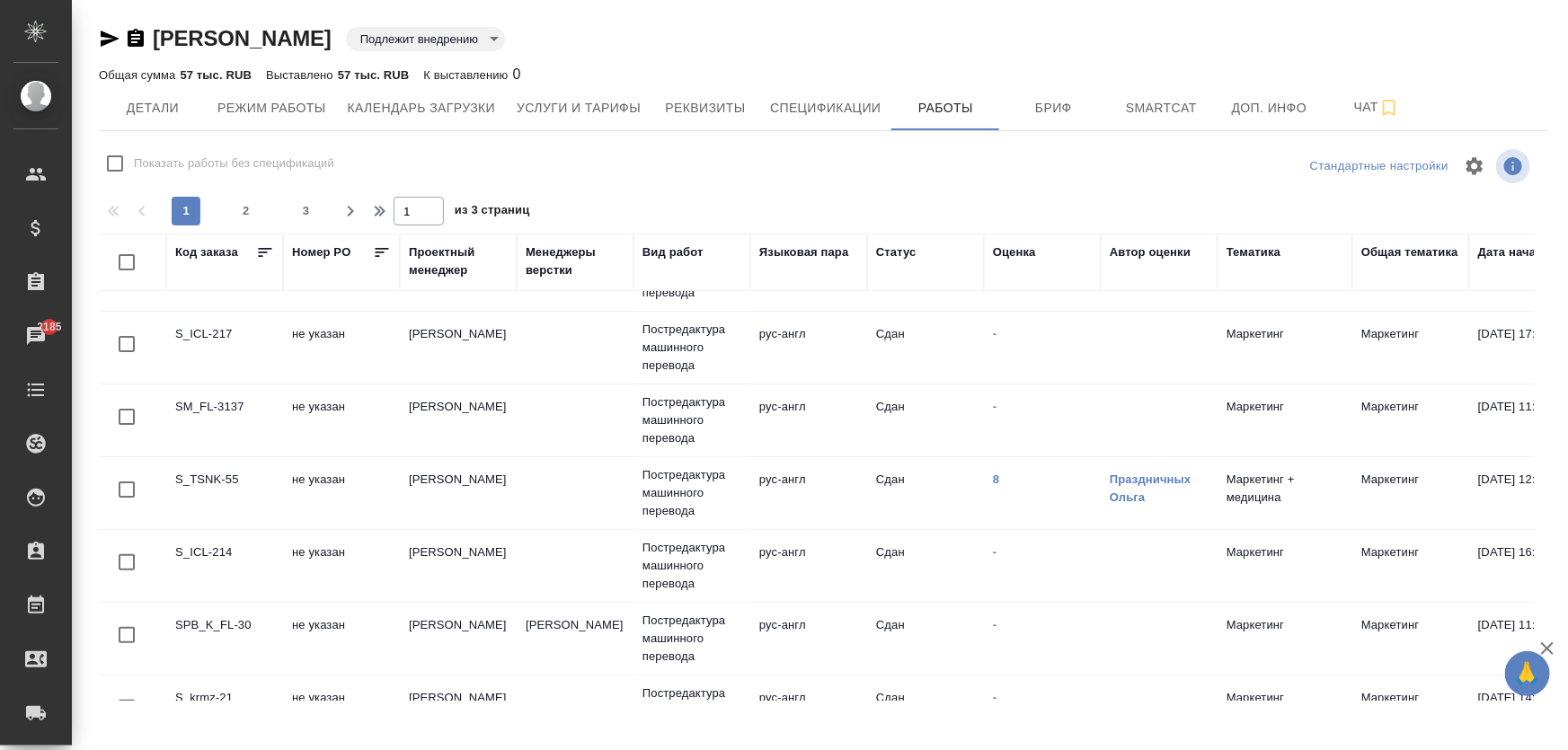
scroll to position [114, 0]
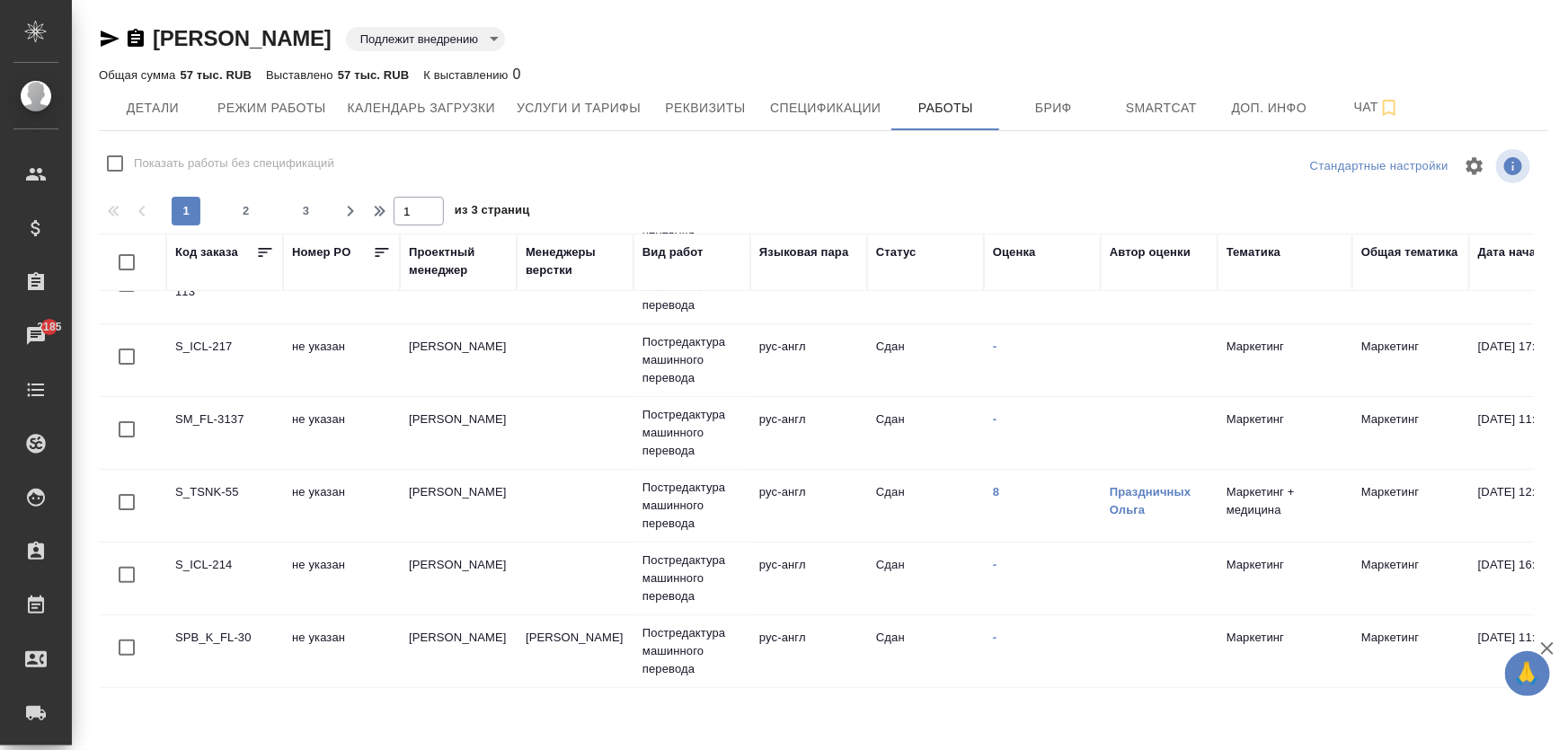
click at [935, 246] on td "Сдан" at bounding box center [926, 214] width 116 height 63
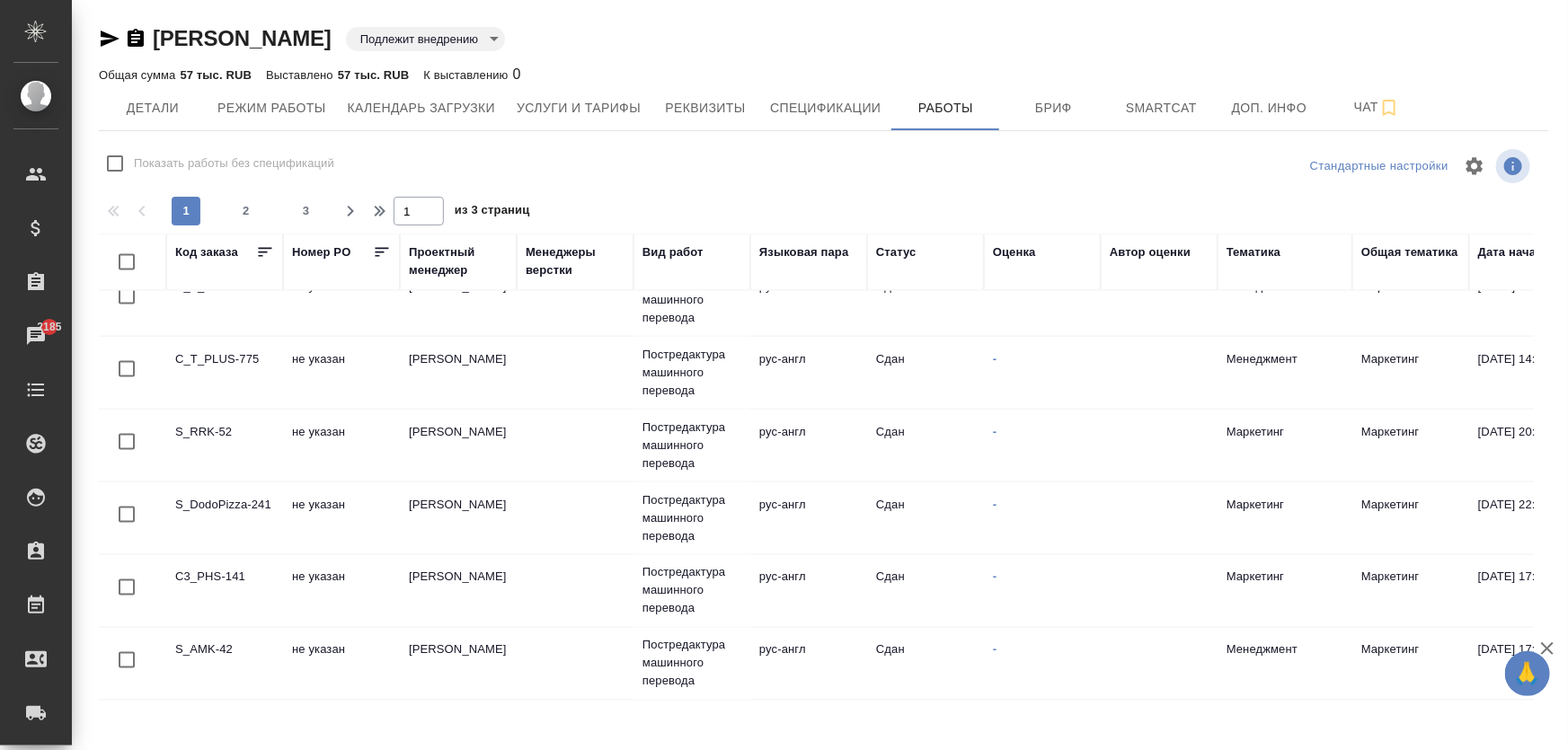
scroll to position [1419, 0]
click at [239, 201] on button "2" at bounding box center [246, 211] width 29 height 29
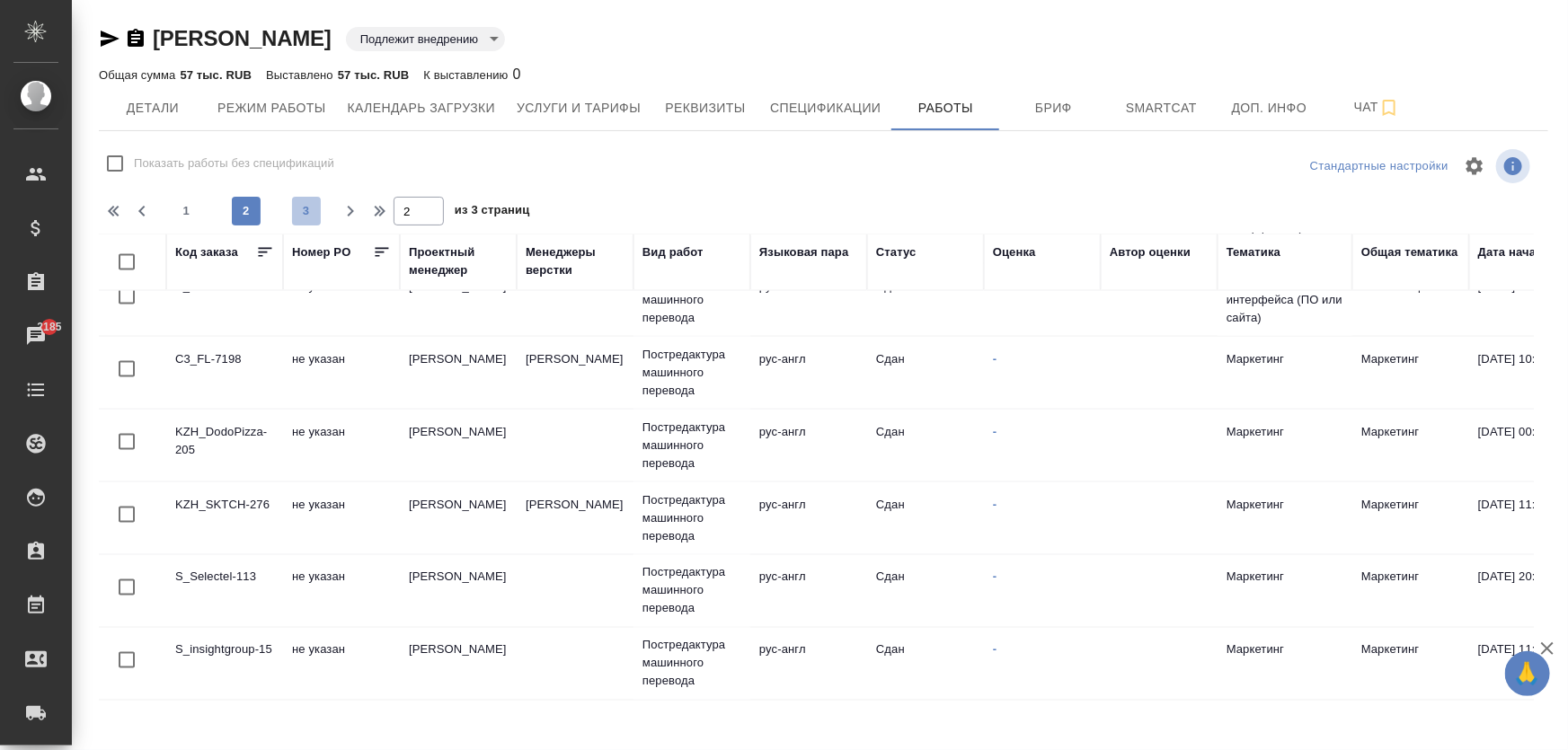
click at [316, 213] on span "3" at bounding box center [306, 210] width 29 height 18
type input "3"
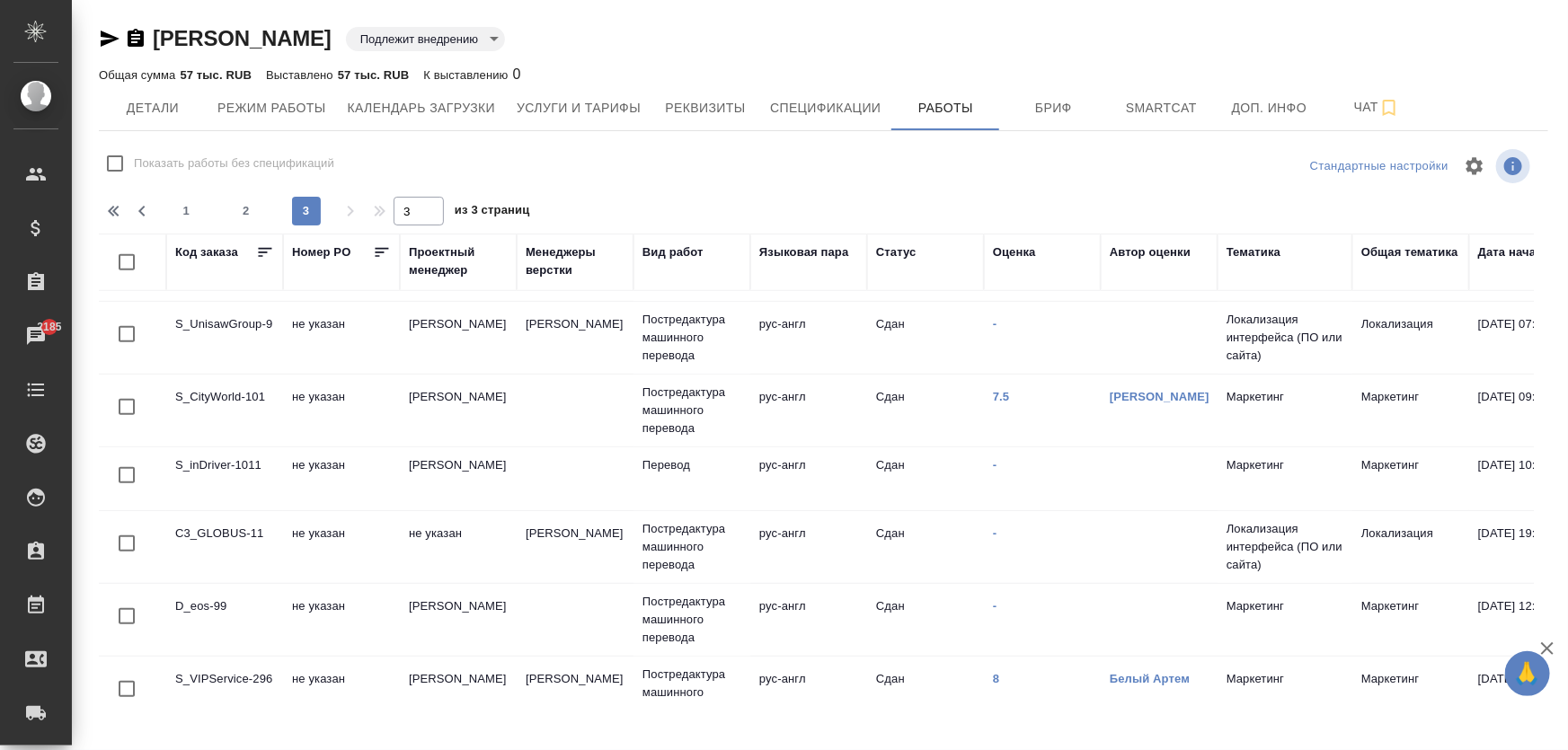
scroll to position [408, 0]
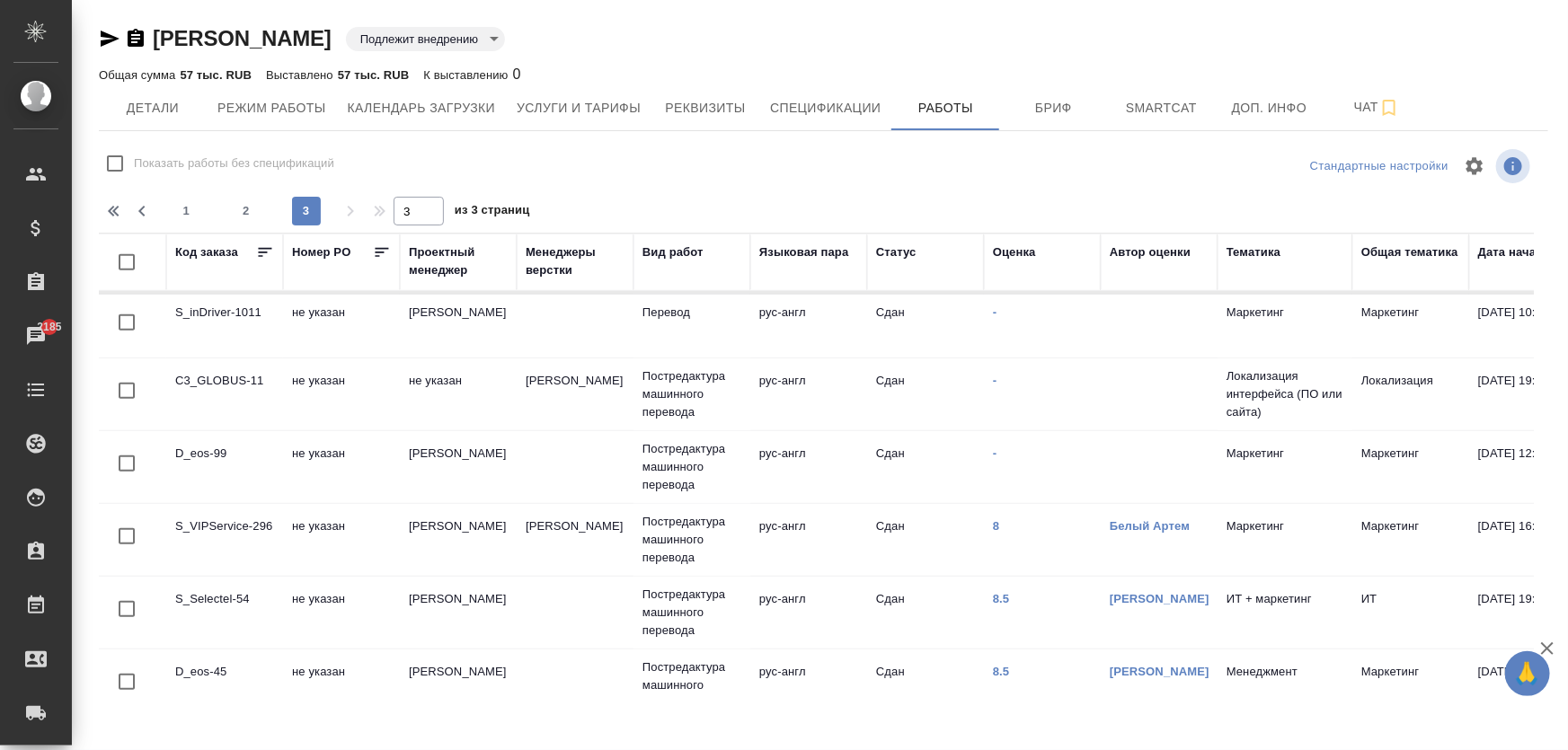
scroll to position [683, 0]
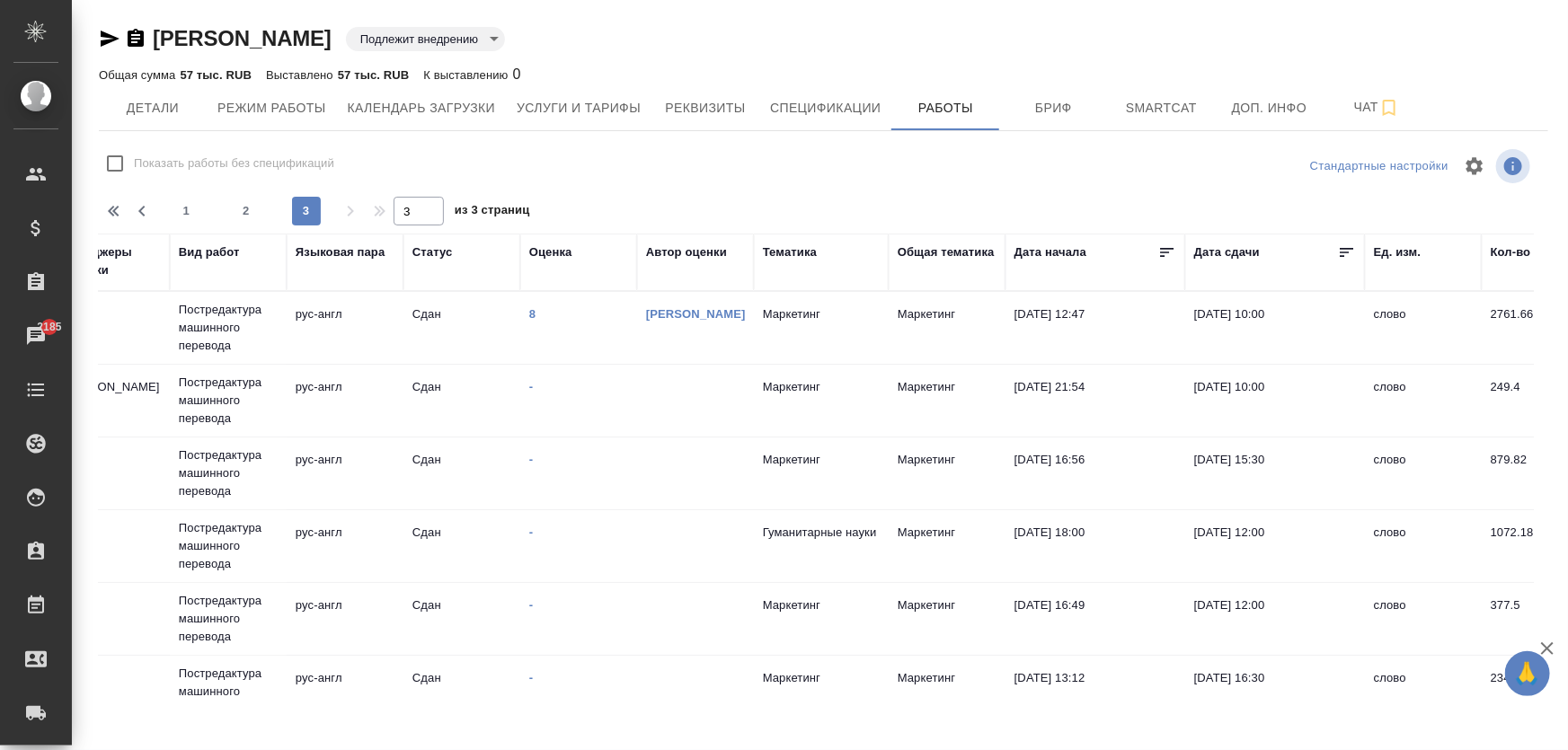
scroll to position [0, 0]
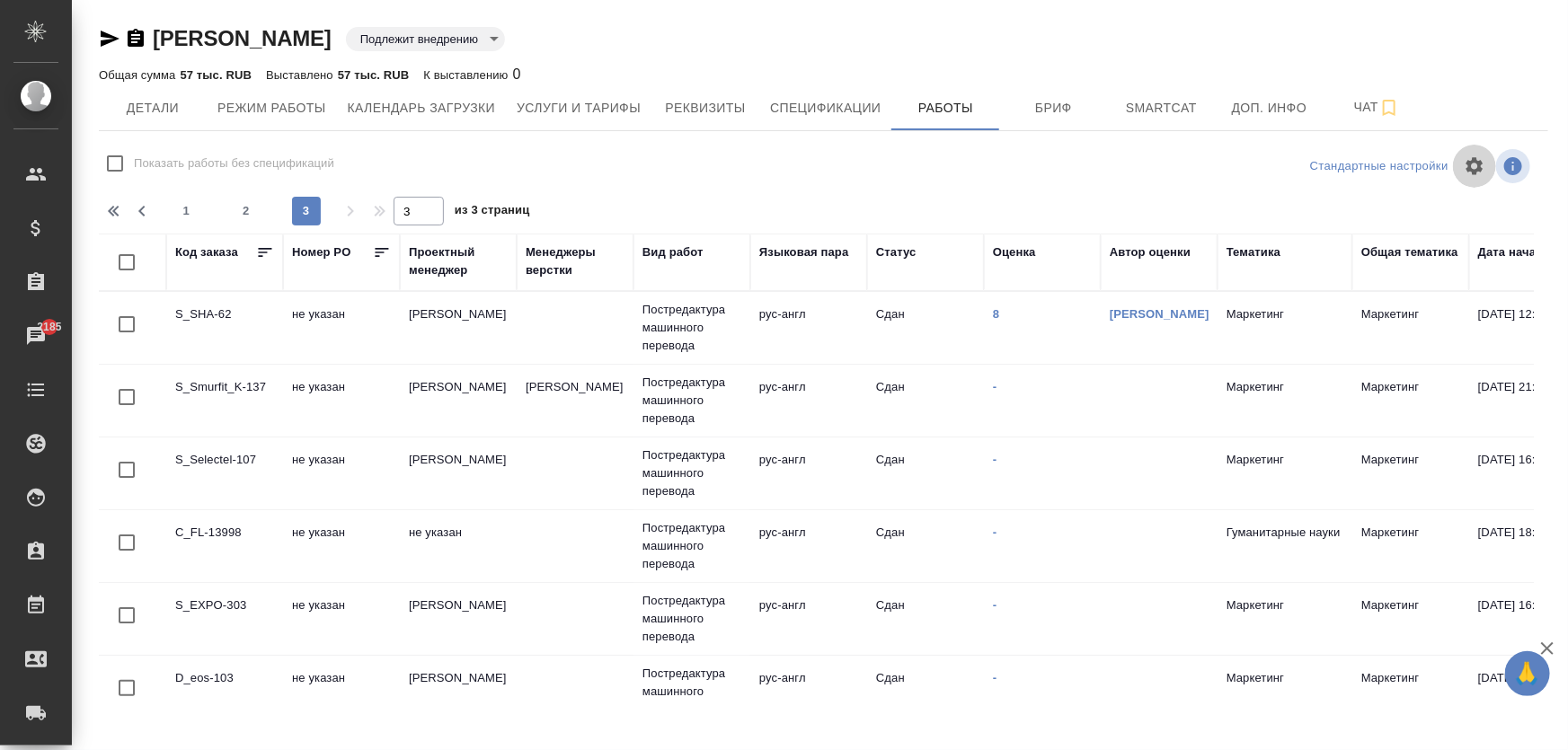
click at [1485, 164] on button "button" at bounding box center [1475, 166] width 43 height 43
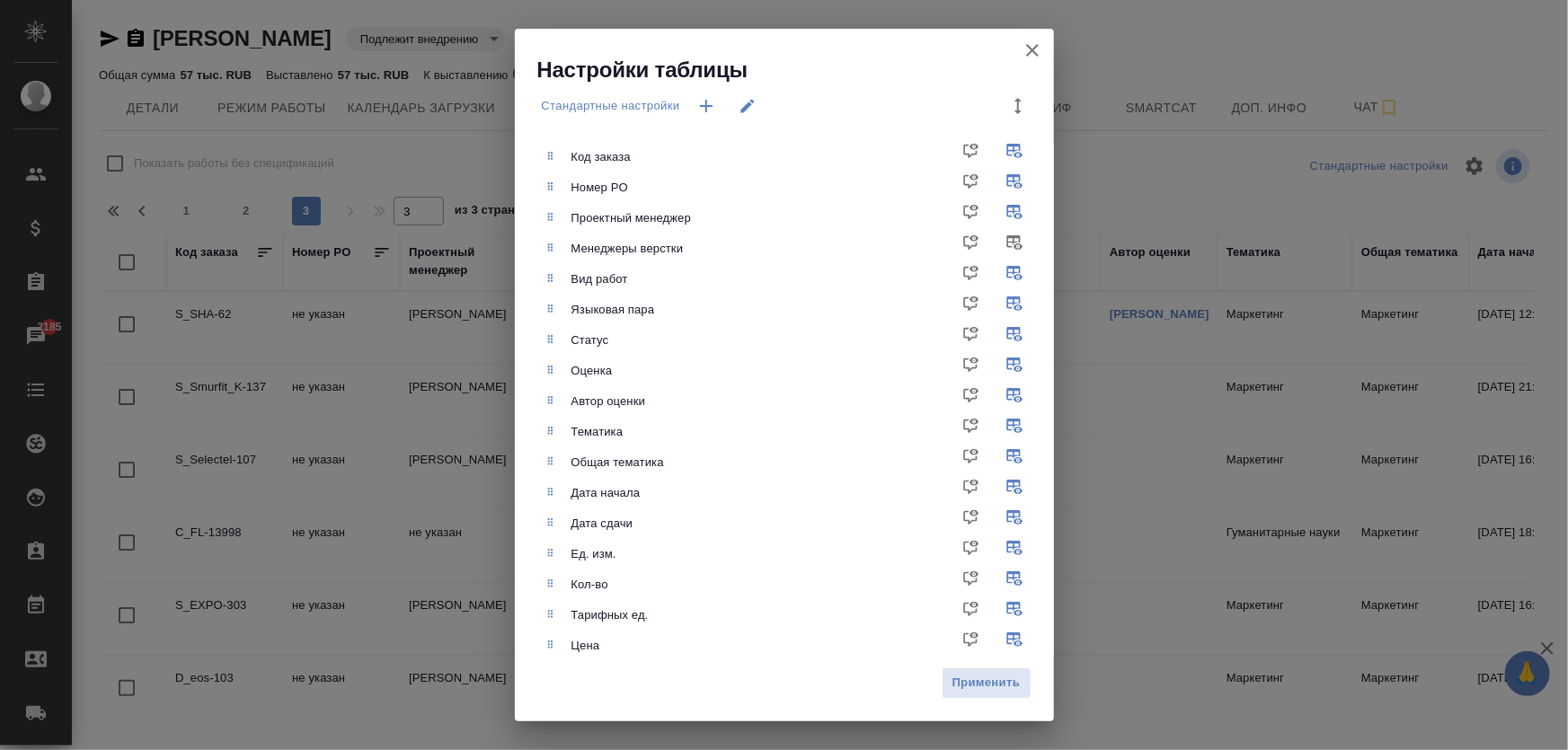
click at [704, 110] on icon "button" at bounding box center [706, 105] width 22 height 22
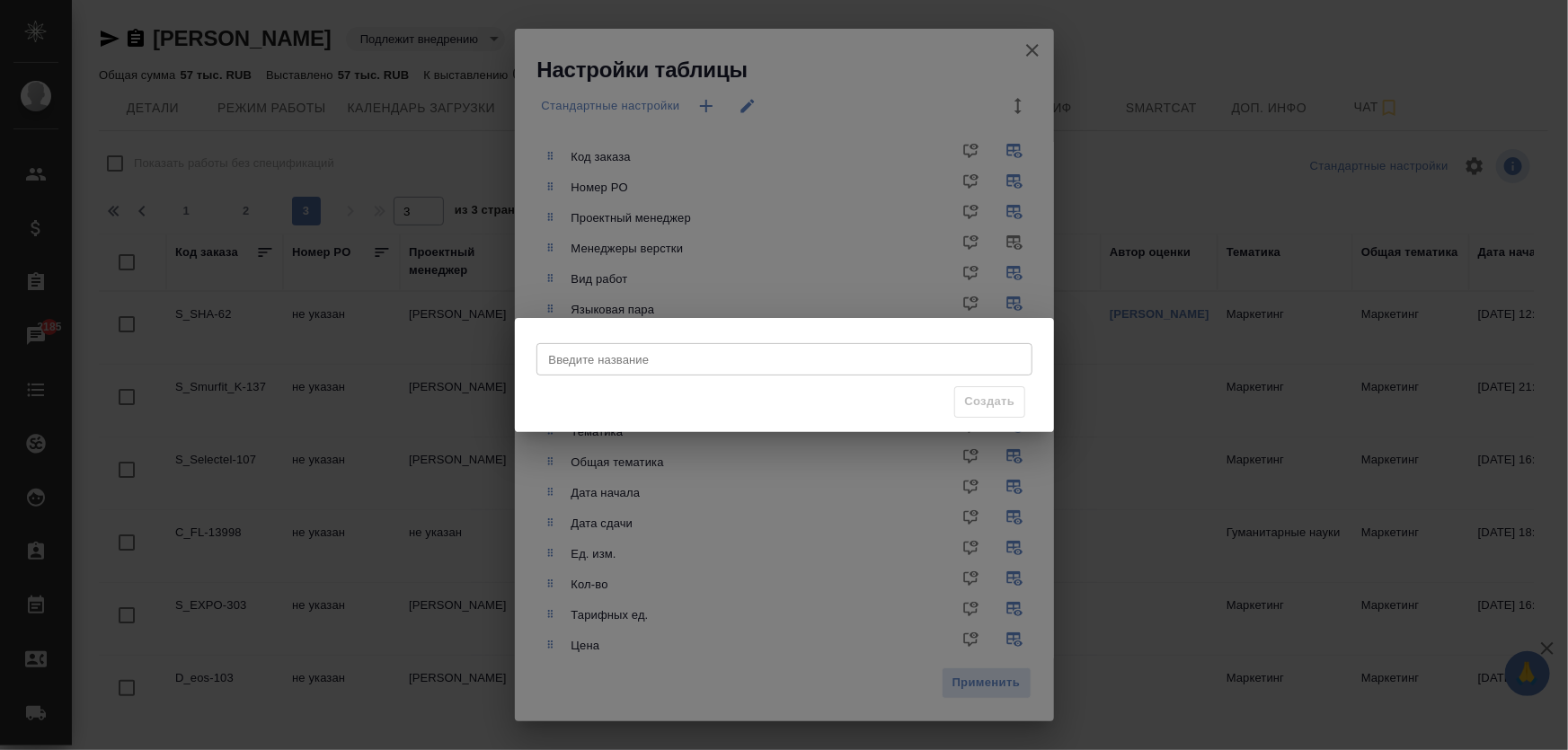
click at [974, 400] on div "Создать" at bounding box center [989, 402] width 70 height 31
click at [832, 262] on div "Введите название Введите название Создать" at bounding box center [784, 375] width 1568 height 750
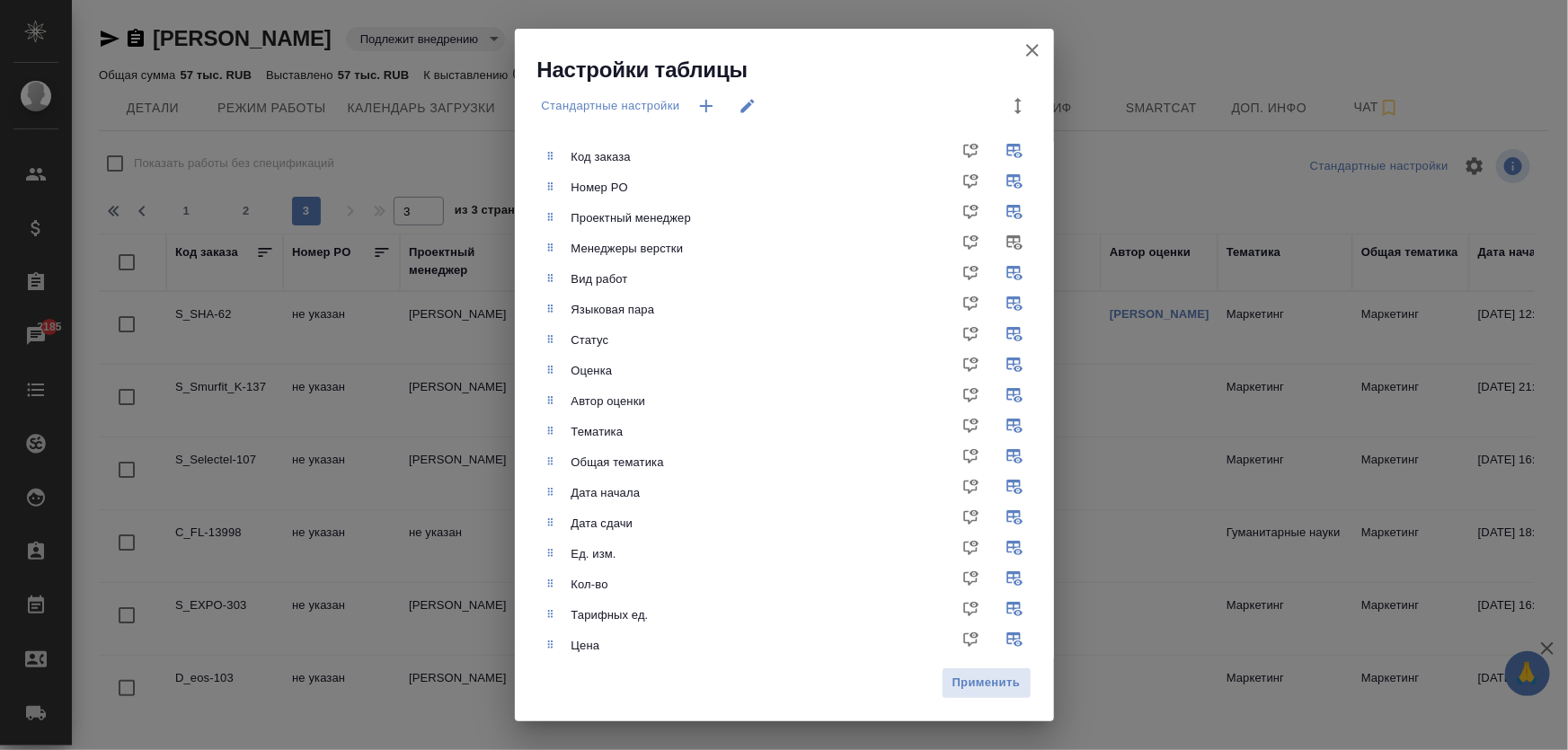
click at [1024, 54] on icon "button" at bounding box center [1032, 50] width 22 height 22
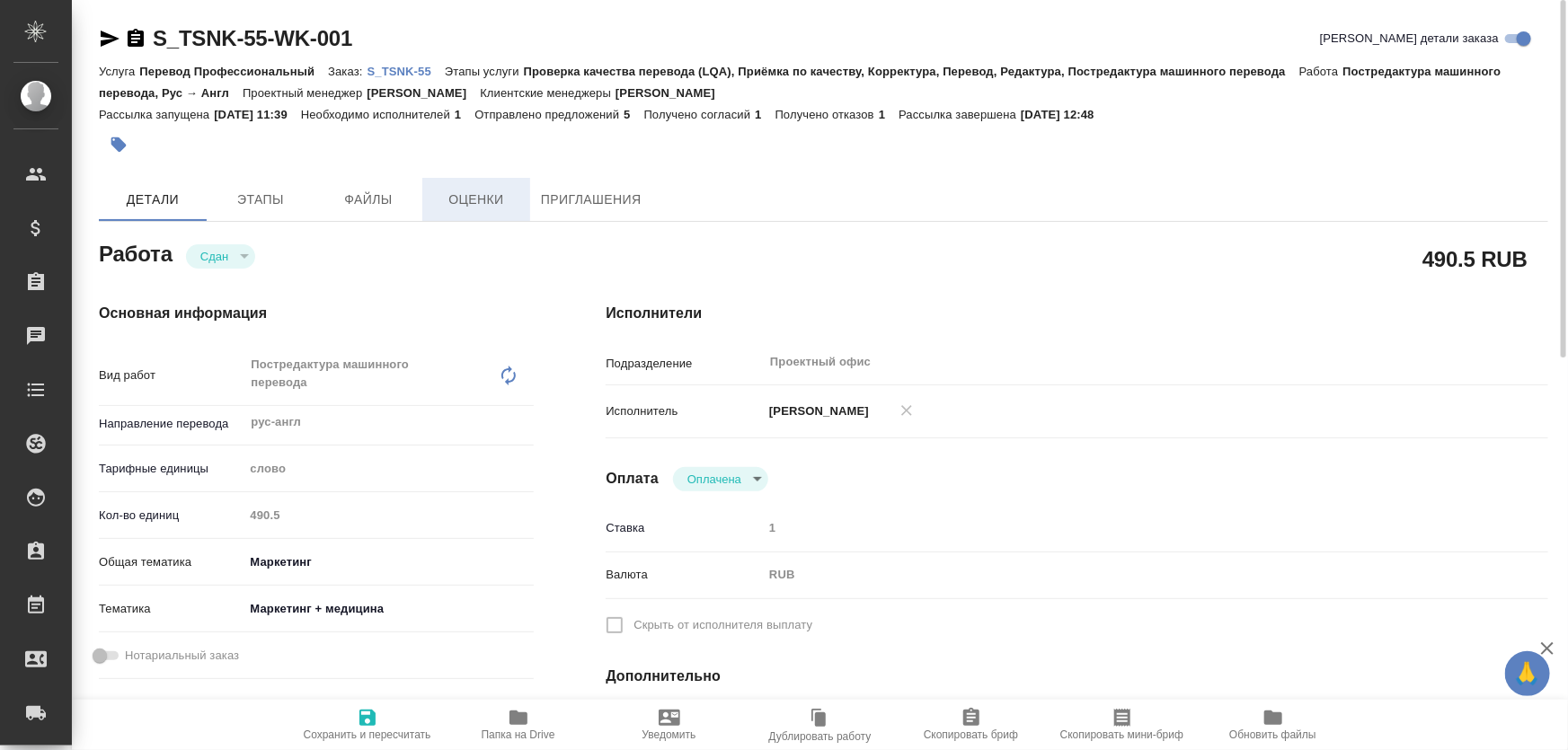
click at [478, 195] on span "Оценки" at bounding box center [476, 200] width 86 height 23
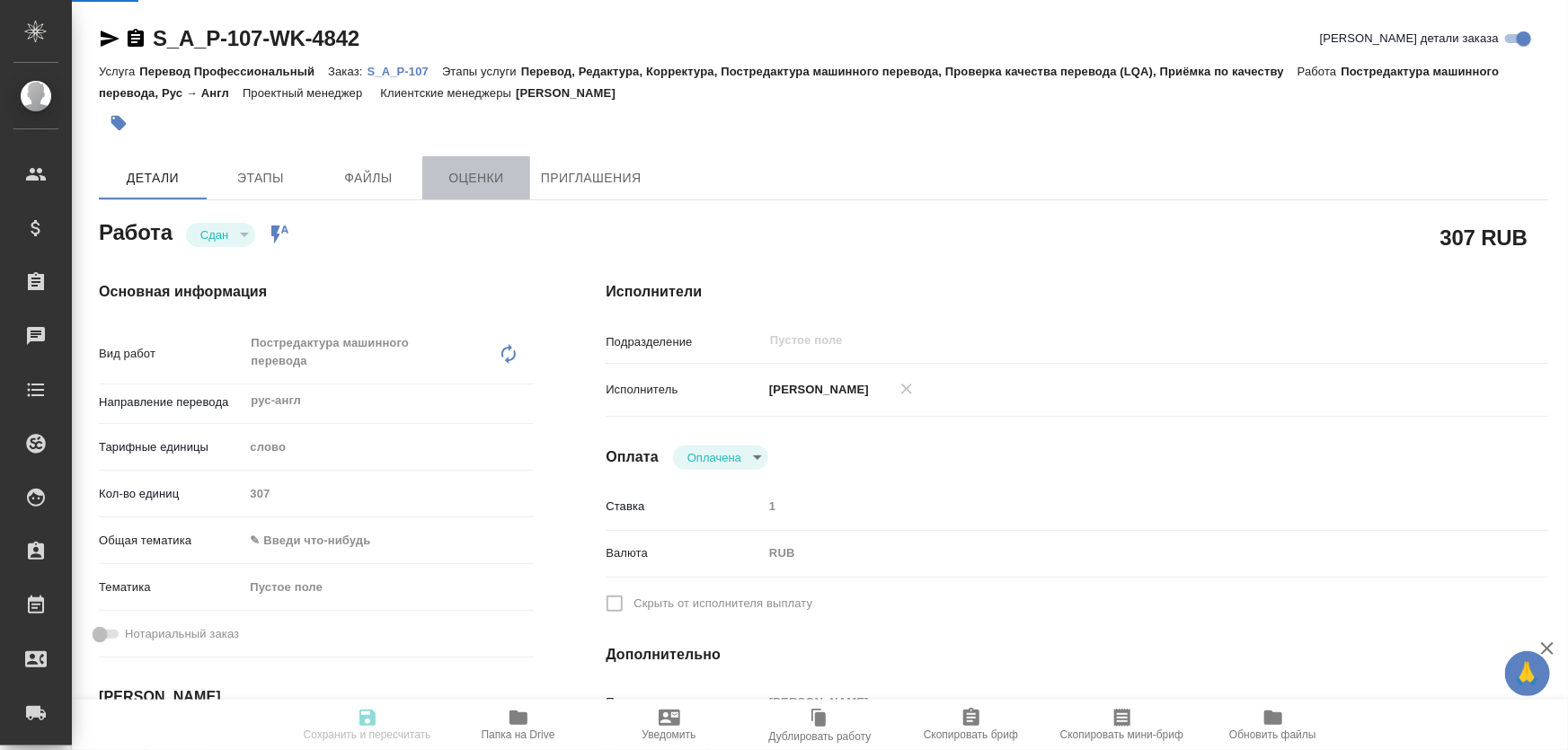
click at [476, 183] on span "Оценки" at bounding box center [476, 178] width 86 height 23
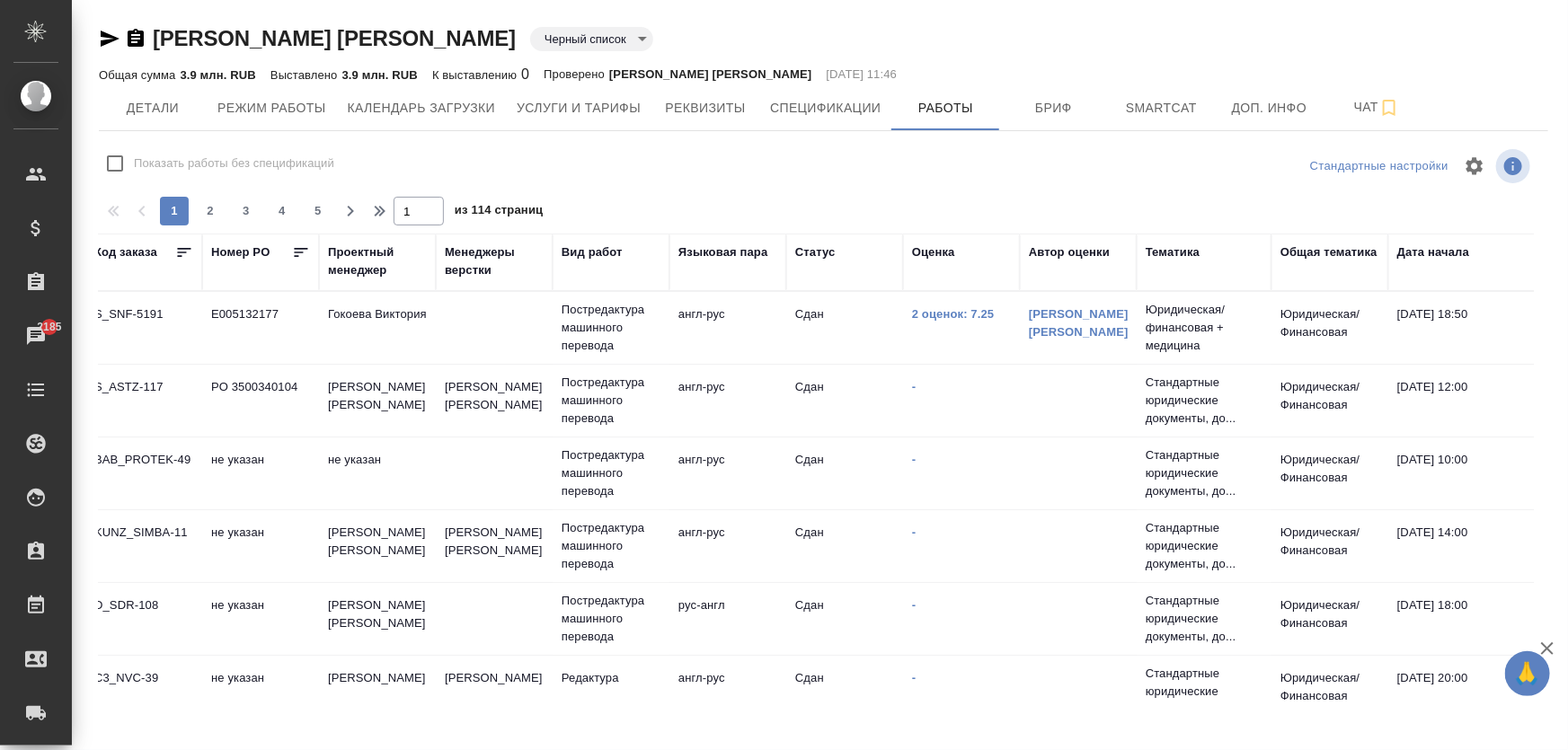
scroll to position [0, 78]
click at [938, 316] on link "2 оценок: 7.25" at bounding box center [956, 314] width 83 height 13
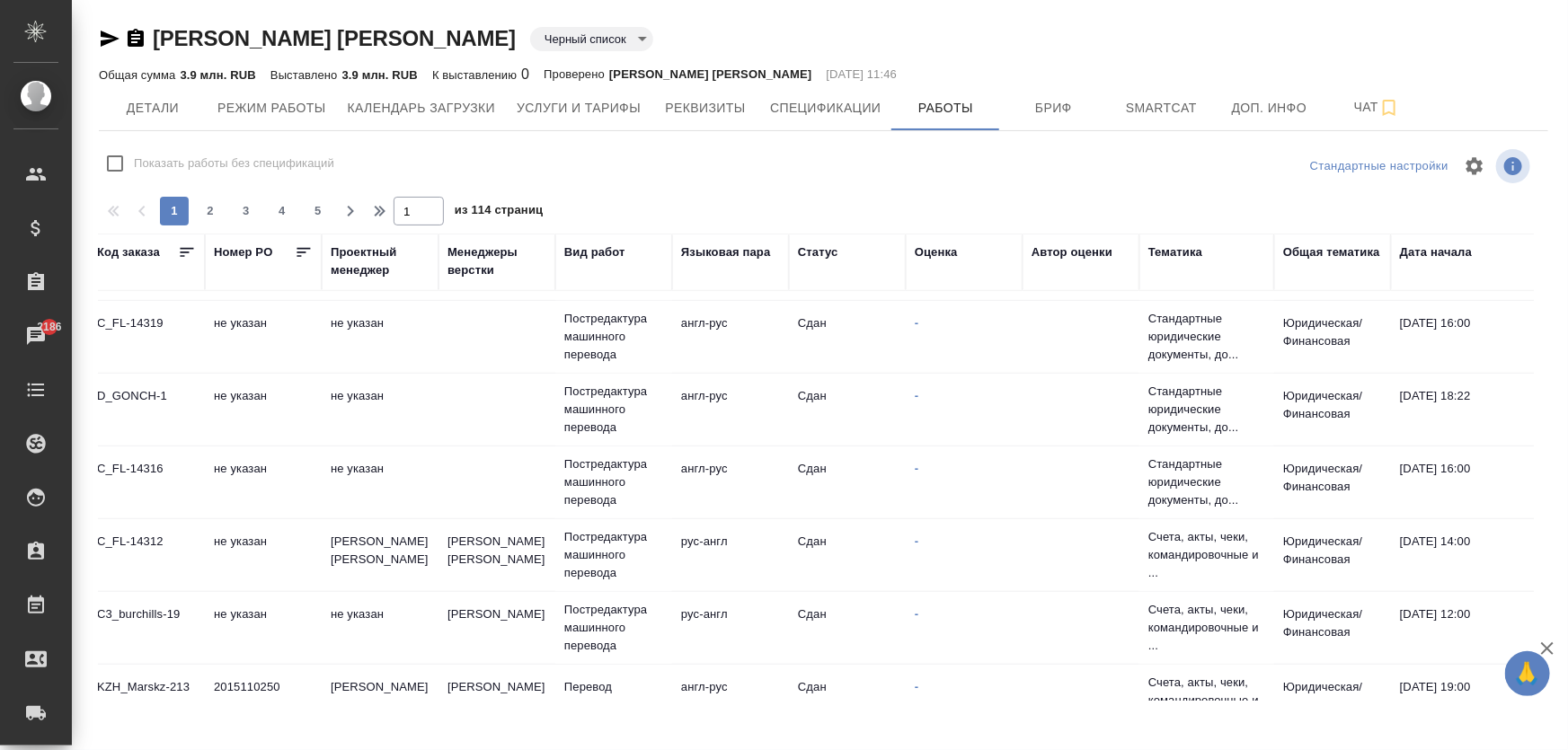
scroll to position [1061, 78]
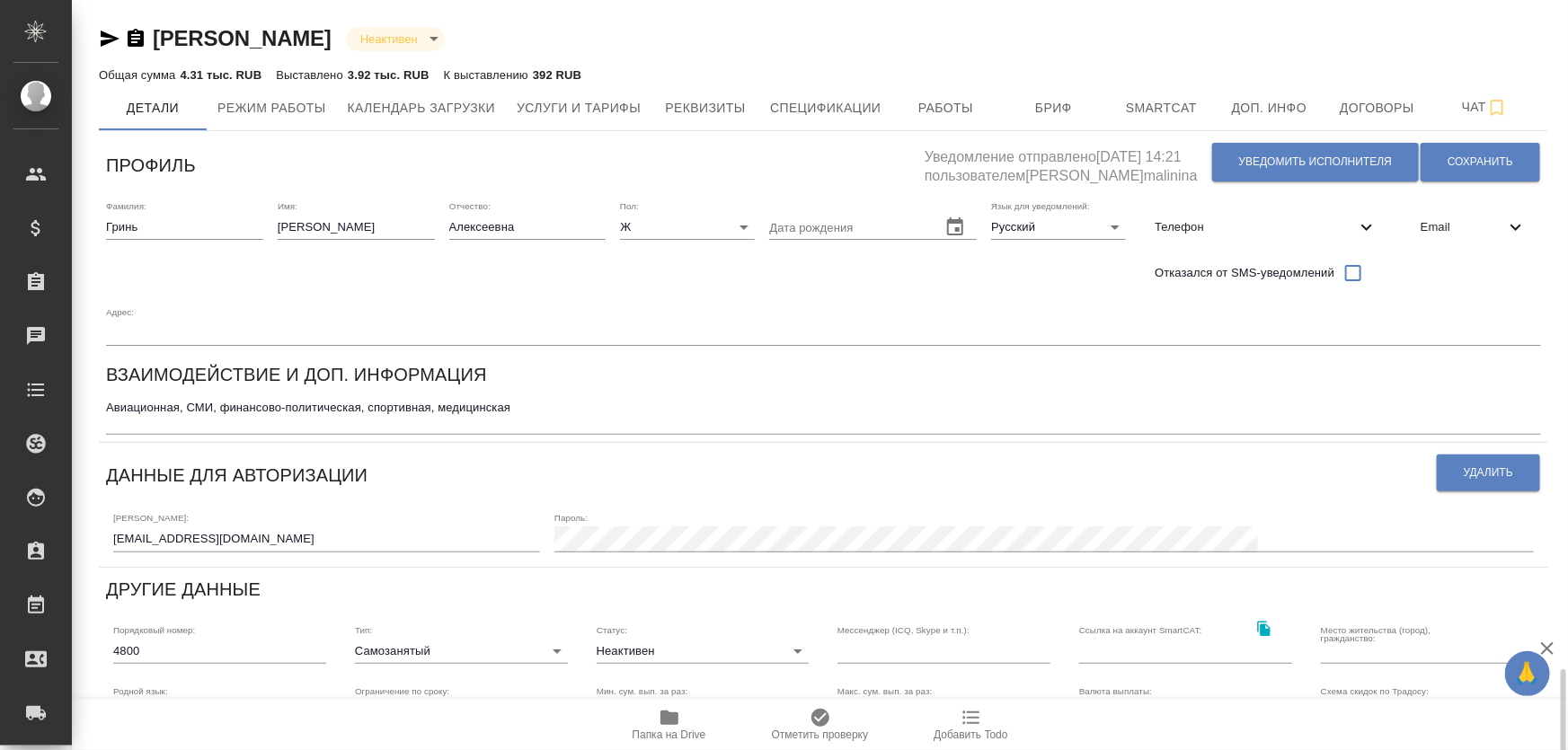
scroll to position [406, 0]
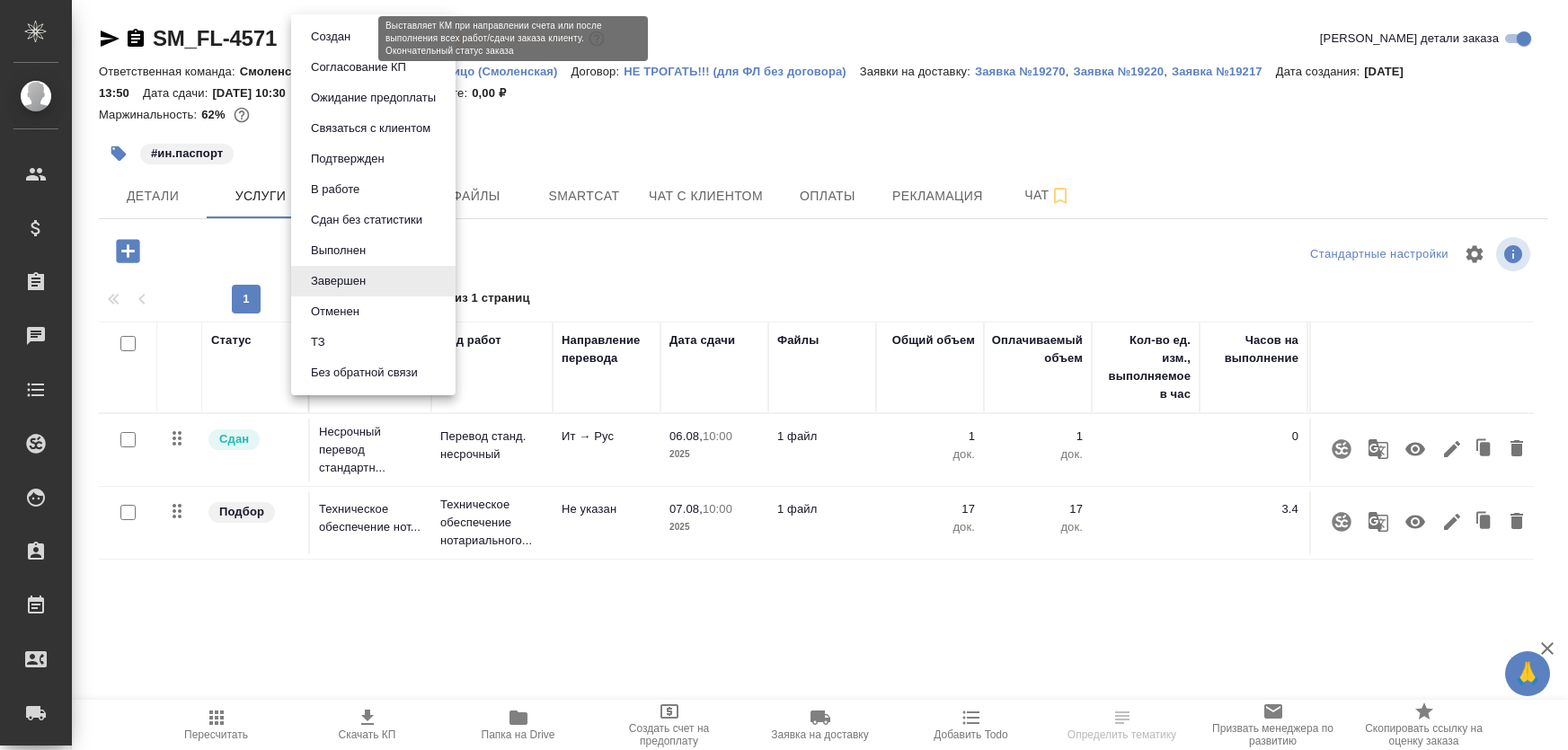
click at [324, 36] on body "🙏 .cls-1 fill:#fff; AWATERA [PERSON_NAME] Спецификации Заказы Чаты Todo Проекты…" at bounding box center [784, 447] width 1568 height 895
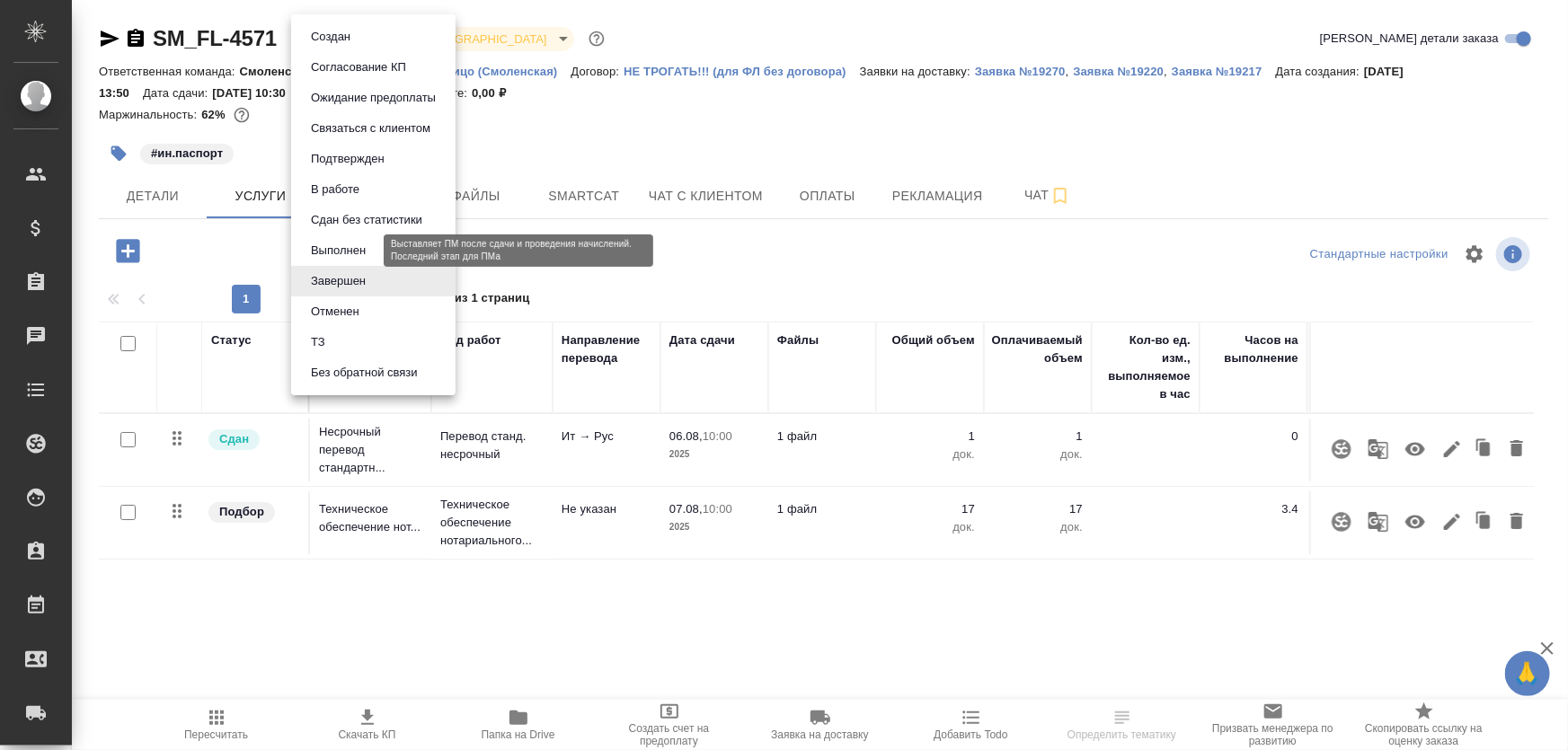
click at [356, 250] on button "Выполнен" at bounding box center [338, 251] width 66 height 20
